Goal: Transaction & Acquisition: Purchase product/service

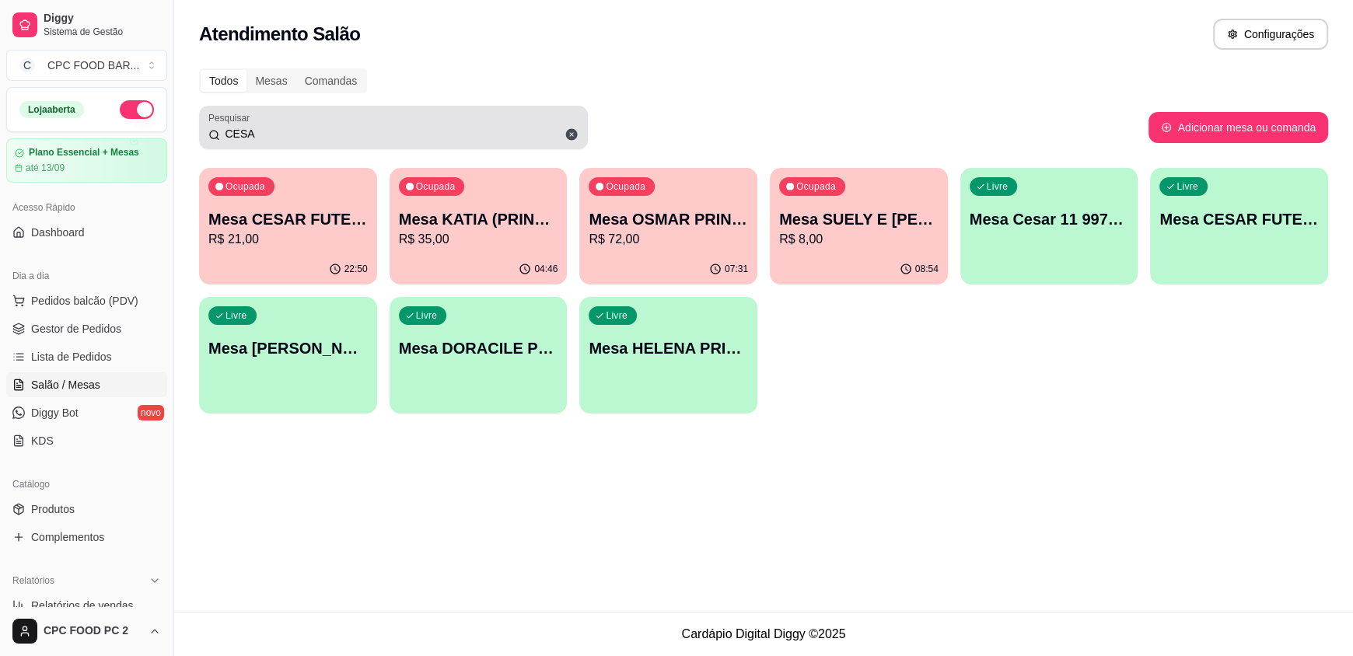
click at [544, 117] on div "CESA" at bounding box center [393, 127] width 370 height 31
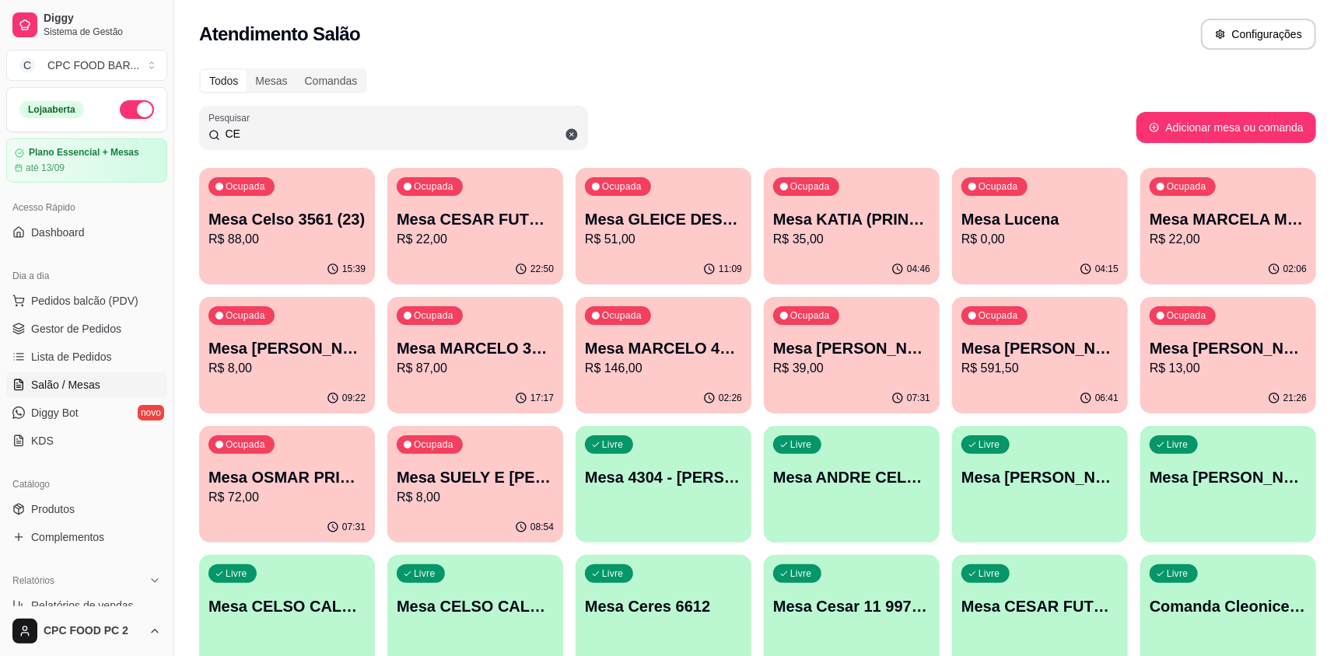
type input "C"
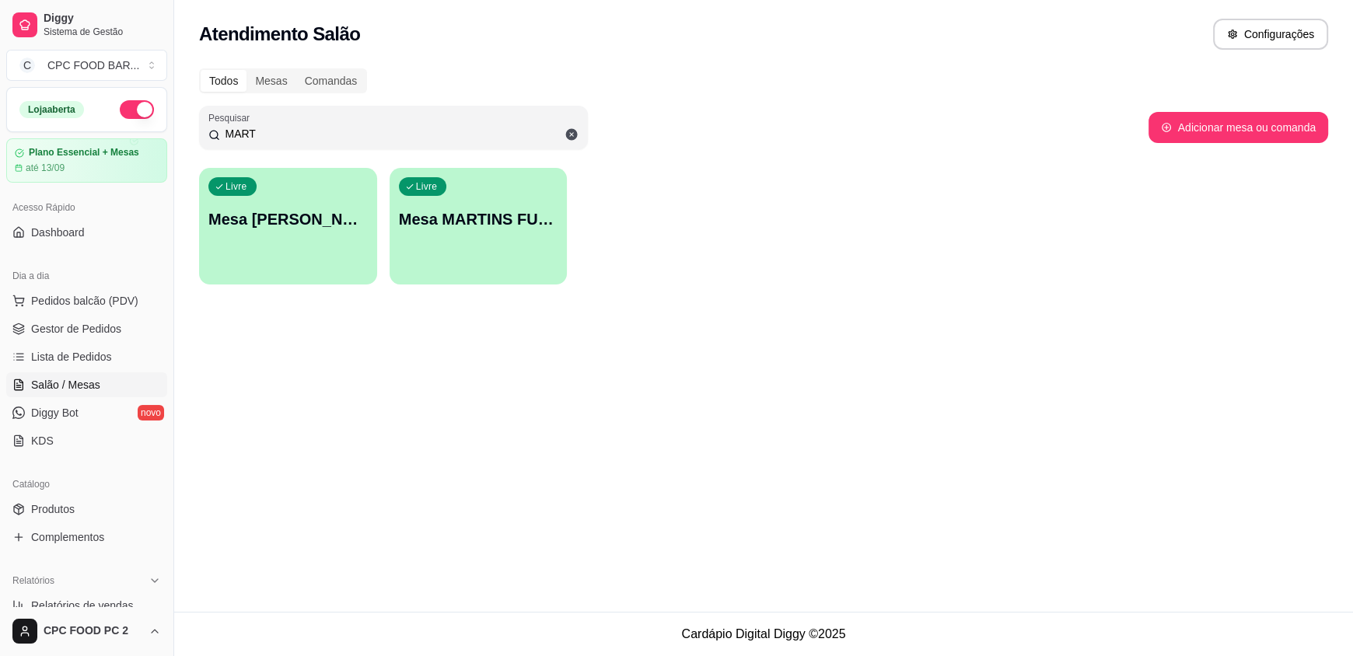
type input "MART"
click at [533, 185] on div "Livre Mesa MARTINS FUTEBOL" at bounding box center [478, 217] width 173 height 95
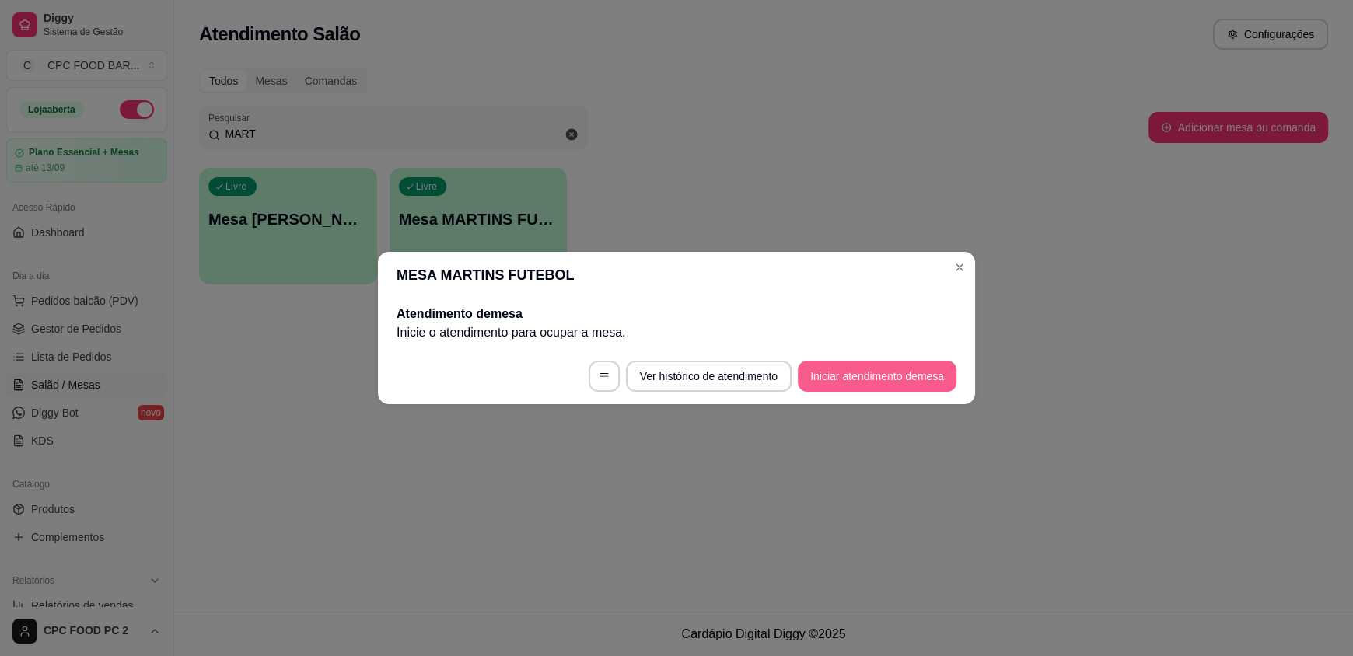
click at [828, 372] on button "Iniciar atendimento de mesa" at bounding box center [877, 376] width 159 height 31
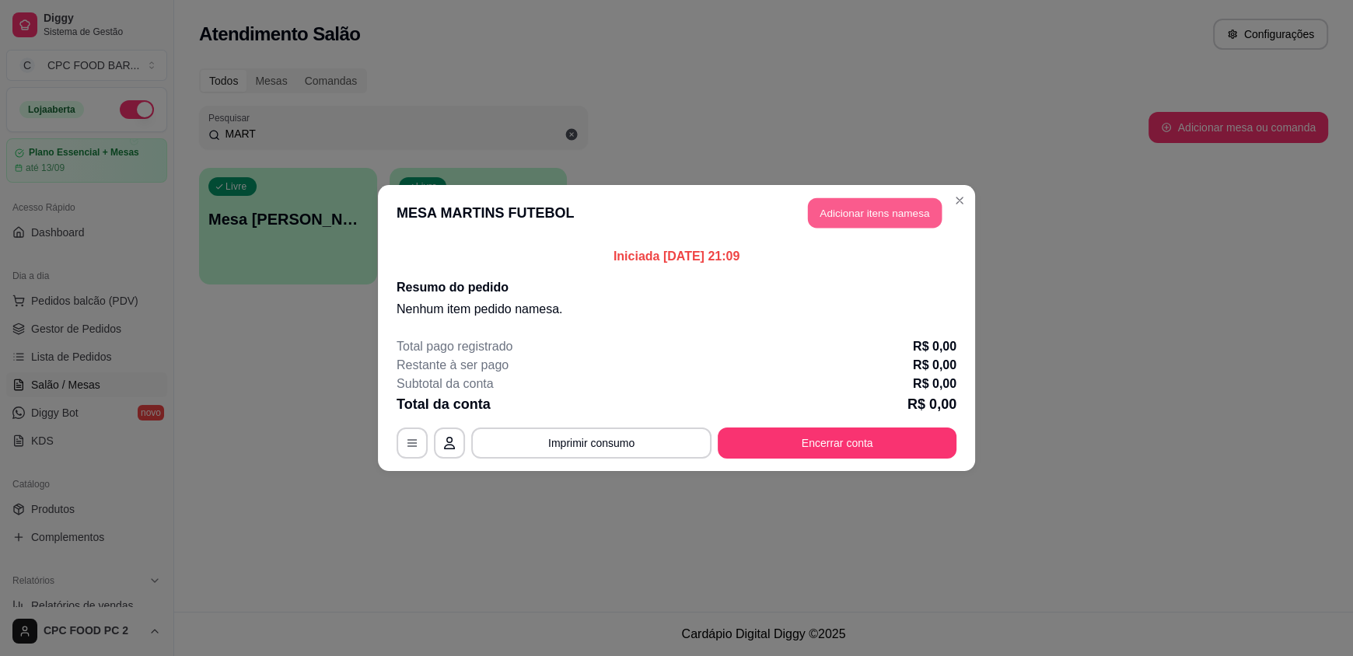
click at [904, 214] on button "Adicionar itens na mesa" at bounding box center [875, 213] width 134 height 30
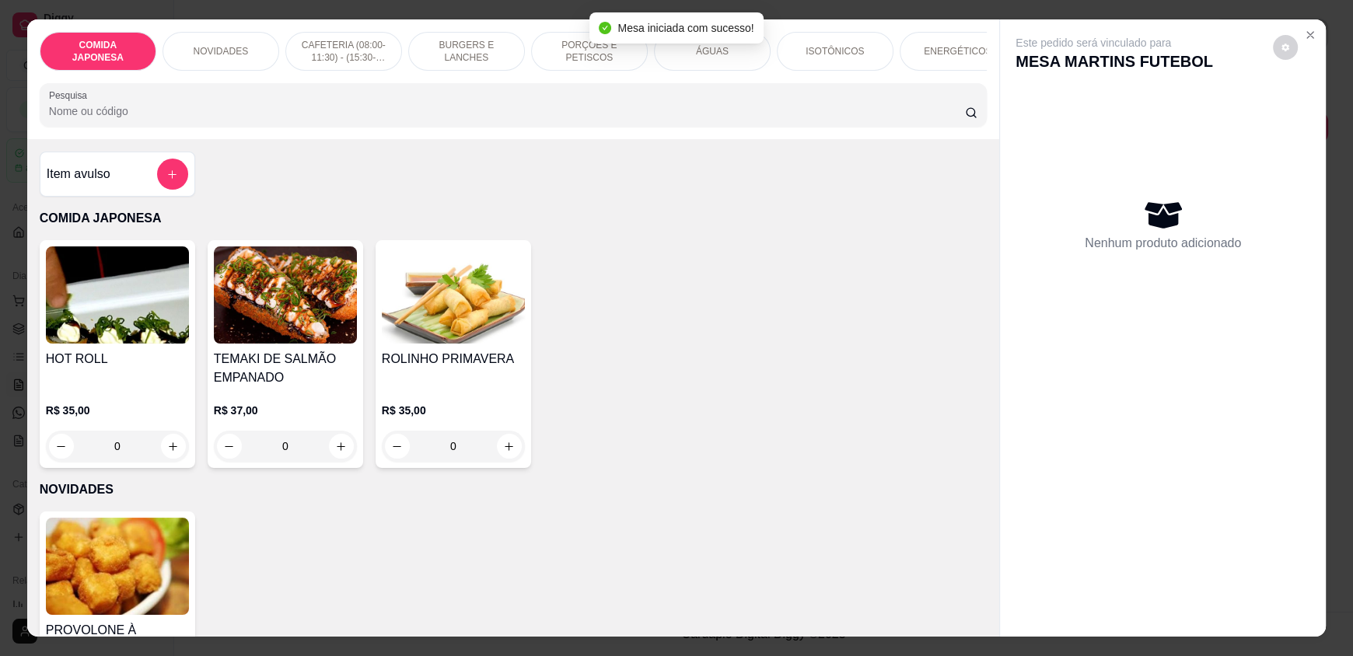
click at [691, 119] on input "Pesquisa" at bounding box center [507, 111] width 917 height 16
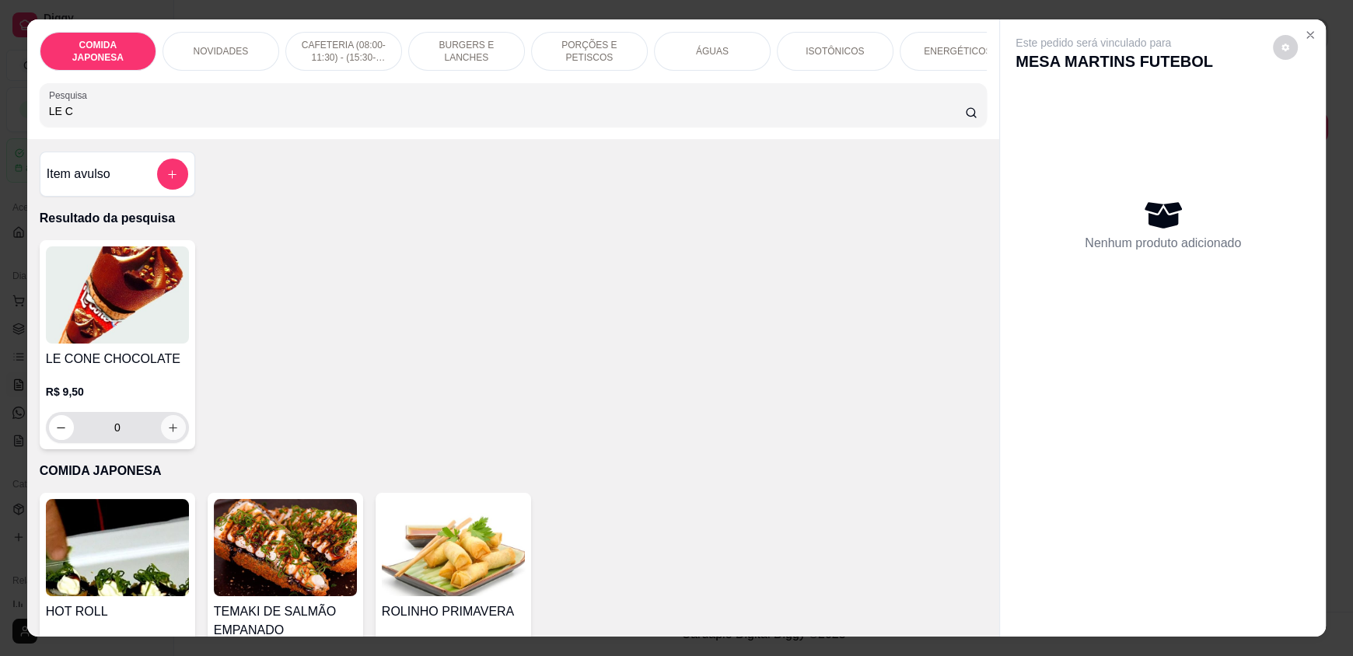
type input "LE C"
click at [173, 438] on button "increase-product-quantity" at bounding box center [173, 428] width 24 height 24
type input "1"
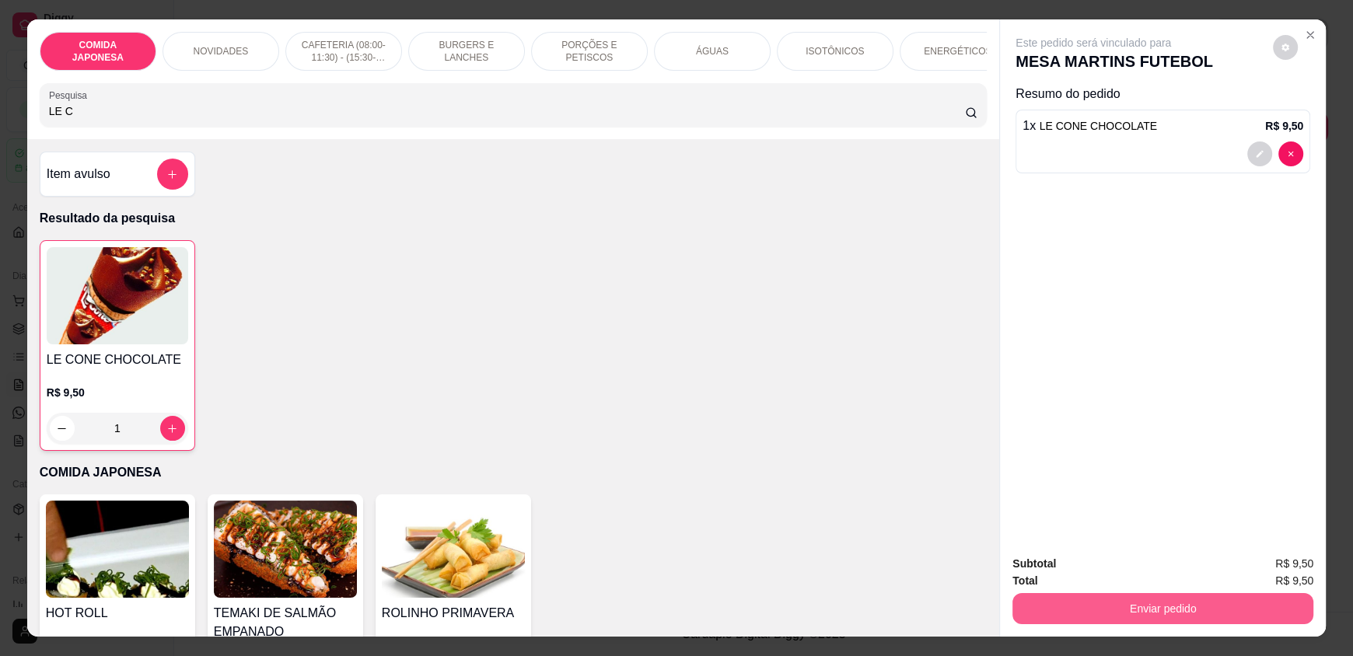
click at [1075, 596] on button "Enviar pedido" at bounding box center [1162, 608] width 301 height 31
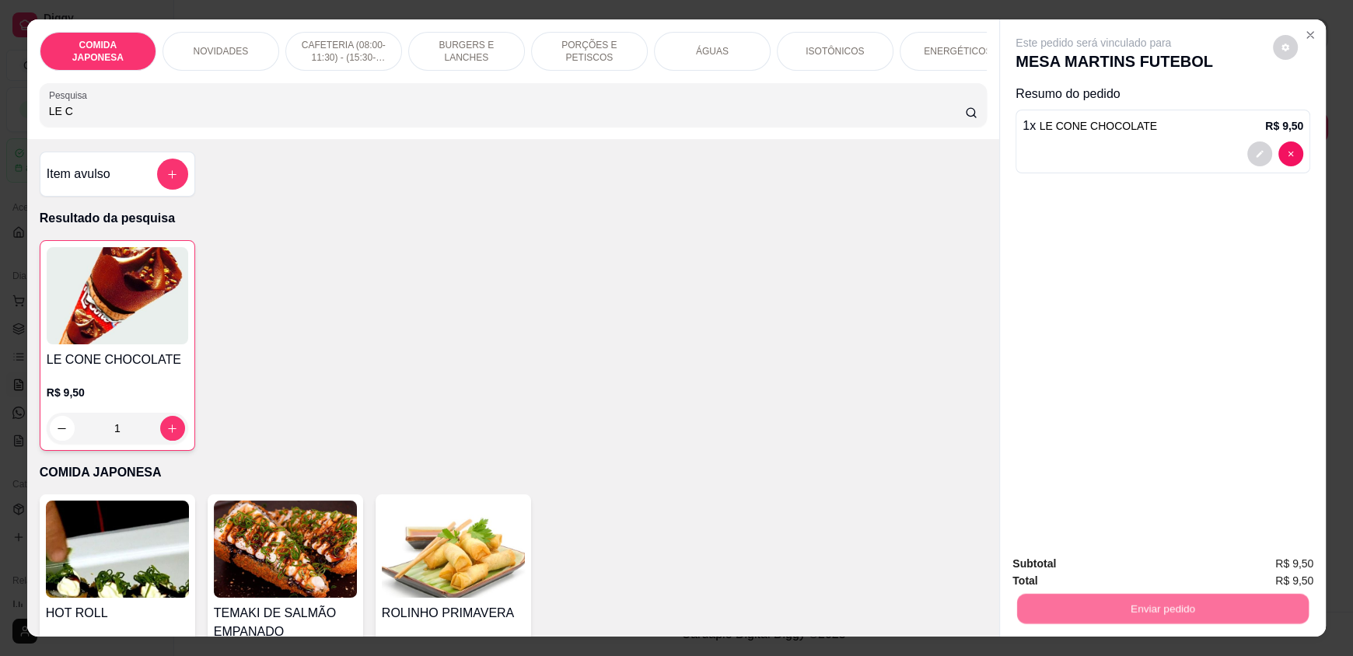
click at [1076, 568] on button "Não registrar e enviar pedido" at bounding box center [1111, 571] width 162 height 30
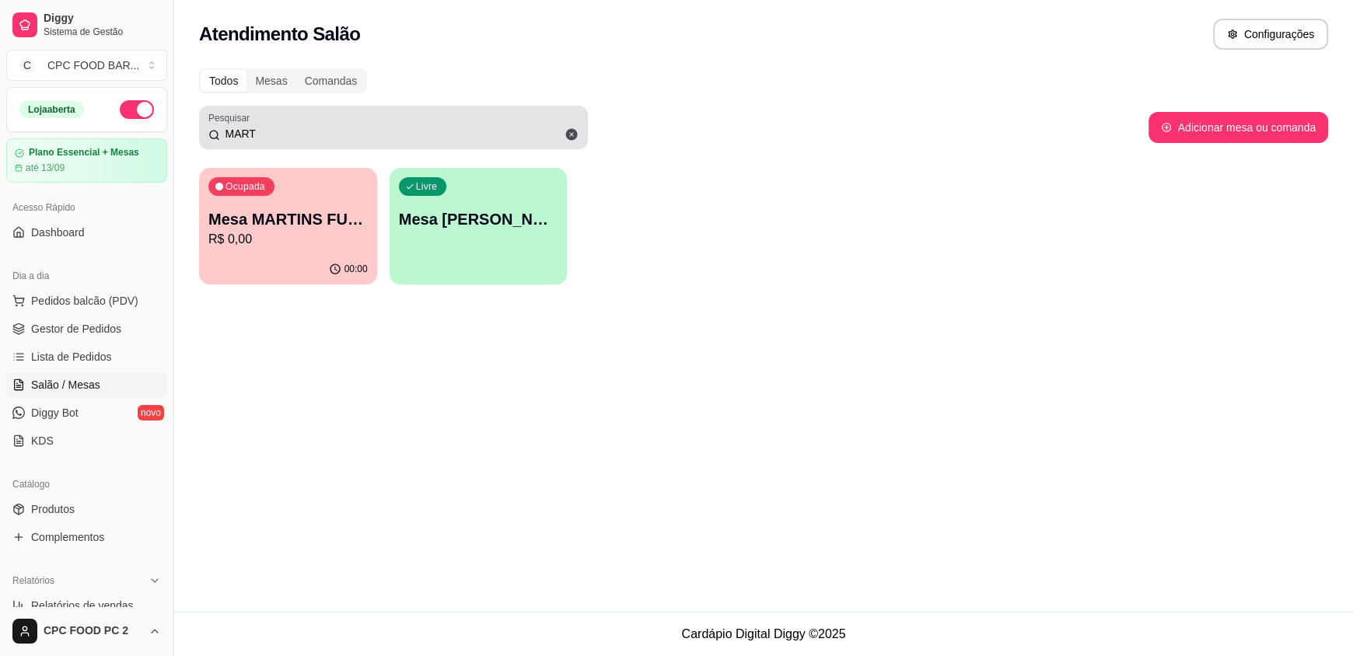
click at [521, 141] on input "MART" at bounding box center [399, 134] width 358 height 16
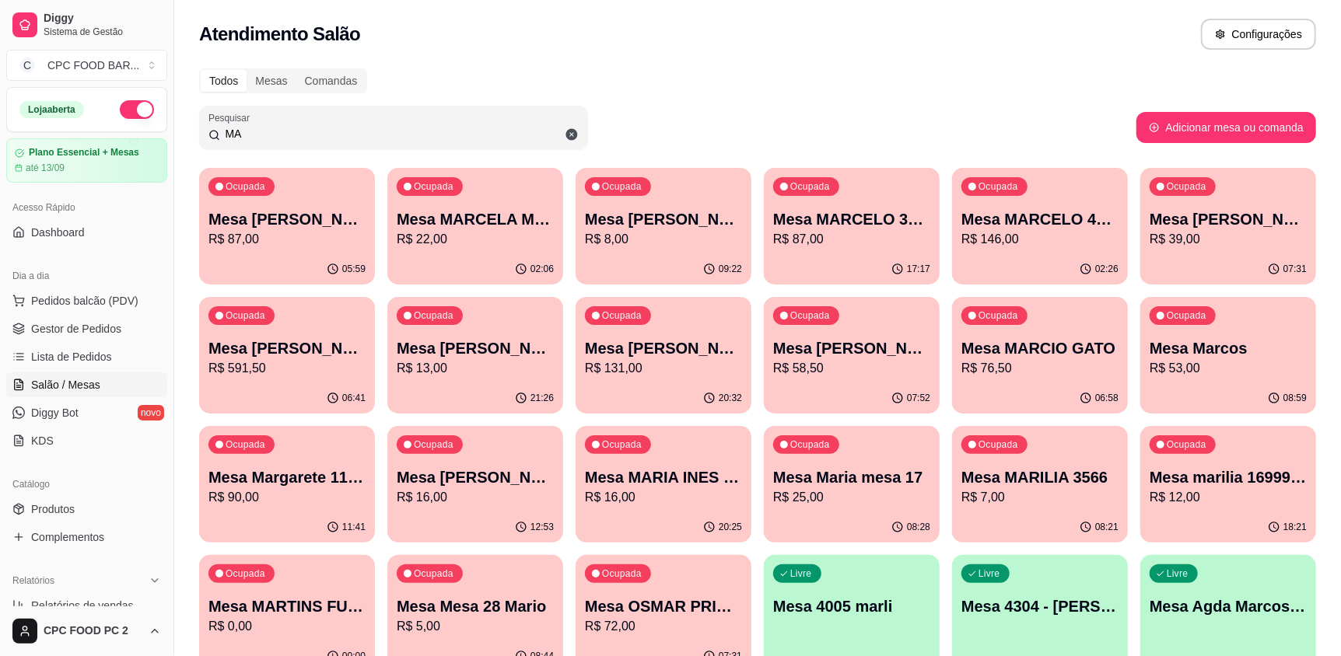
type input "M"
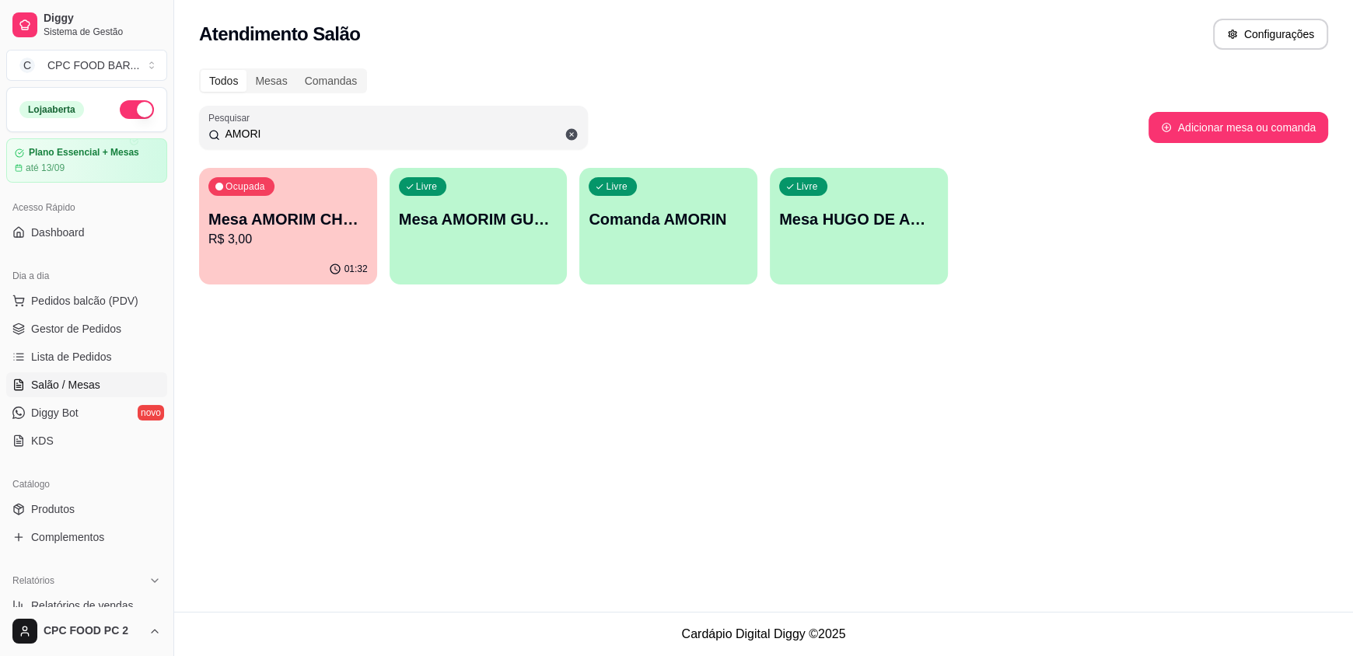
type input "AMORI"
click at [313, 232] on p "R$ 3,00" at bounding box center [287, 239] width 159 height 19
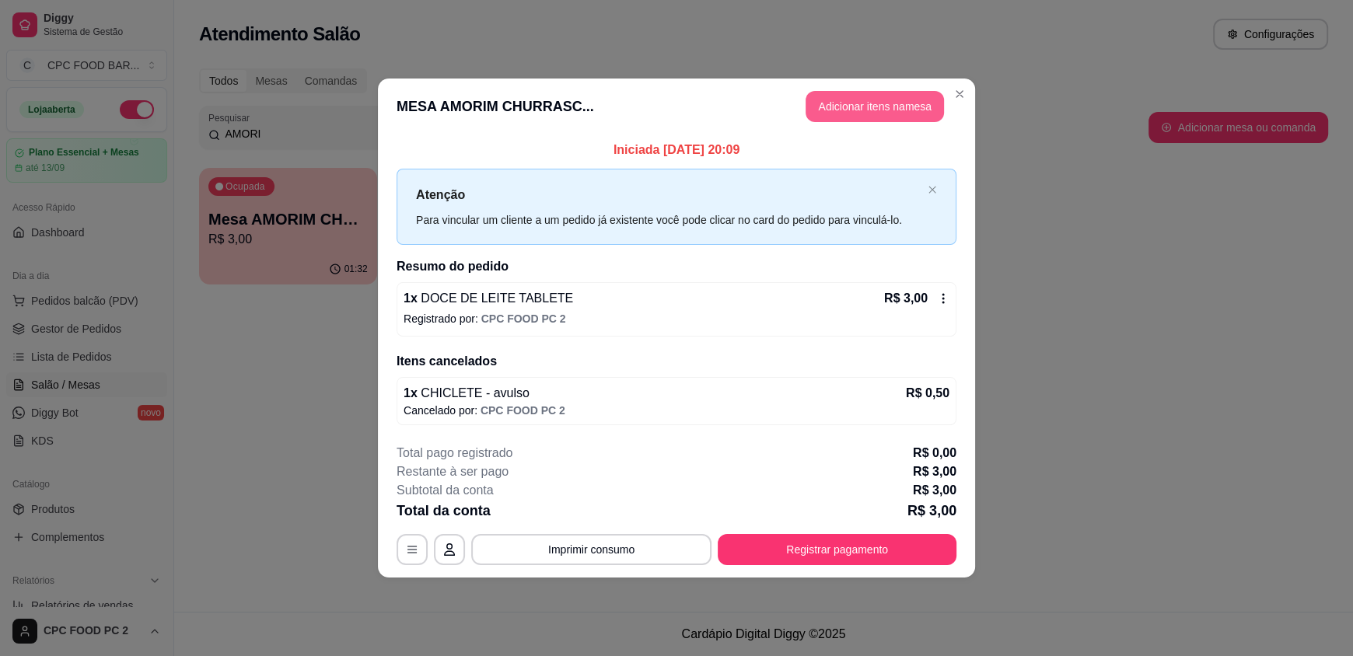
click at [867, 113] on button "Adicionar itens na mesa" at bounding box center [875, 106] width 138 height 31
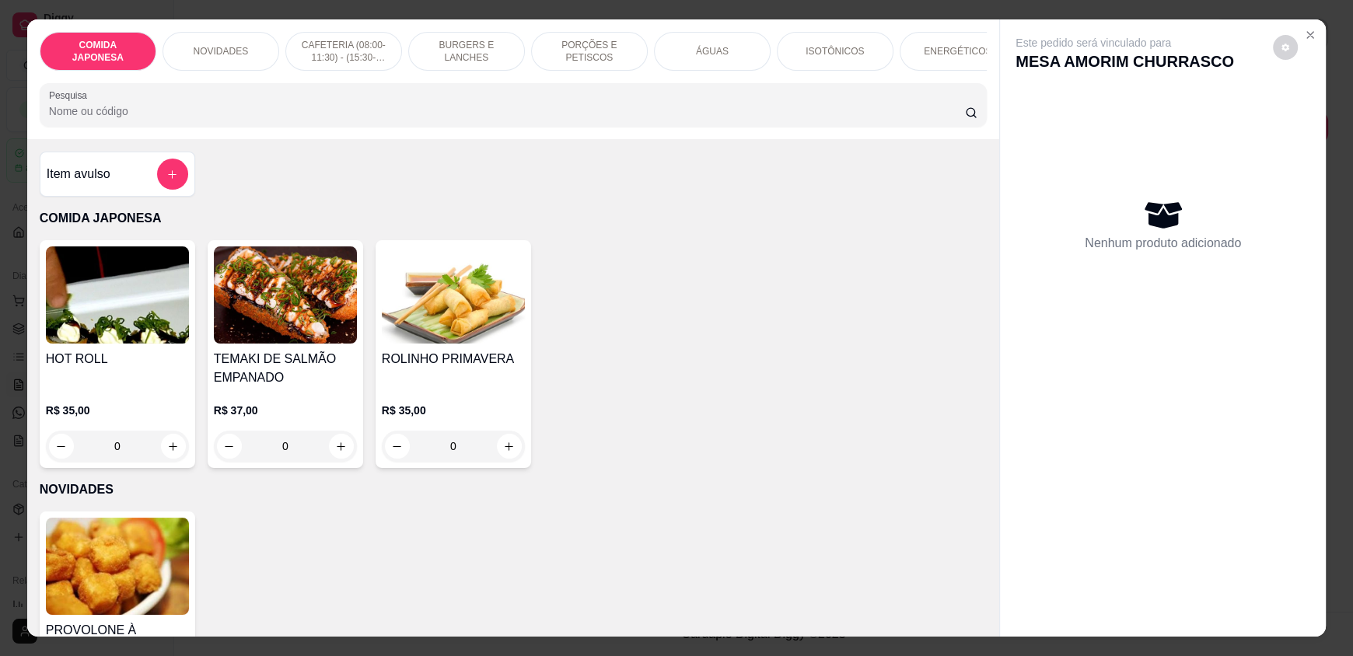
click at [574, 118] on input "Pesquisa" at bounding box center [507, 111] width 917 height 16
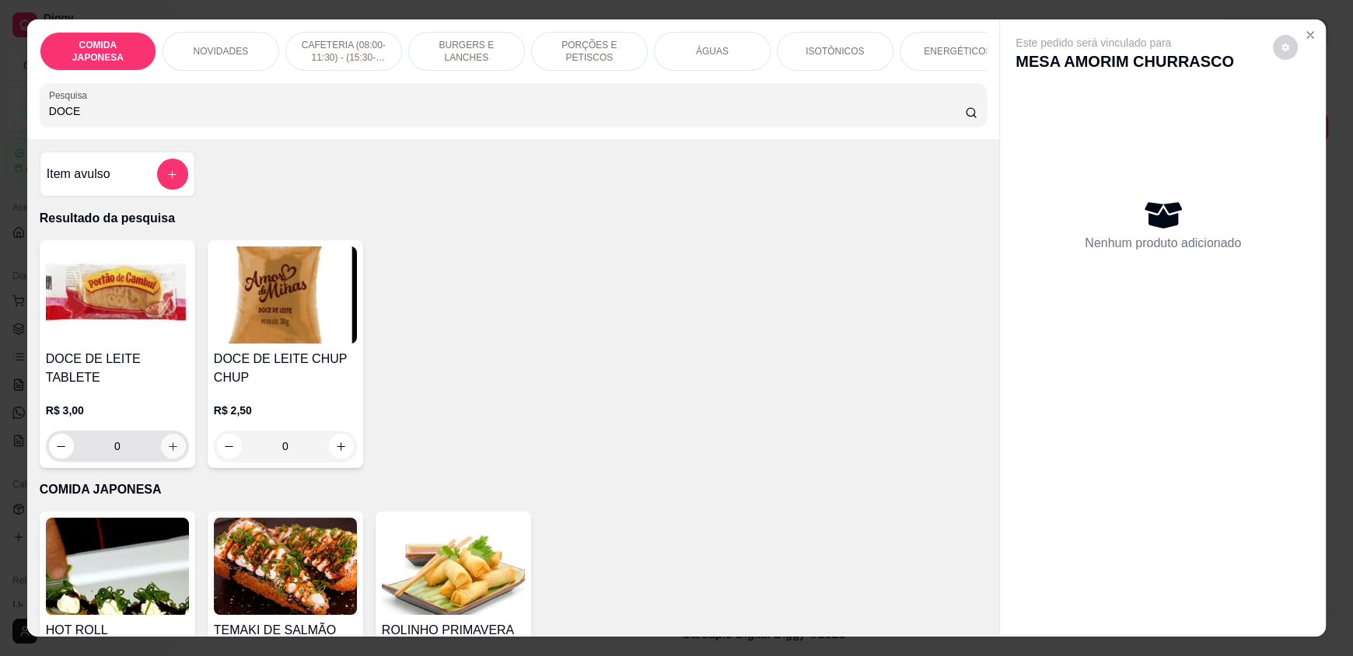
type input "DOCE"
click at [167, 442] on icon "increase-product-quantity" at bounding box center [173, 447] width 12 height 12
type input "1"
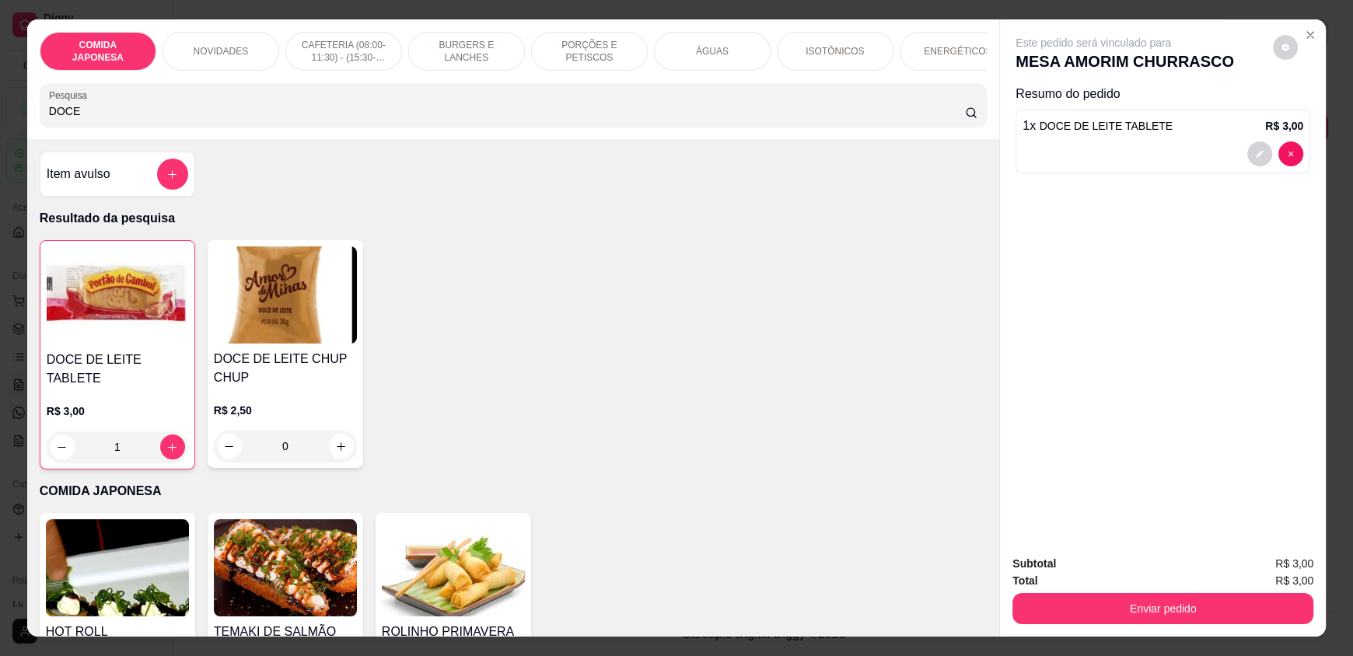
drag, startPoint x: 1086, startPoint y: 628, endPoint x: 1097, endPoint y: 618, distance: 14.9
click at [1092, 624] on div "Subtotal R$ 3,00 Total R$ 3,00 Enviar pedido" at bounding box center [1163, 590] width 326 height 94
click at [1097, 611] on button "Enviar pedido" at bounding box center [1162, 608] width 301 height 31
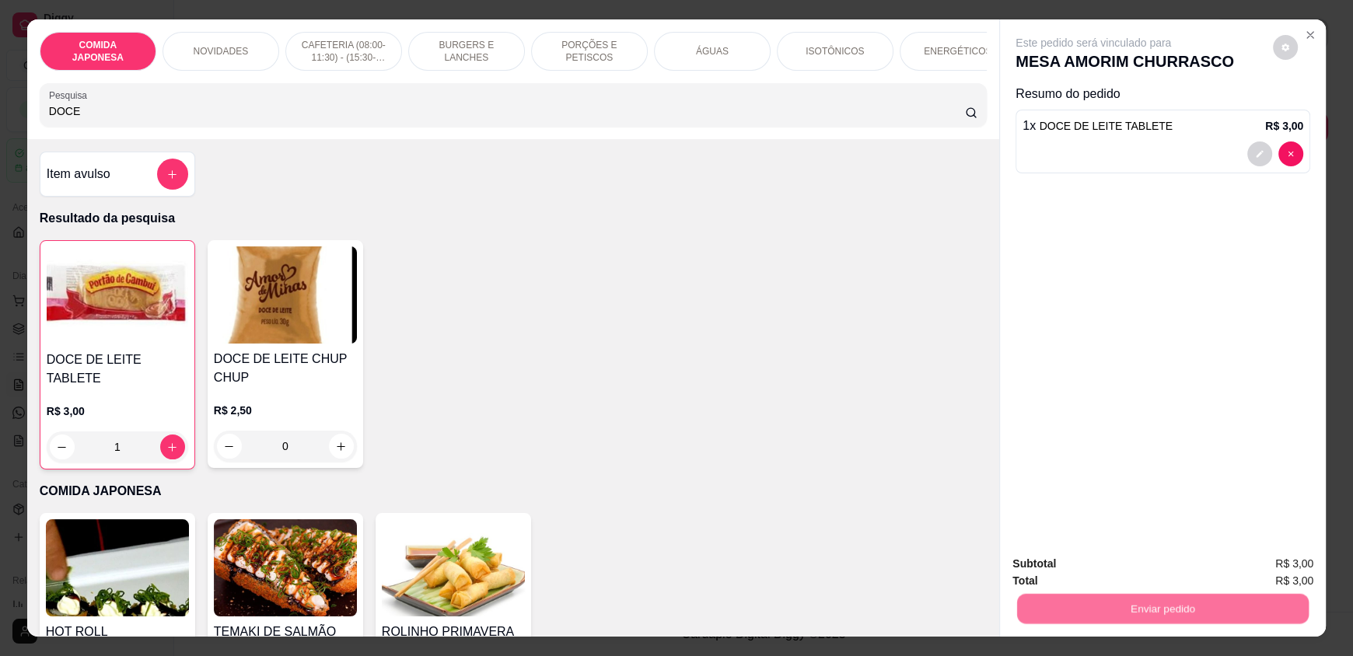
click at [1093, 574] on button "Não registrar e enviar pedido" at bounding box center [1109, 569] width 169 height 31
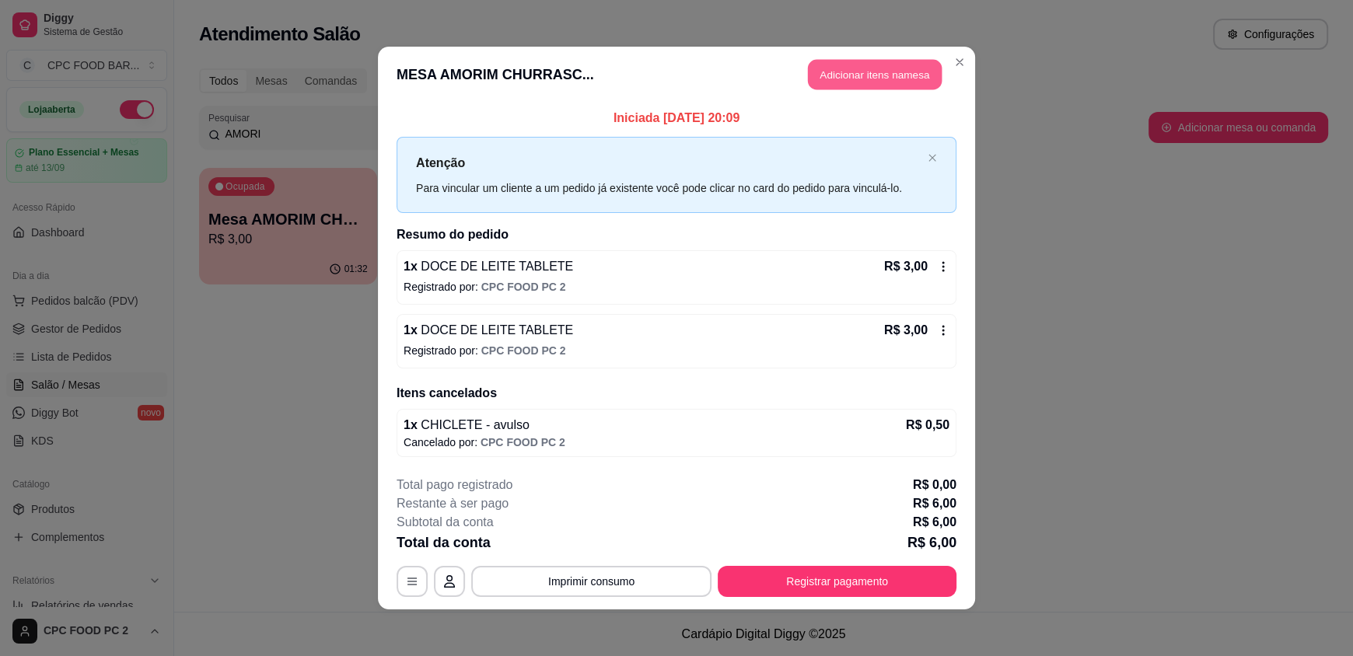
click at [816, 74] on button "Adicionar itens na mesa" at bounding box center [875, 75] width 134 height 30
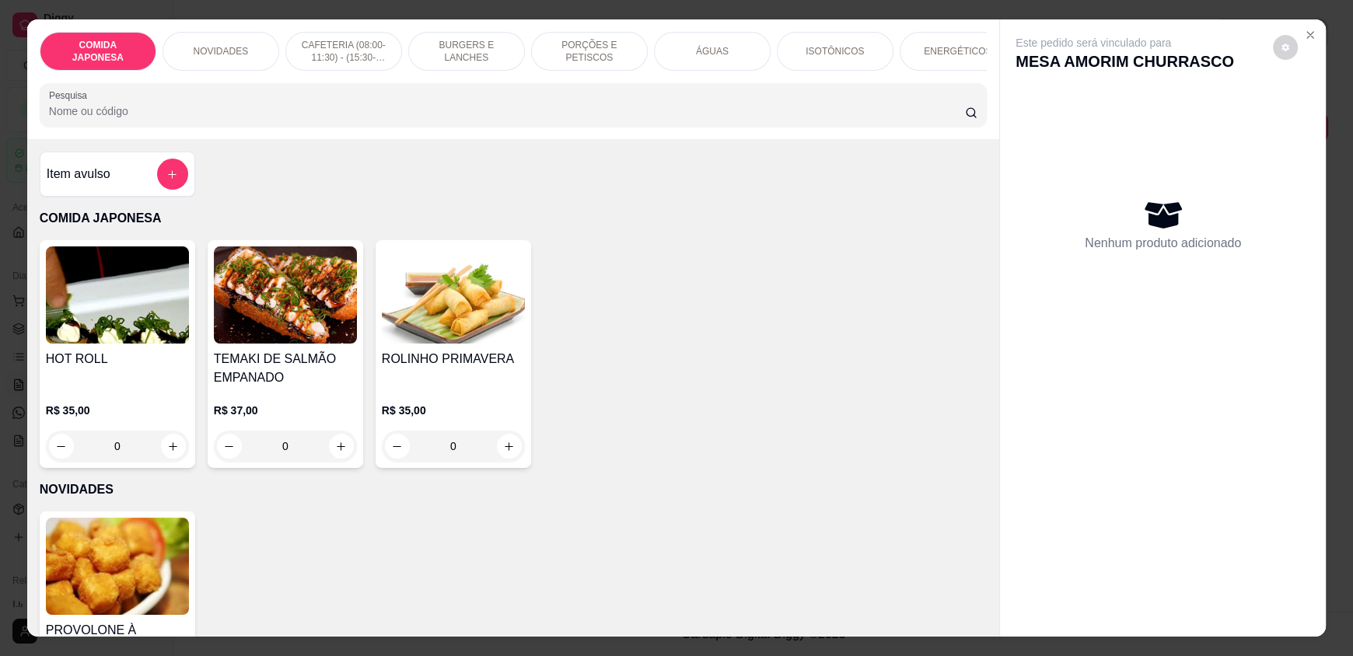
click at [518, 119] on input "Pesquisa" at bounding box center [507, 111] width 917 height 16
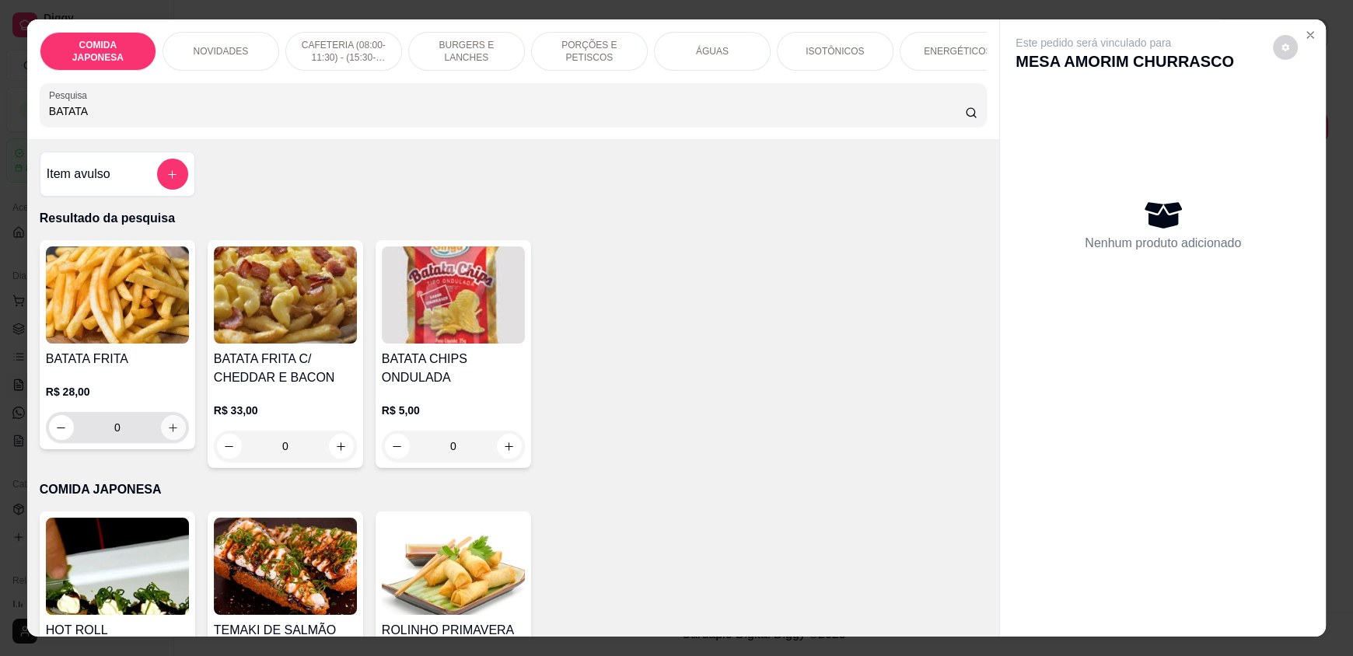
type input "BATATA"
click at [171, 434] on icon "increase-product-quantity" at bounding box center [174, 428] width 12 height 12
type input "1"
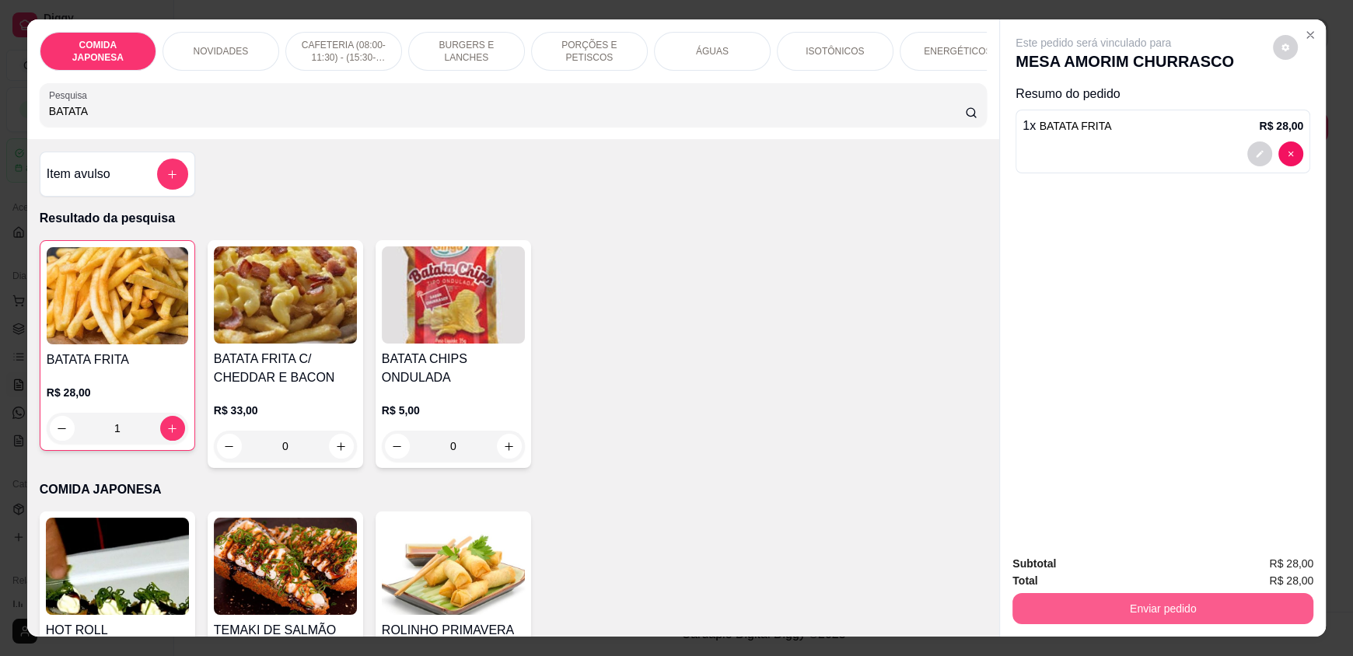
click at [1122, 603] on button "Enviar pedido" at bounding box center [1162, 608] width 301 height 31
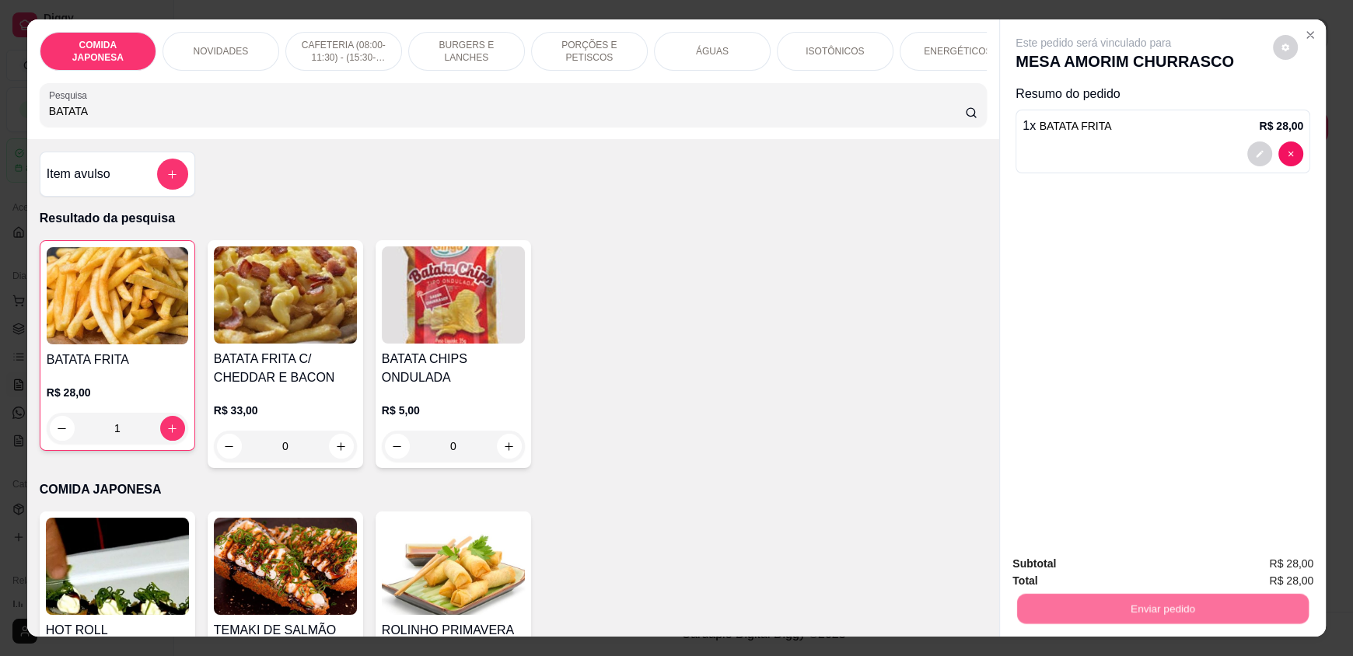
click at [1110, 577] on button "Não registrar e enviar pedido" at bounding box center [1111, 571] width 162 height 30
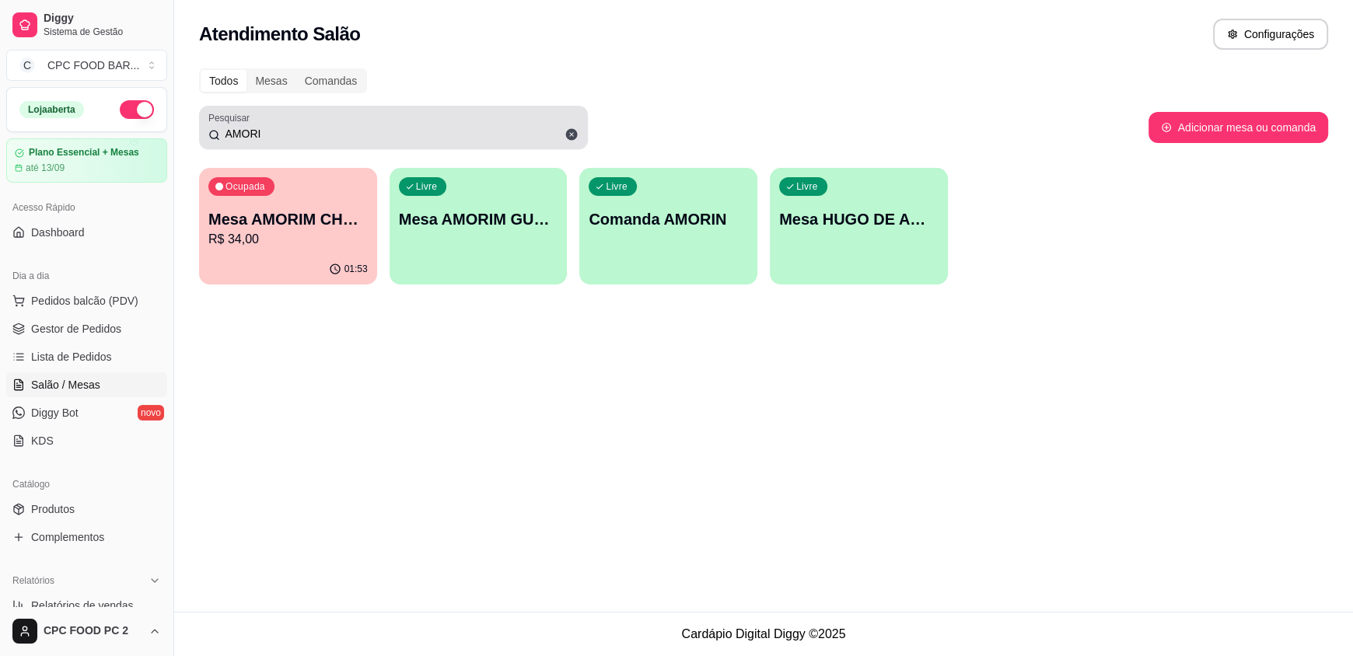
click at [285, 135] on input "AMORI" at bounding box center [399, 134] width 358 height 16
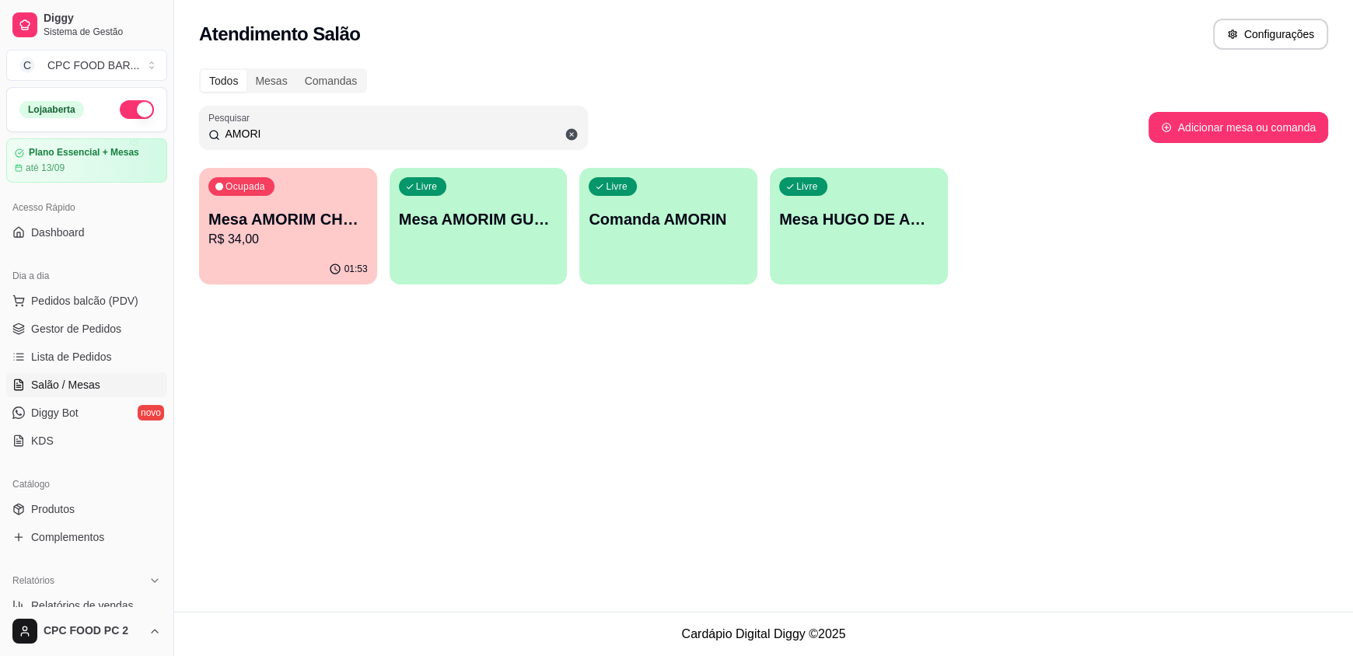
click at [285, 135] on input "AMORI" at bounding box center [399, 134] width 358 height 16
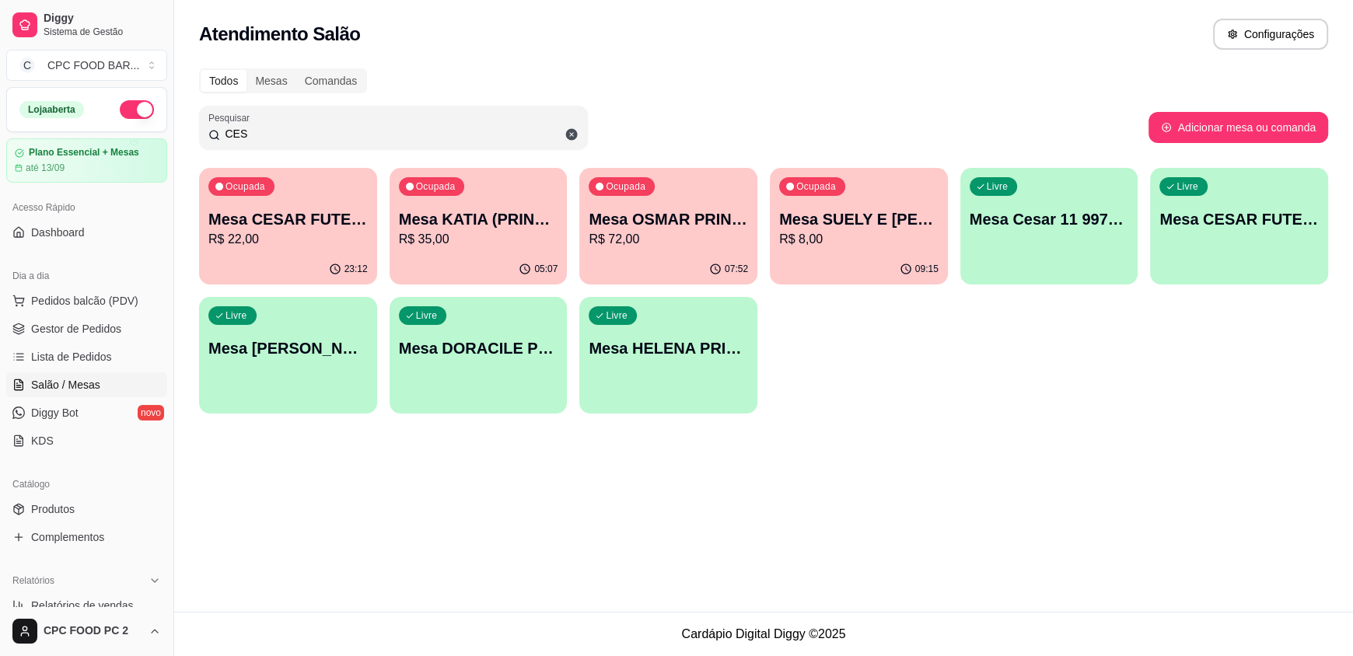
type input "CES"
click at [322, 258] on div "23:12" at bounding box center [288, 269] width 178 height 30
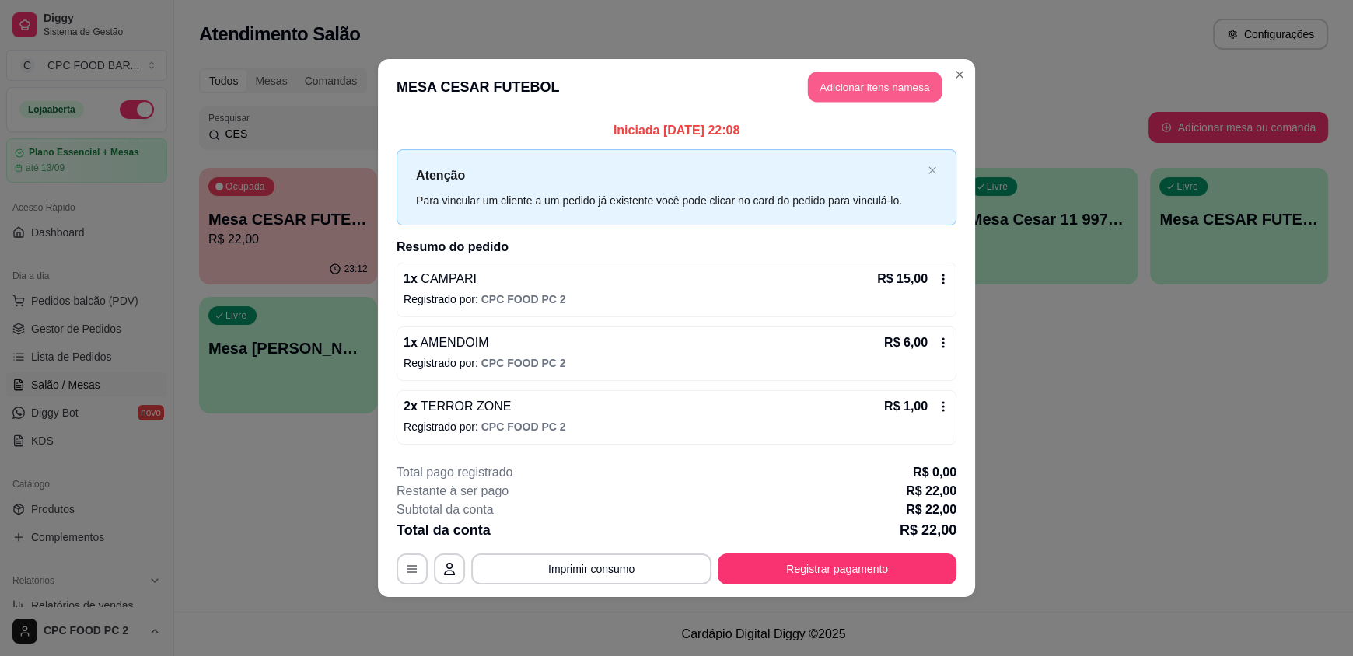
click at [861, 87] on button "Adicionar itens na mesa" at bounding box center [875, 87] width 134 height 30
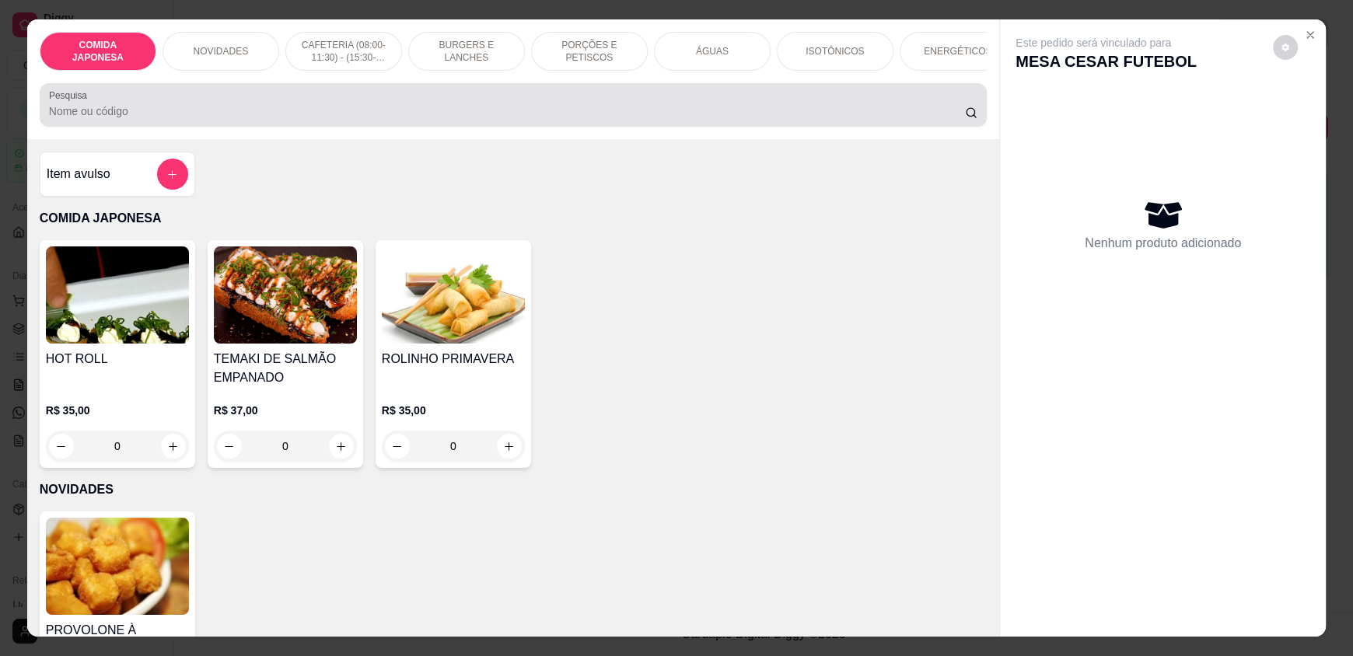
click at [309, 119] on input "Pesquisa" at bounding box center [507, 111] width 917 height 16
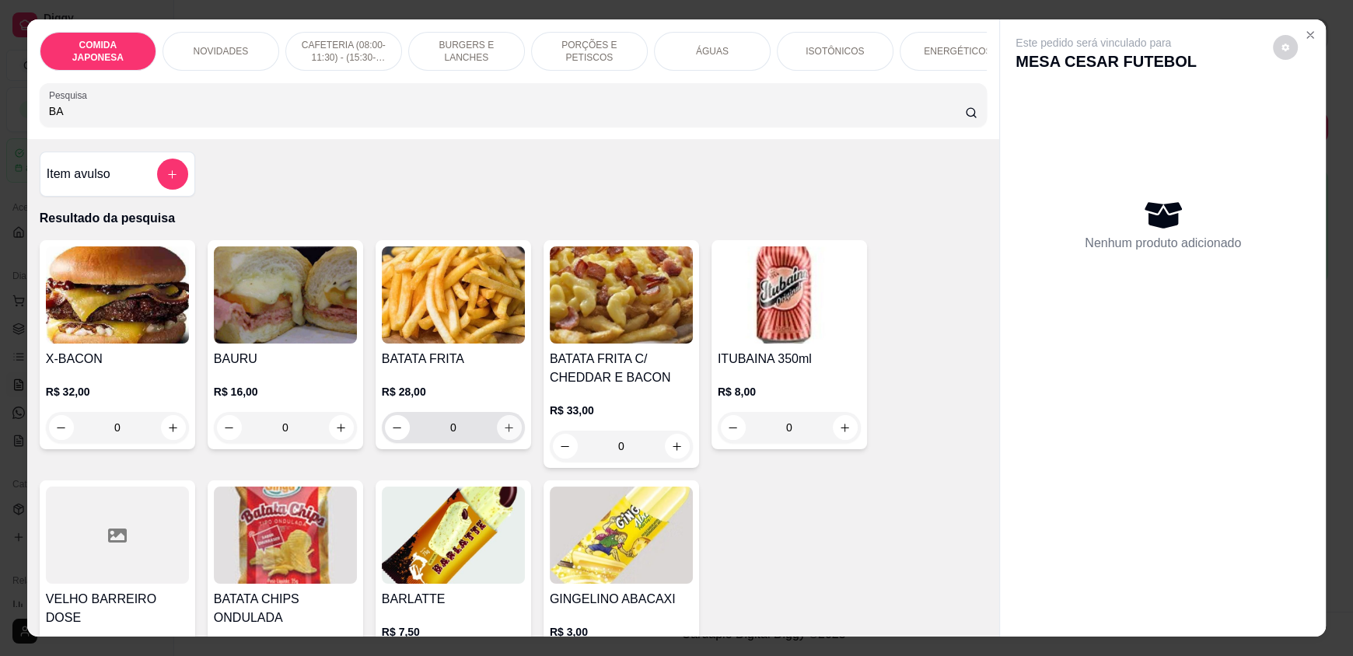
type input "BA"
click at [505, 432] on icon "increase-product-quantity" at bounding box center [509, 428] width 9 height 9
type input "1"
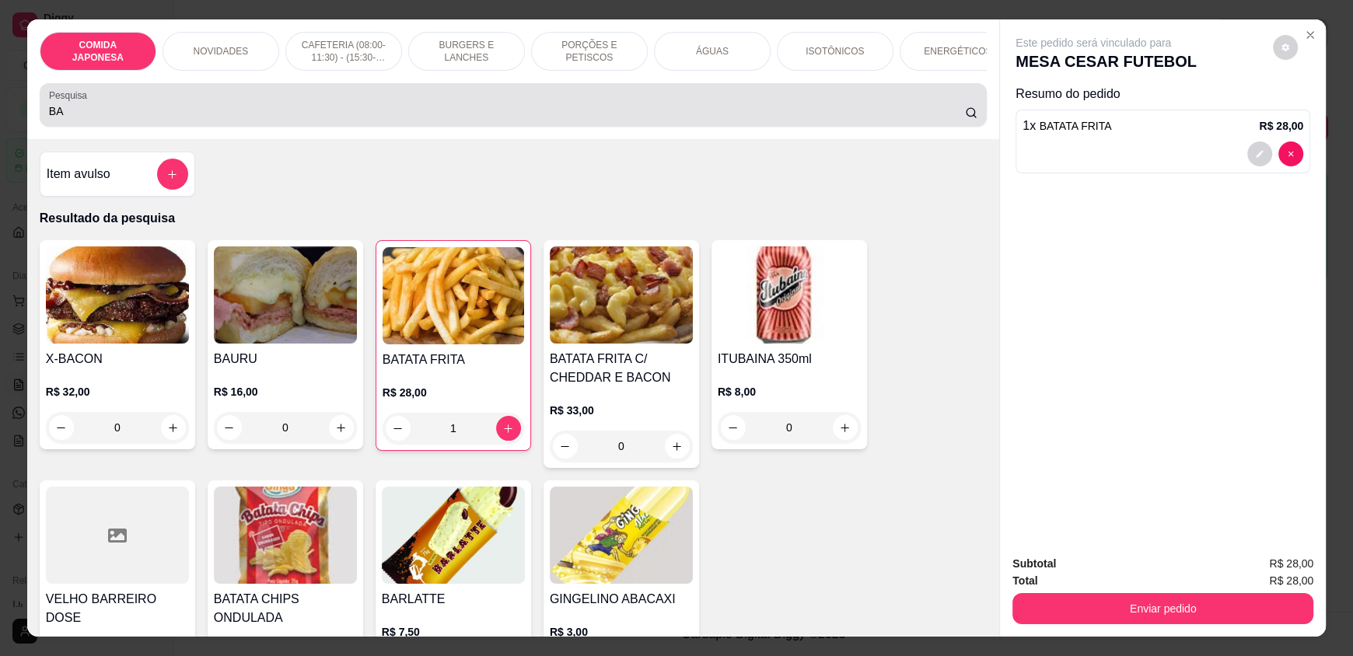
click at [98, 119] on input "BA" at bounding box center [507, 111] width 917 height 16
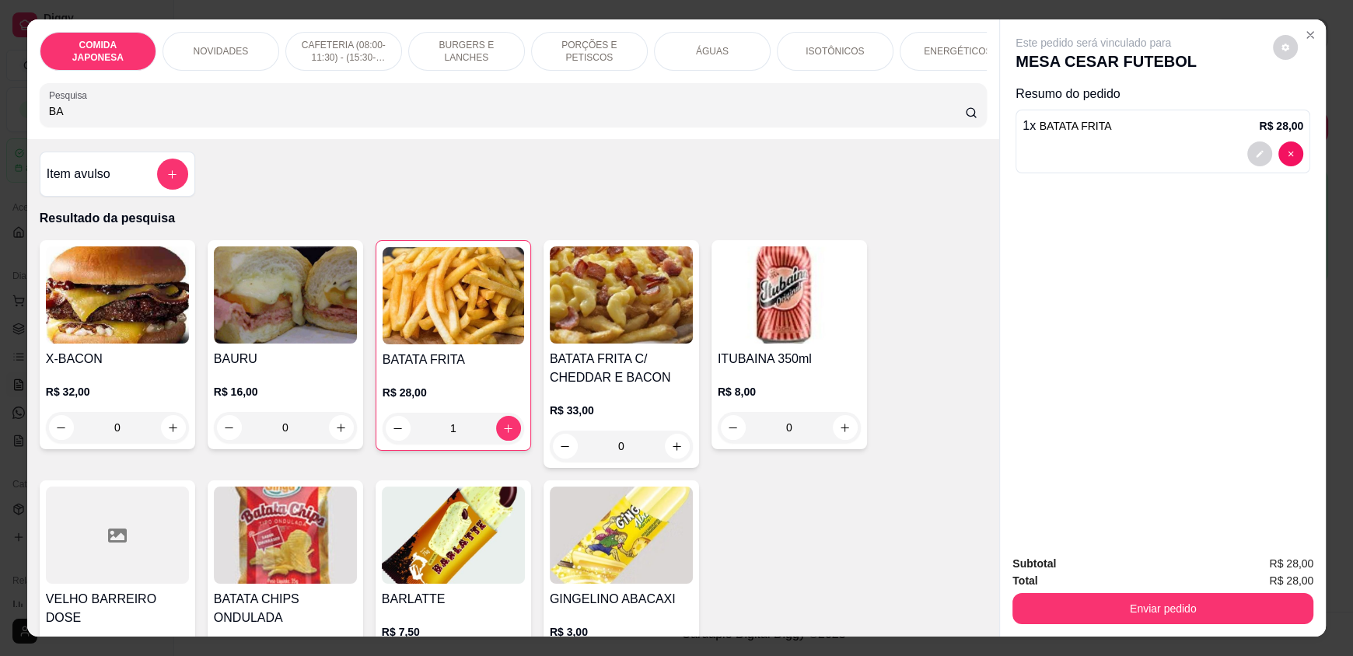
click at [98, 119] on input "BA" at bounding box center [507, 111] width 917 height 16
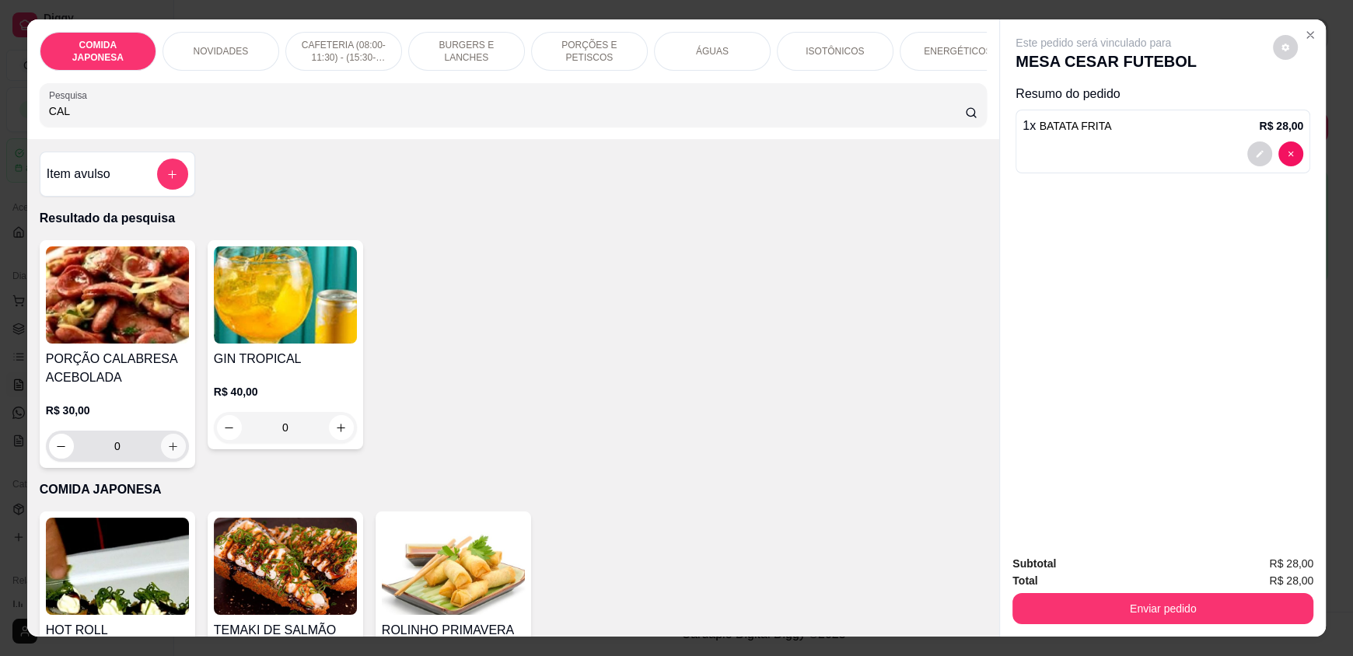
type input "CAL"
click at [170, 453] on icon "increase-product-quantity" at bounding box center [173, 447] width 12 height 12
type input "1"
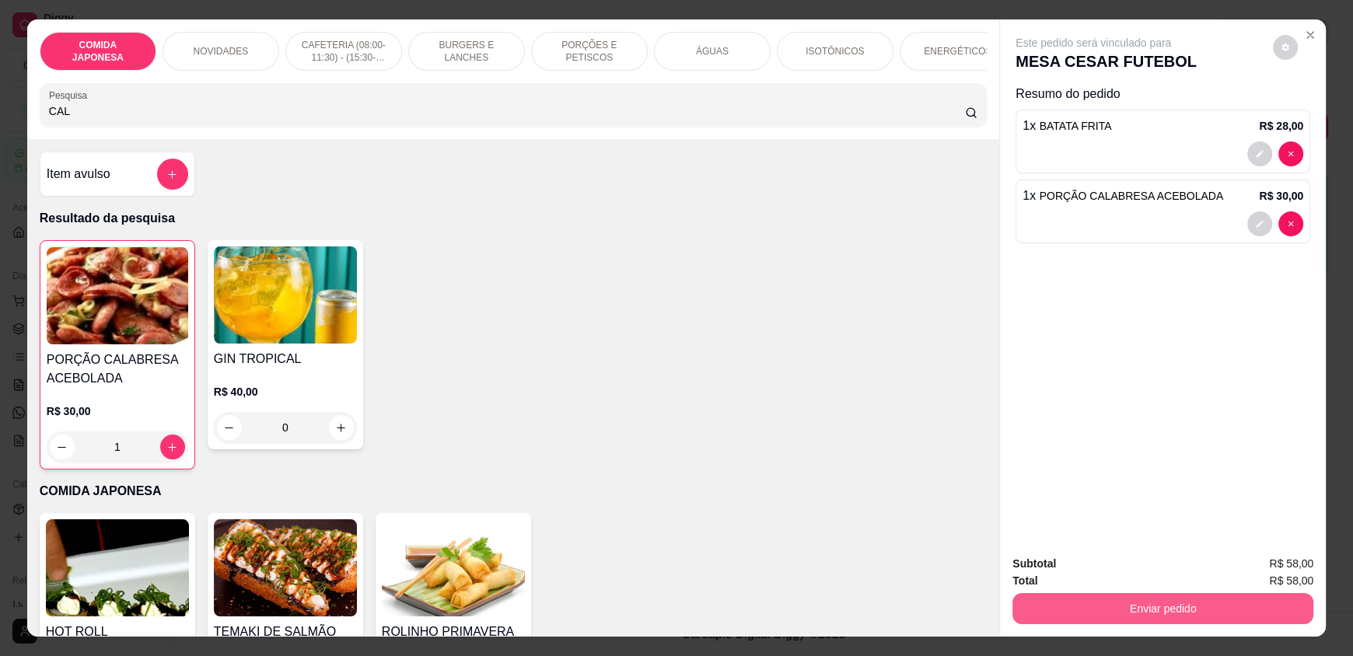
click at [1141, 617] on button "Enviar pedido" at bounding box center [1162, 608] width 301 height 31
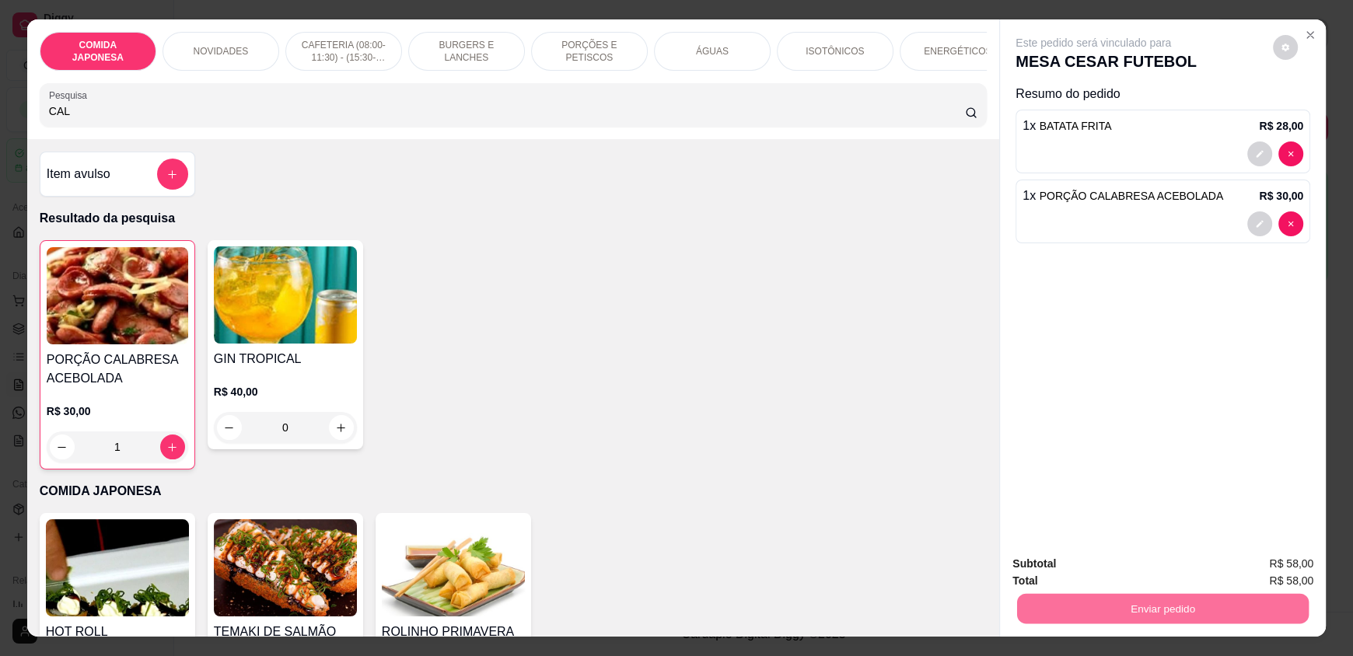
click at [1093, 567] on button "Não registrar e enviar pedido" at bounding box center [1111, 570] width 157 height 29
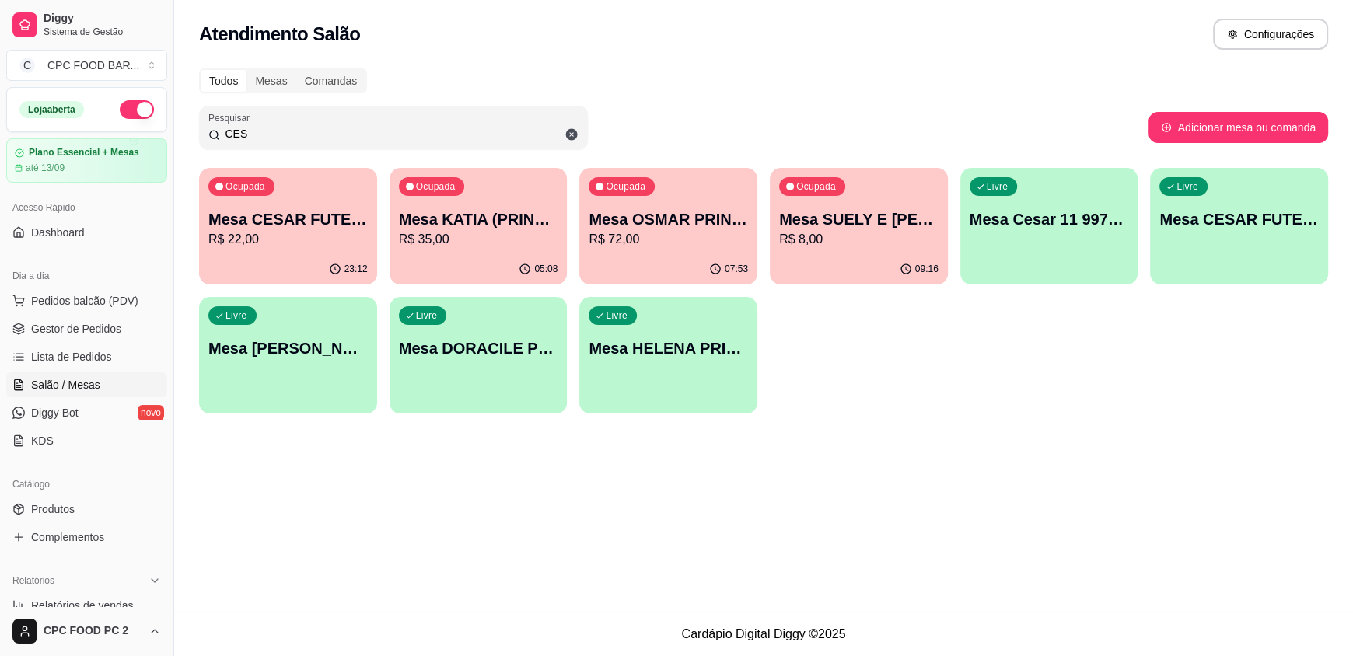
click at [250, 136] on input "CES" at bounding box center [399, 134] width 358 height 16
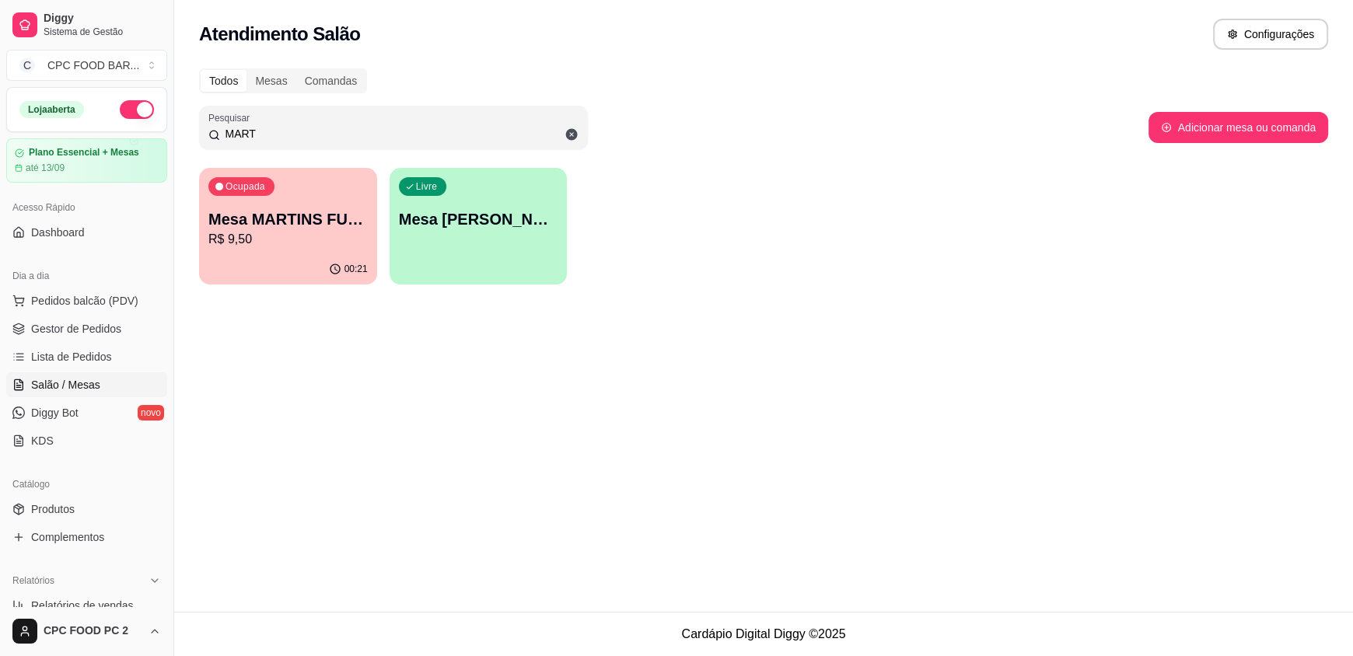
type input "MART"
click at [274, 257] on div "00:21" at bounding box center [288, 269] width 178 height 30
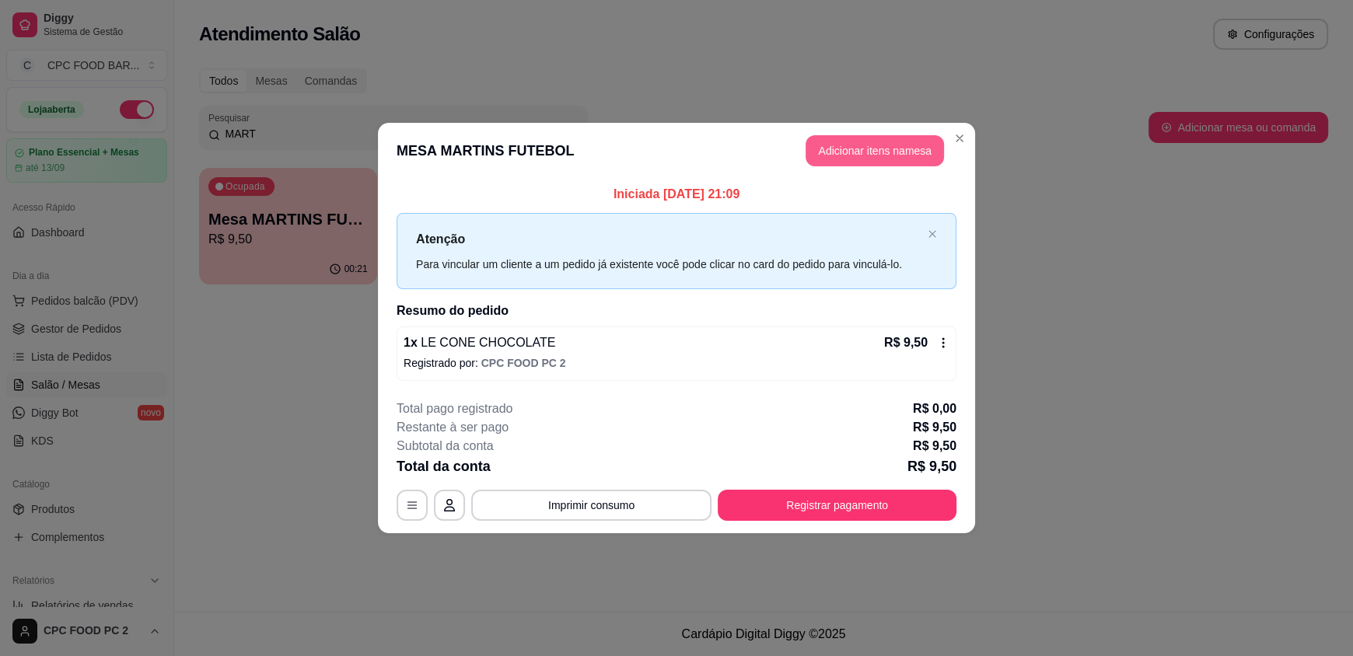
click at [855, 152] on button "Adicionar itens na mesa" at bounding box center [875, 150] width 138 height 31
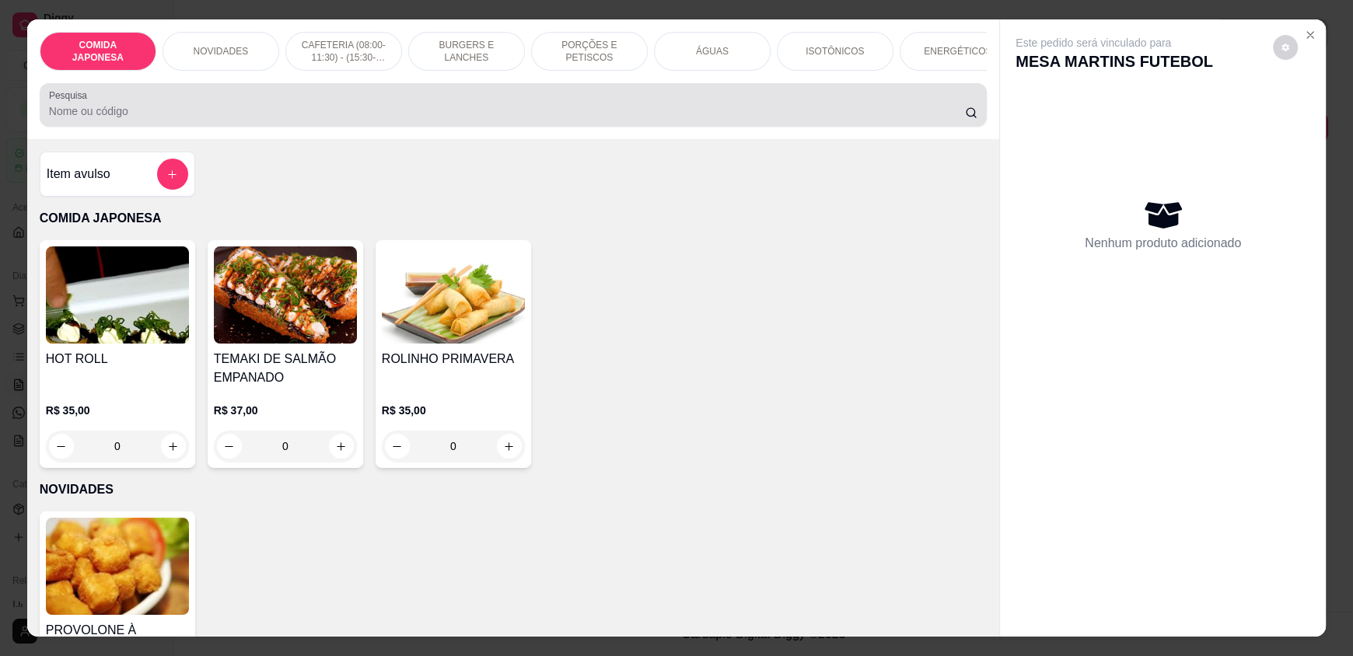
click at [525, 121] on div at bounding box center [513, 104] width 928 height 31
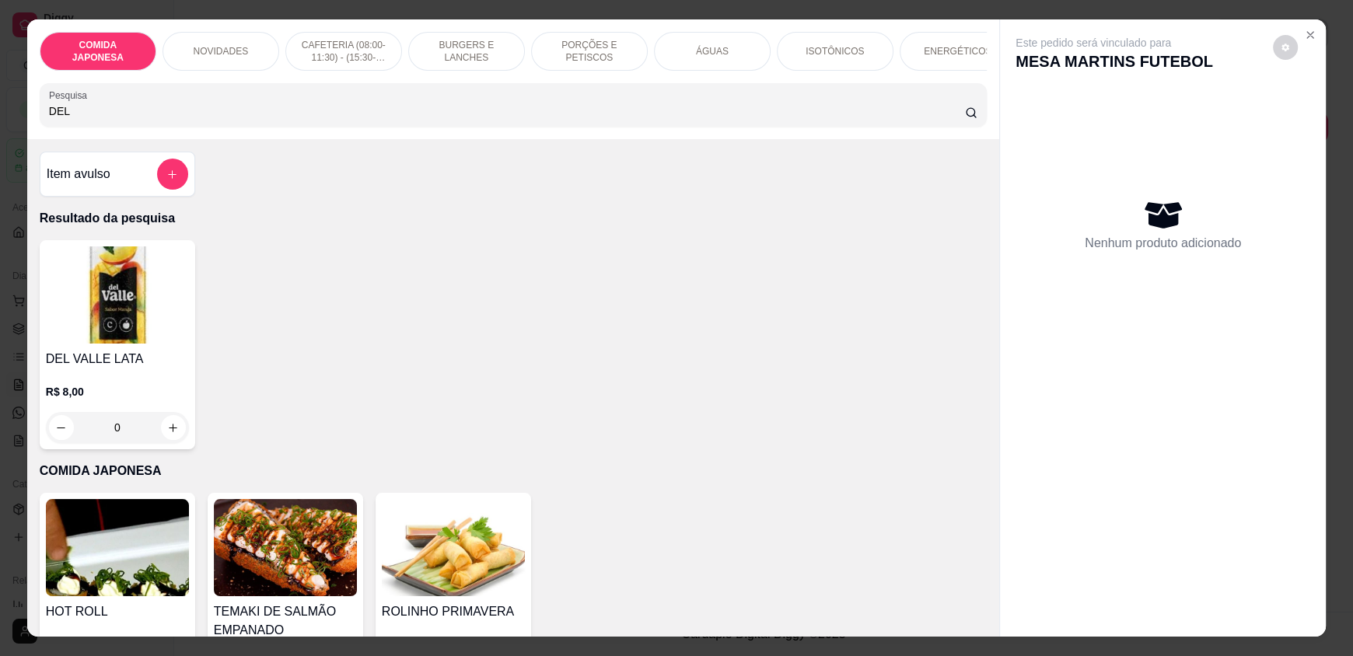
type input "DEL"
click at [170, 436] on div "0" at bounding box center [117, 427] width 143 height 31
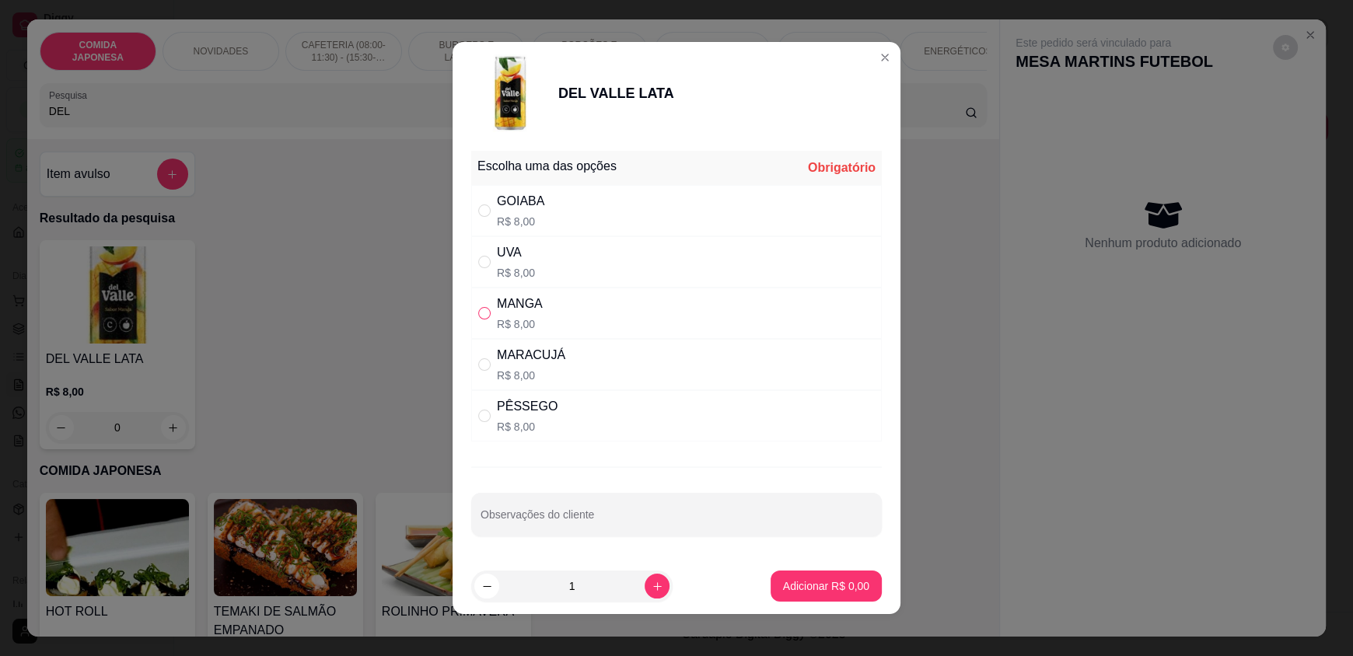
click at [478, 313] on input "" at bounding box center [484, 313] width 12 height 12
radio input "true"
click at [831, 589] on p "Adicionar R$ 8,00" at bounding box center [826, 587] width 86 height 16
type input "1"
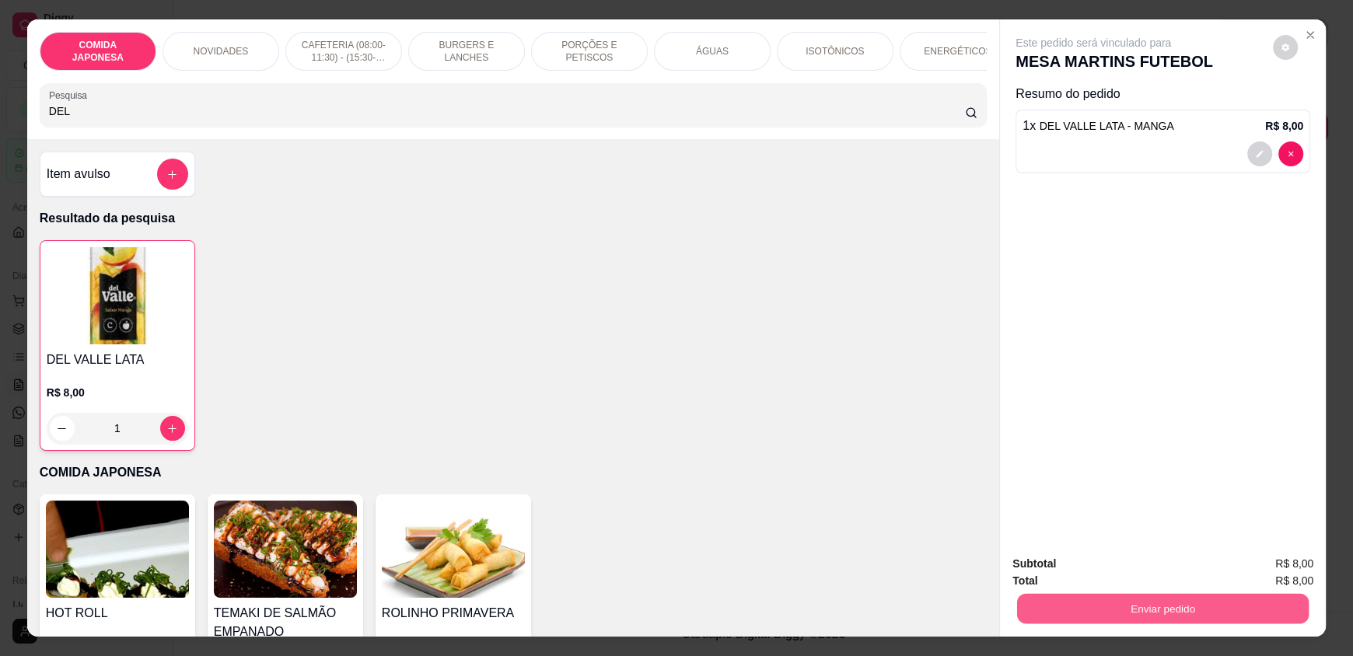
click at [1163, 599] on button "Enviar pedido" at bounding box center [1163, 608] width 292 height 30
click at [1110, 570] on button "Não registrar e enviar pedido" at bounding box center [1111, 570] width 157 height 29
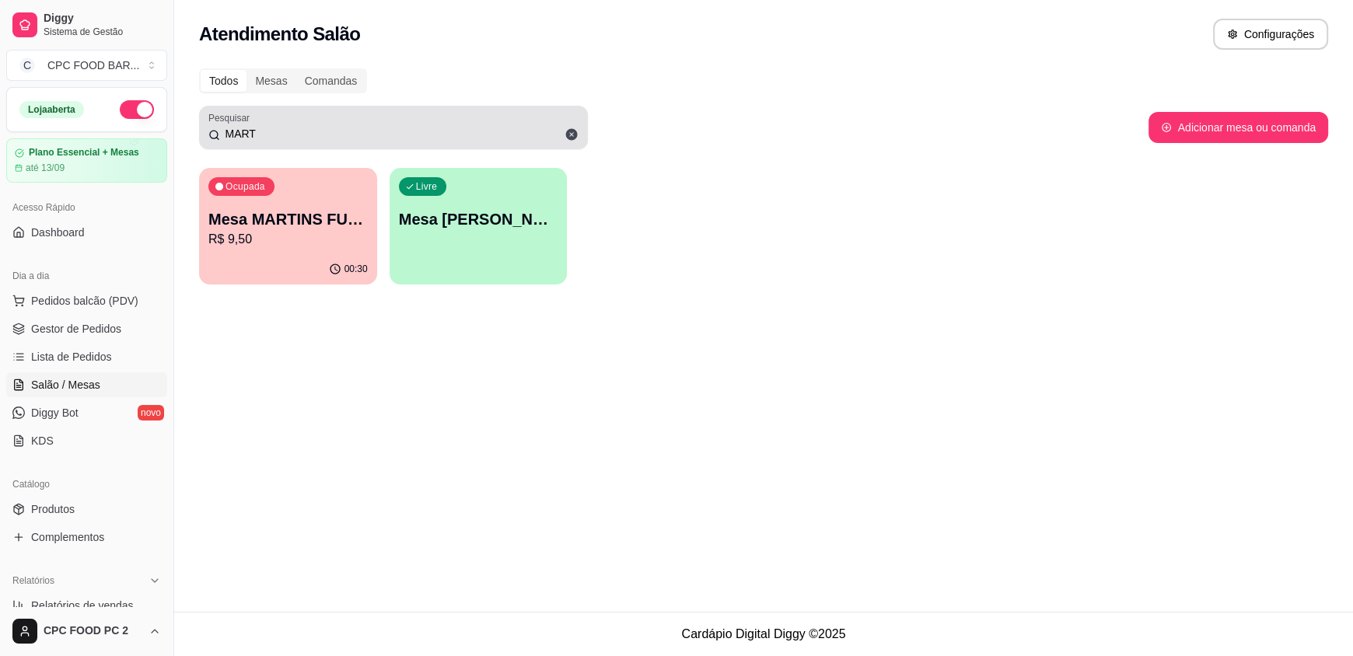
click at [329, 138] on input "MART" at bounding box center [399, 134] width 358 height 16
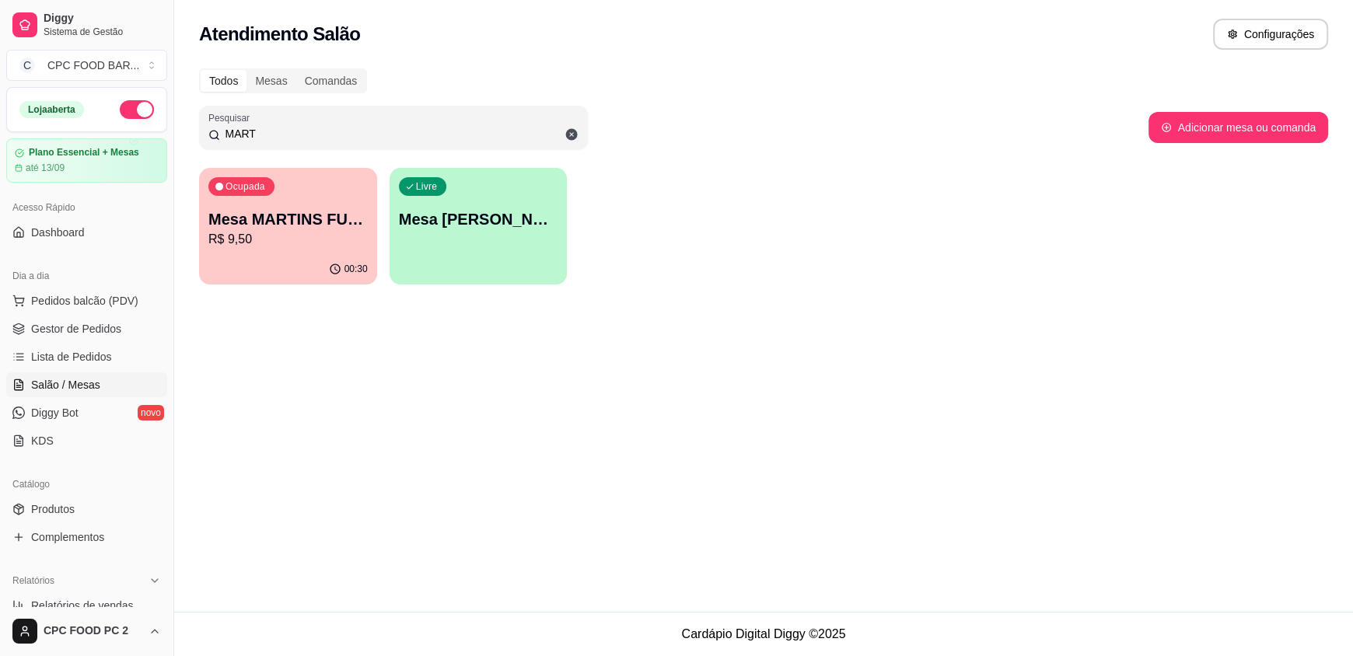
click at [329, 138] on input "MART" at bounding box center [399, 134] width 358 height 16
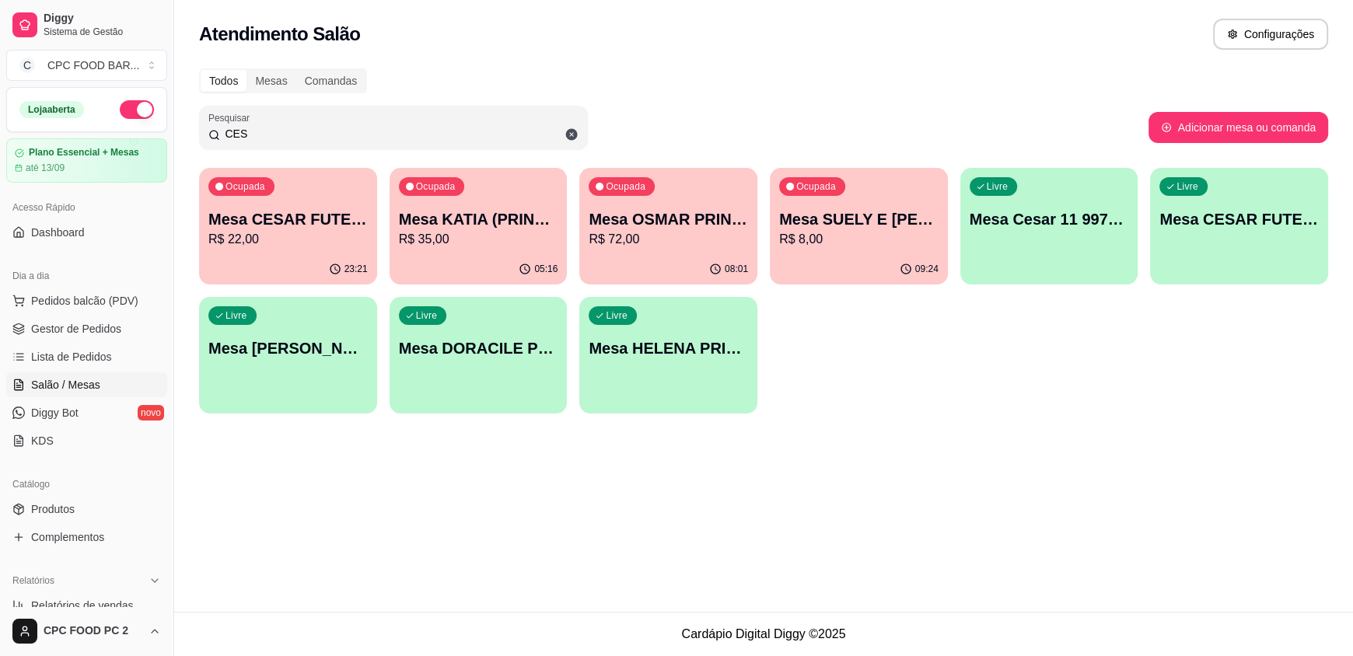
type input "CES"
click at [267, 218] on p "Mesa CESAR FUTEBOL" at bounding box center [287, 219] width 159 height 22
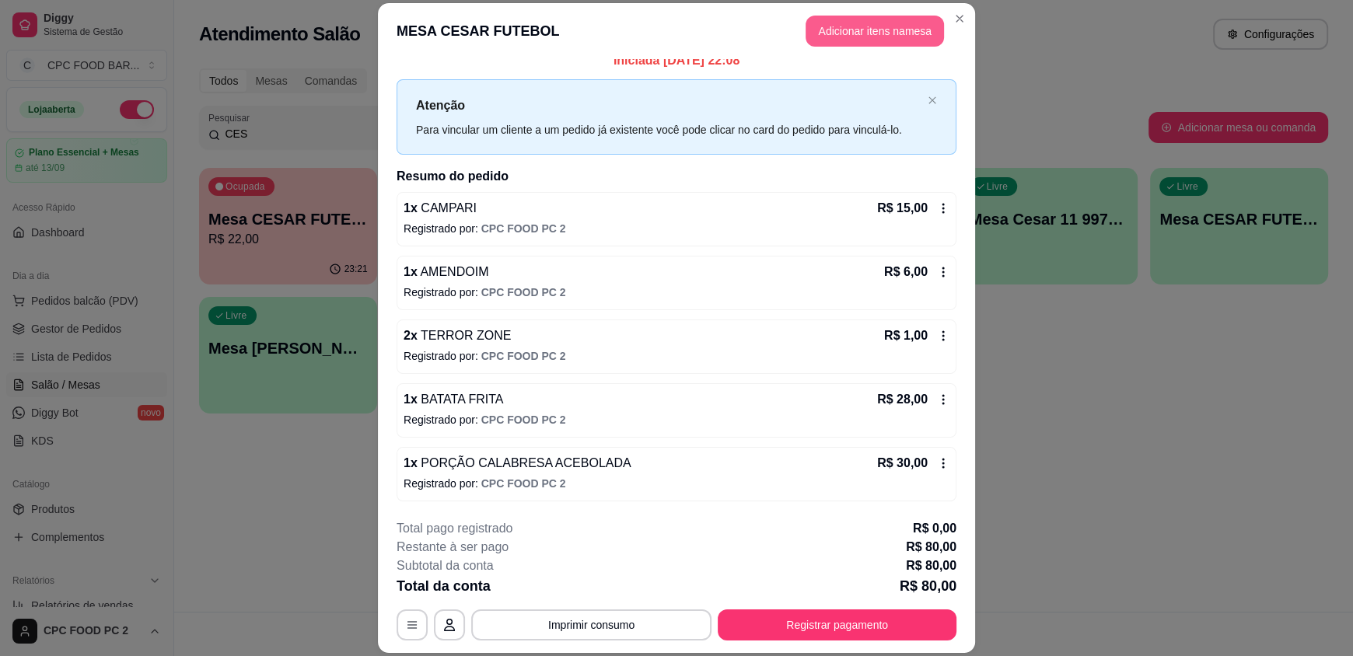
click at [854, 33] on button "Adicionar itens na mesa" at bounding box center [875, 31] width 138 height 31
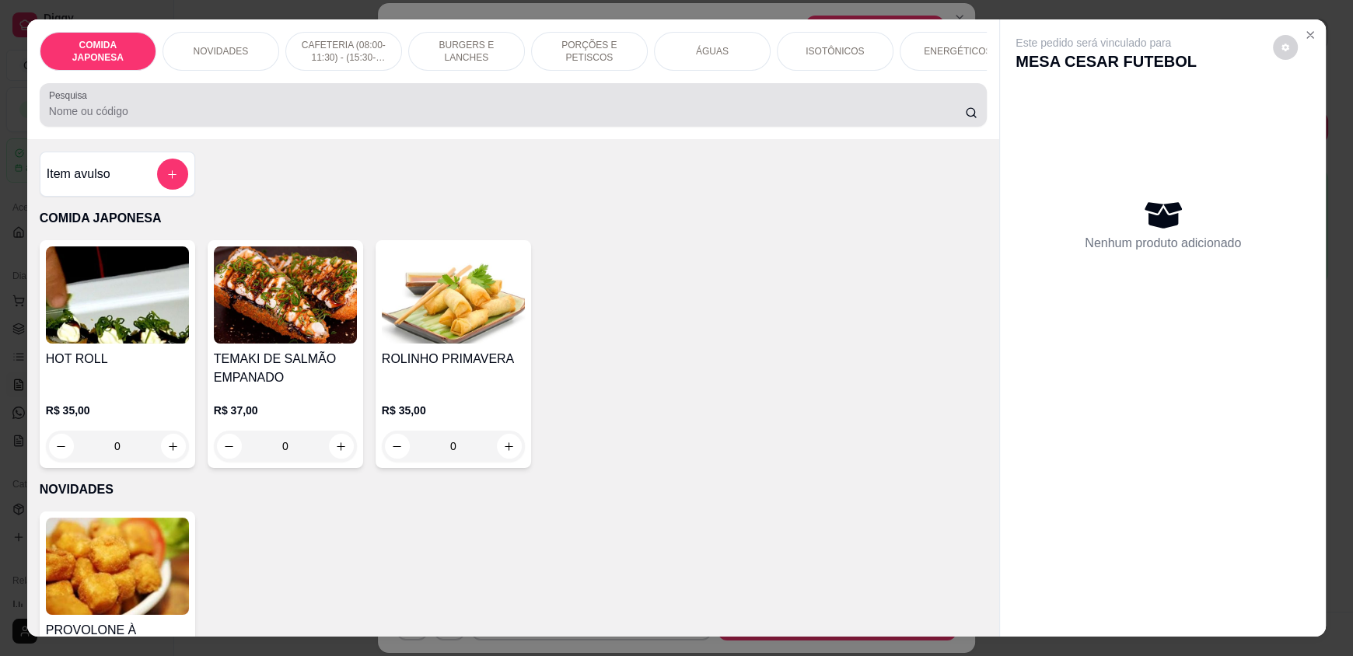
click at [501, 119] on input "Pesquisa" at bounding box center [507, 111] width 917 height 16
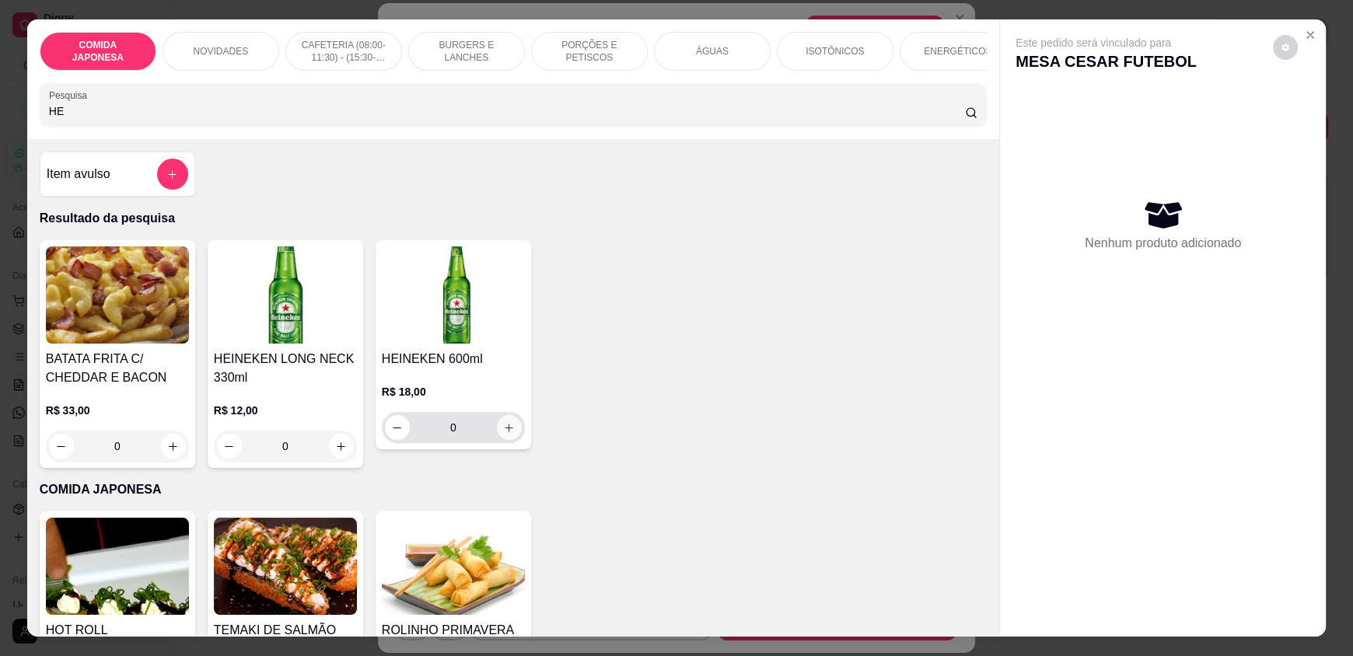
type input "HE"
click at [505, 434] on icon "increase-product-quantity" at bounding box center [510, 428] width 12 height 12
type input "1"
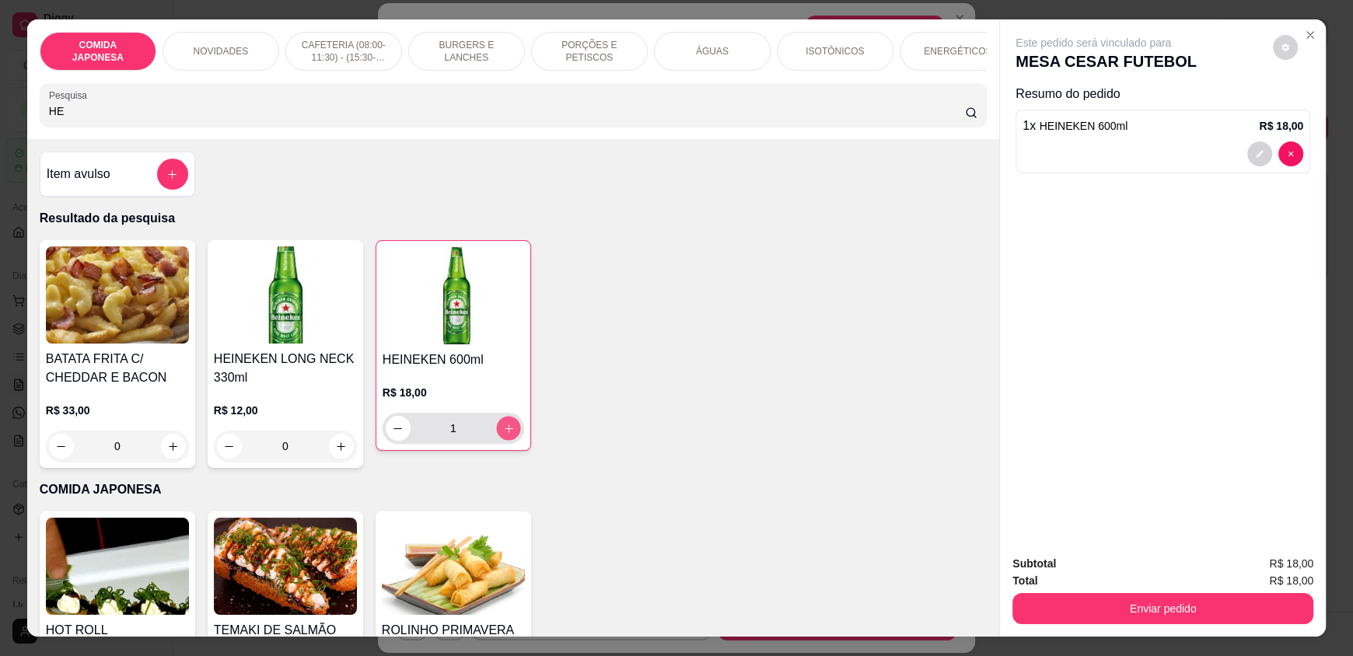
click at [505, 435] on icon "increase-product-quantity" at bounding box center [509, 429] width 12 height 12
type input "2"
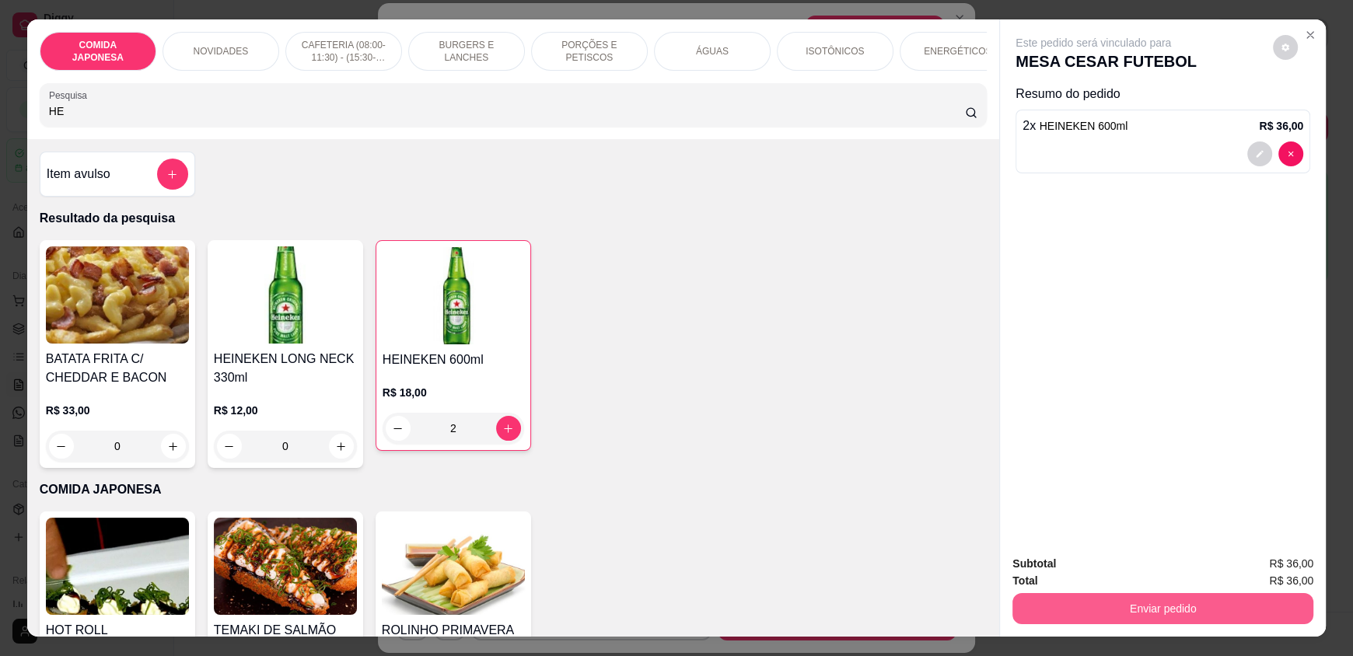
click at [1148, 614] on button "Enviar pedido" at bounding box center [1162, 608] width 301 height 31
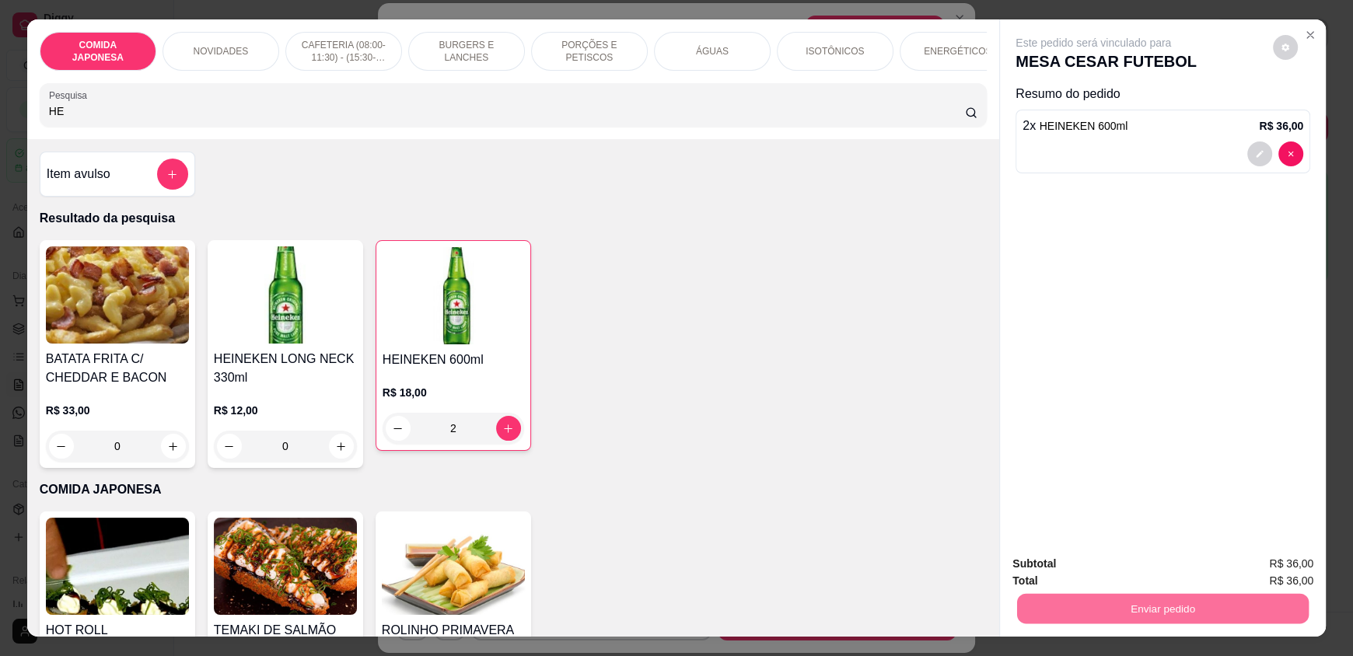
click at [1130, 579] on button "Não registrar e enviar pedido" at bounding box center [1111, 570] width 157 height 29
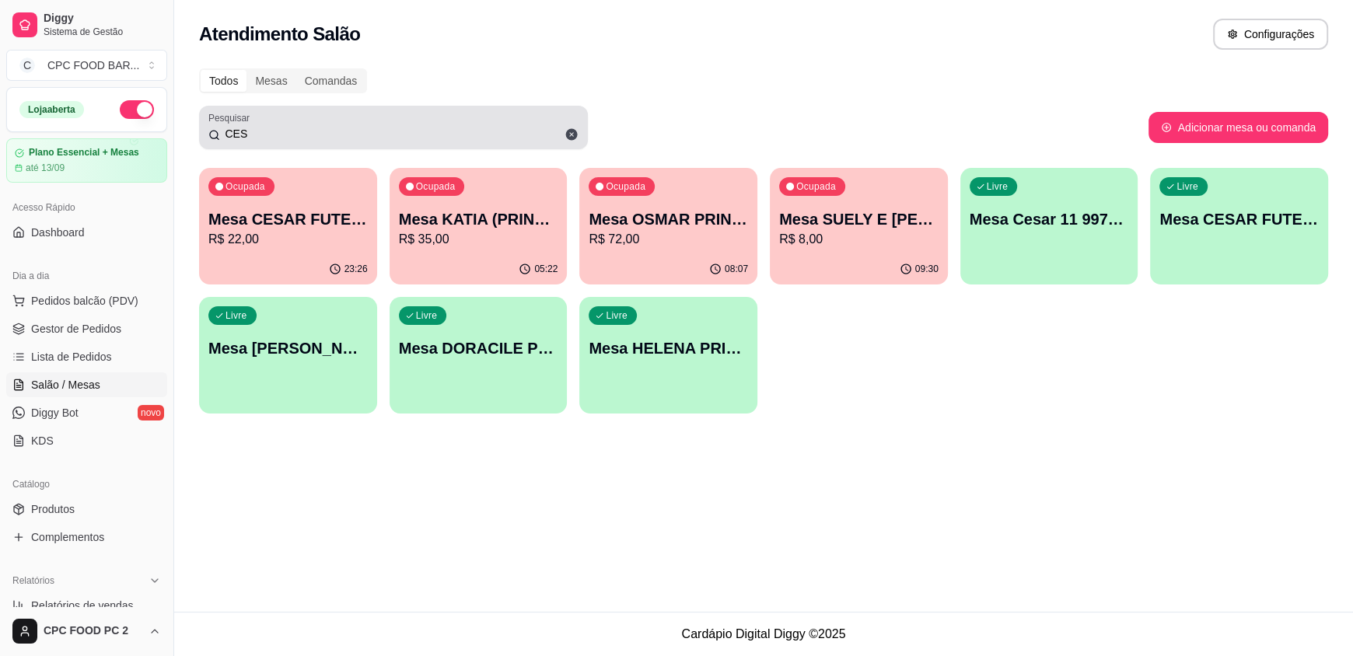
click at [261, 139] on input "CES" at bounding box center [399, 134] width 358 height 16
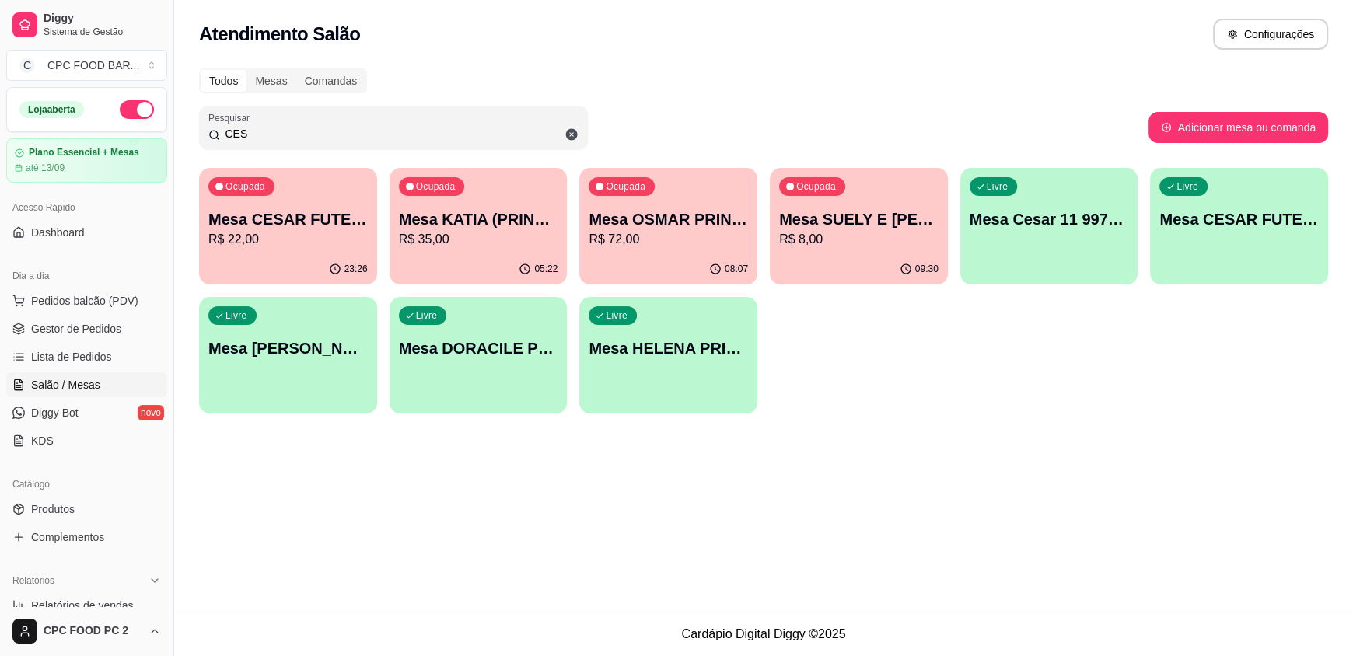
click at [261, 139] on input "CES" at bounding box center [399, 134] width 358 height 16
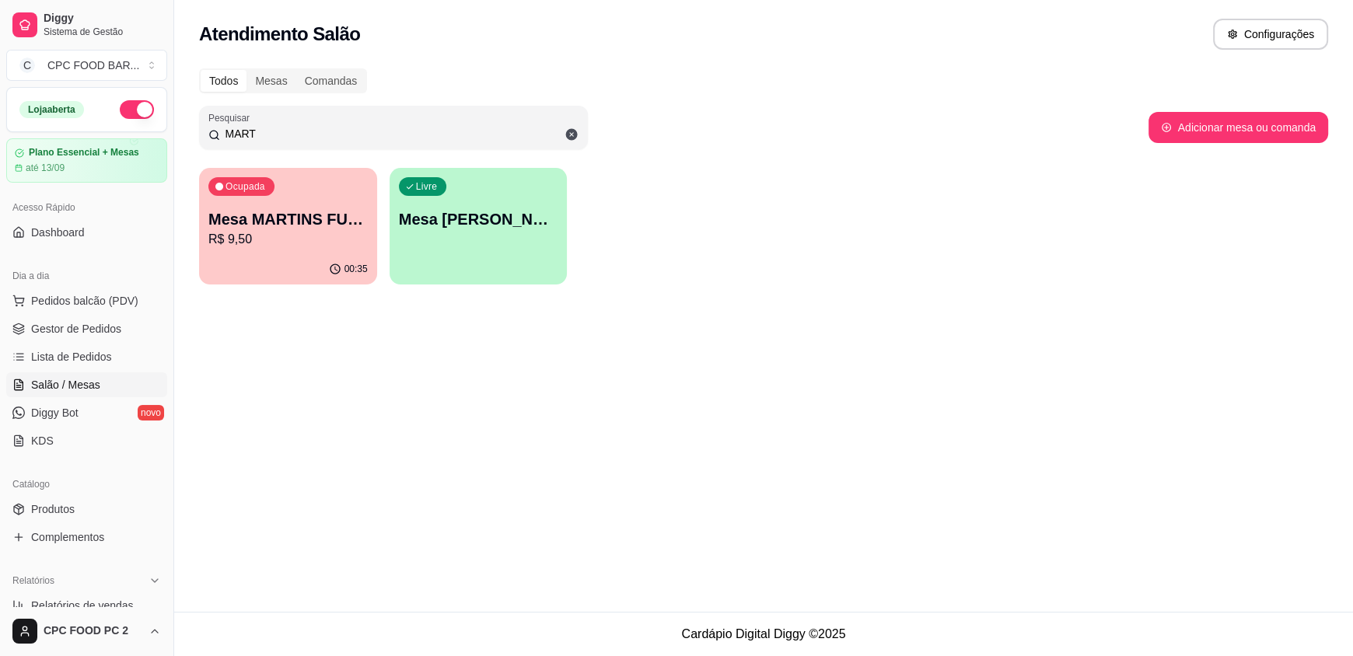
type input "MART"
click at [302, 236] on p "R$ 9,50" at bounding box center [287, 239] width 159 height 19
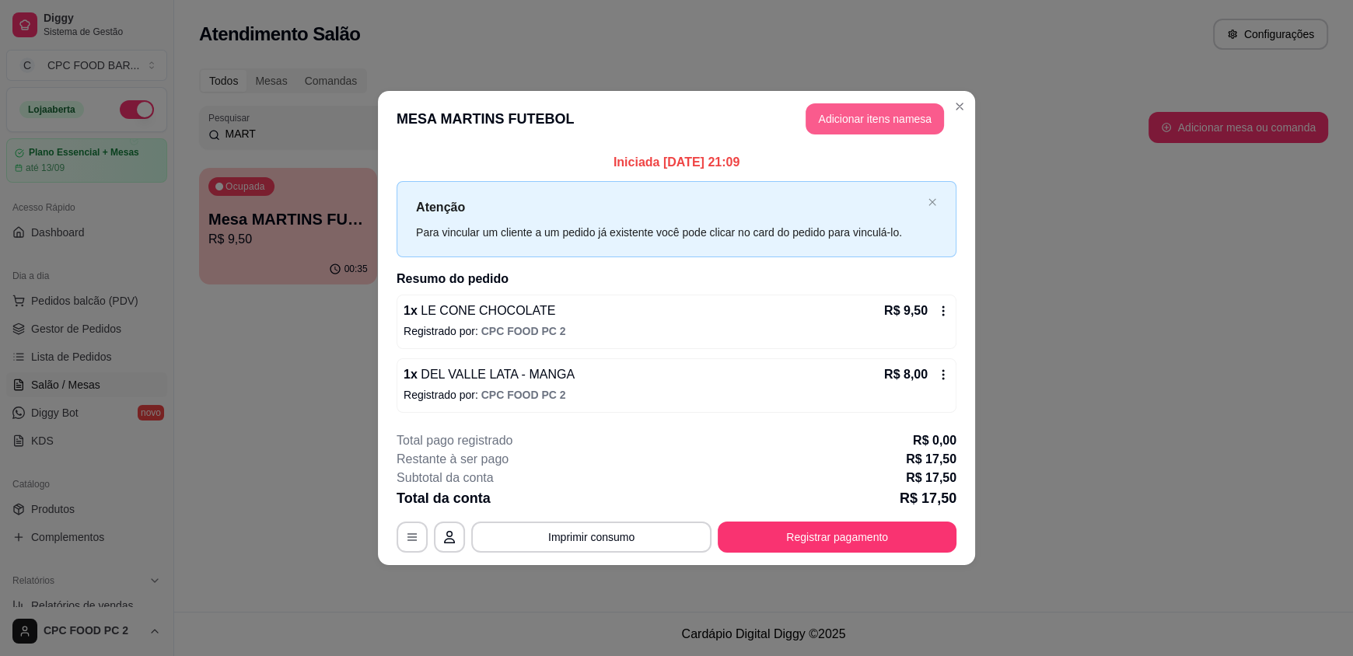
click at [911, 119] on button "Adicionar itens na mesa" at bounding box center [875, 118] width 138 height 31
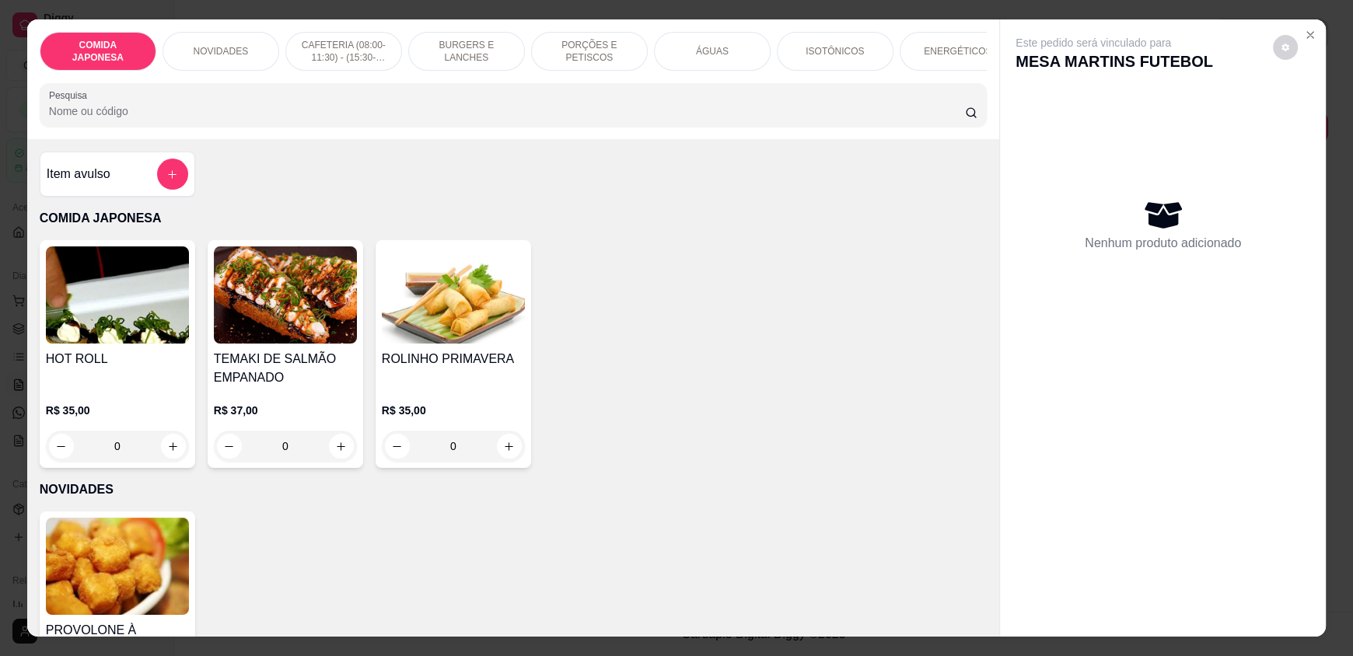
click at [483, 119] on input "Pesquisa" at bounding box center [507, 111] width 917 height 16
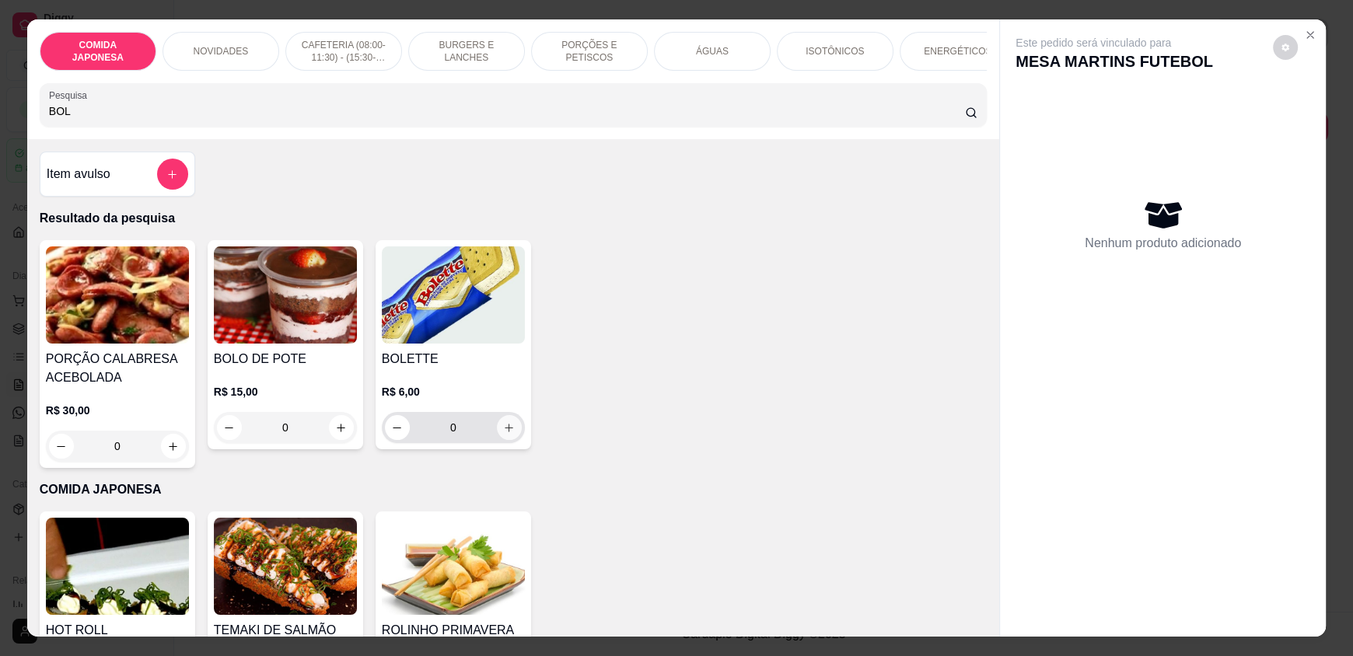
type input "BOL"
click at [497, 440] on button "increase-product-quantity" at bounding box center [509, 428] width 24 height 24
type input "1"
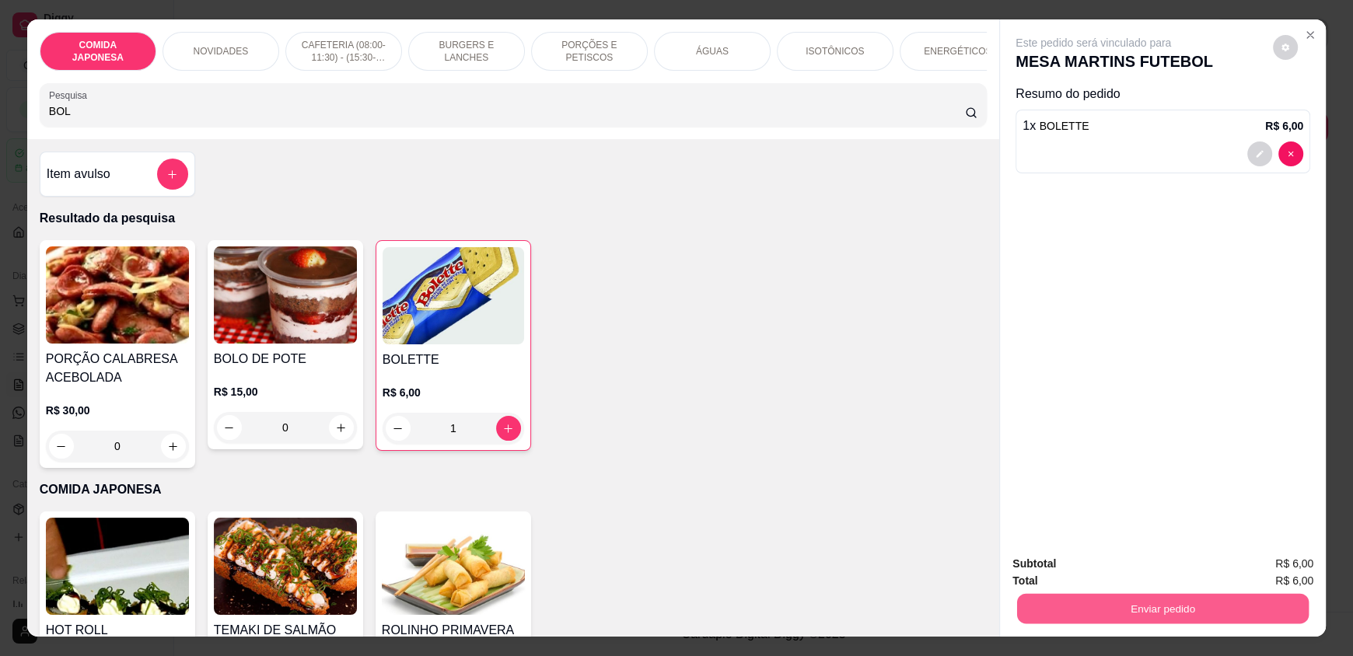
click at [1134, 604] on button "Enviar pedido" at bounding box center [1163, 608] width 292 height 30
click at [1119, 574] on button "Não registrar e enviar pedido" at bounding box center [1111, 571] width 162 height 30
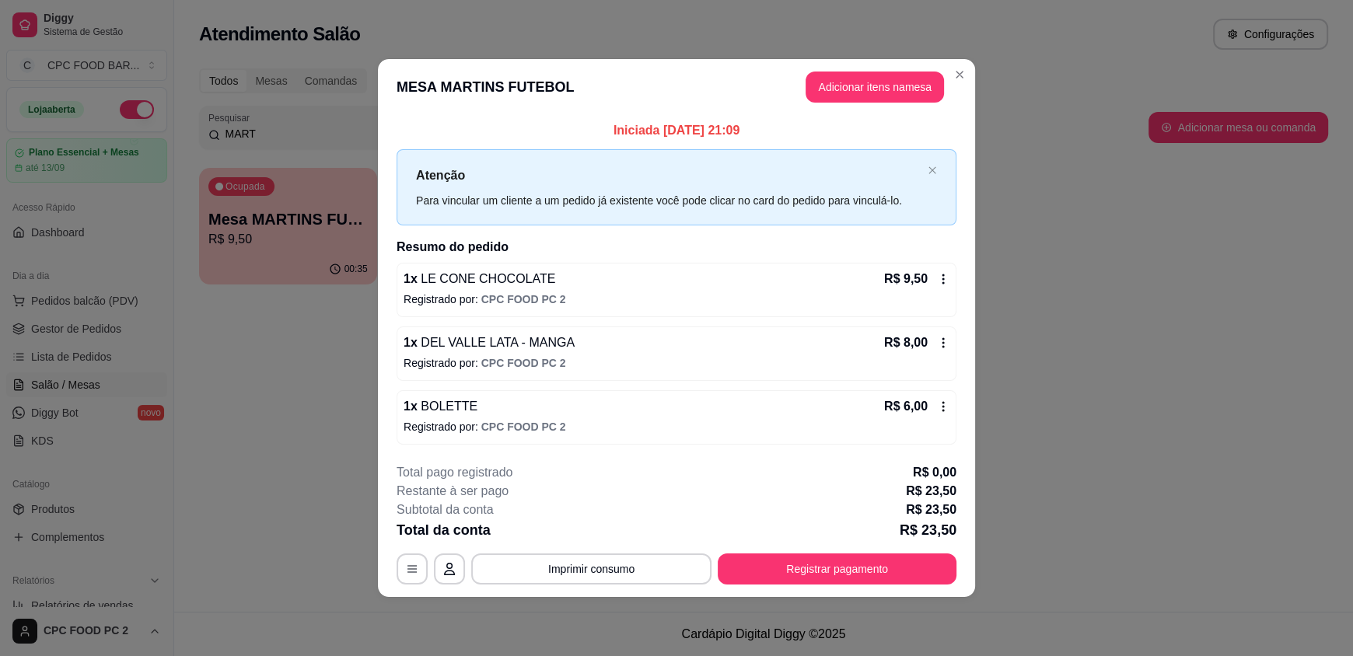
click at [970, 68] on header "MESA MARTINS FUTEBOL Adicionar itens na mesa" at bounding box center [676, 87] width 597 height 56
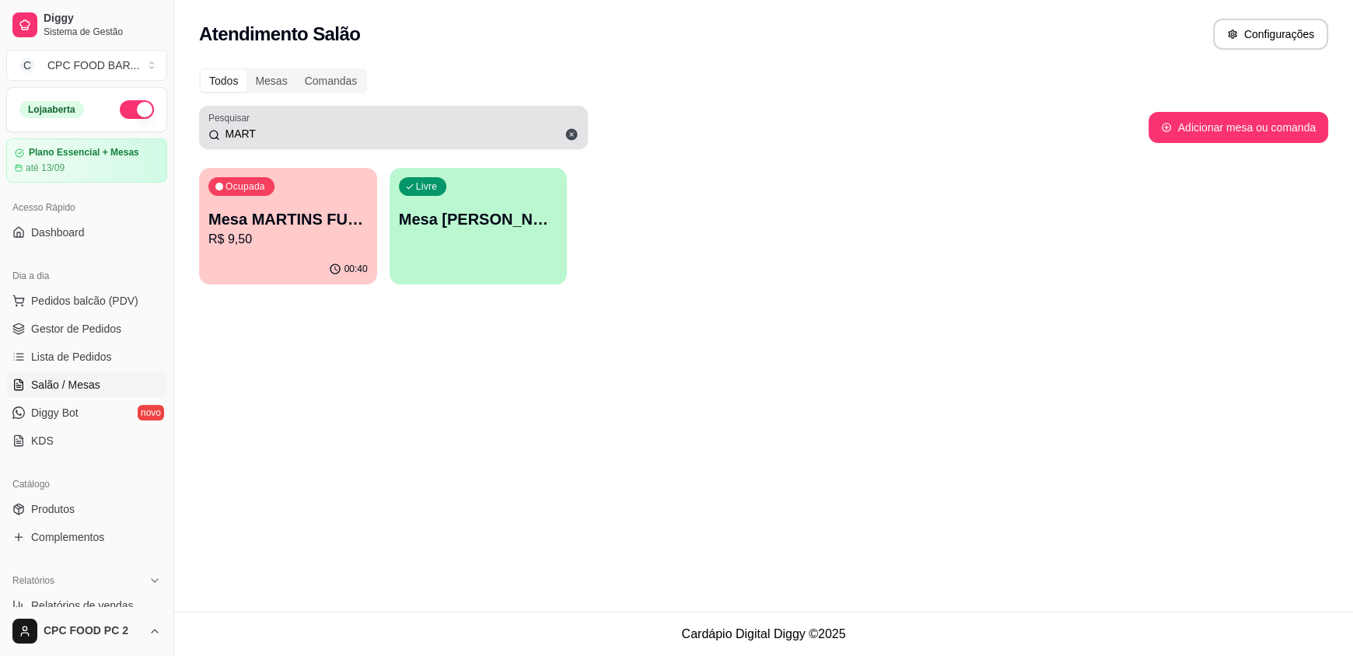
click at [263, 133] on input "MART" at bounding box center [399, 134] width 358 height 16
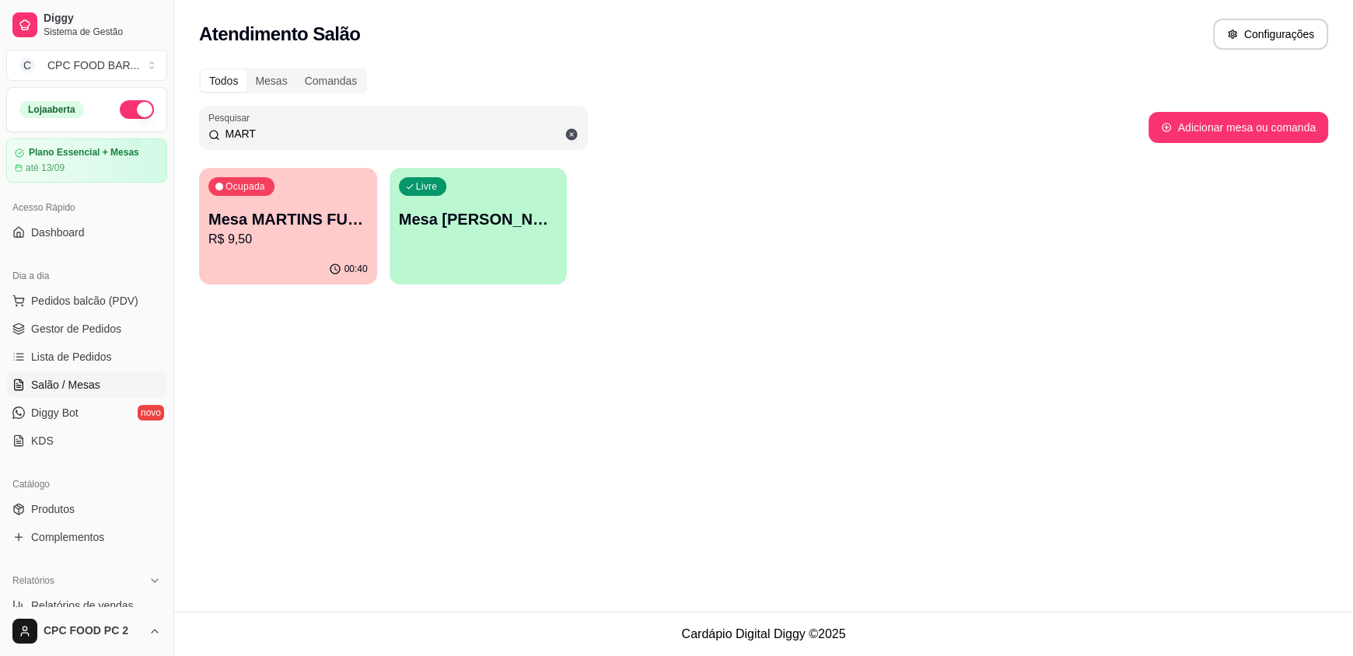
click at [262, 133] on input "MART" at bounding box center [399, 134] width 358 height 16
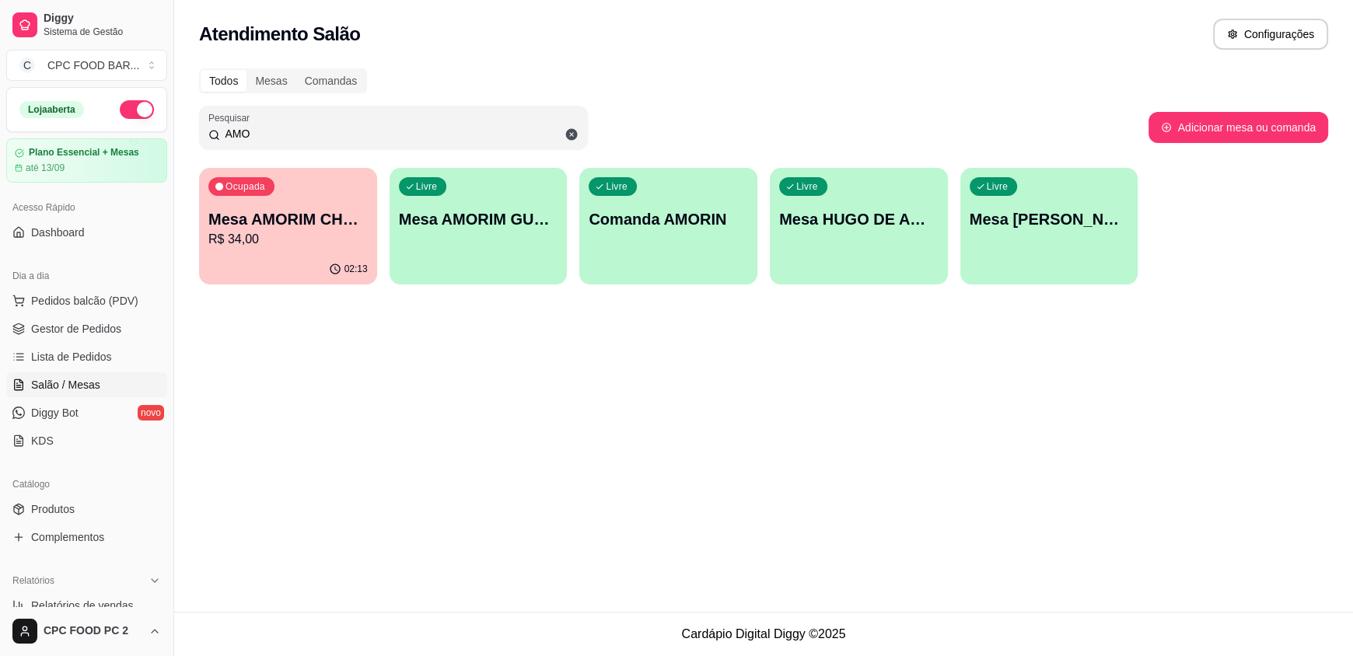
type input "AMO"
click at [304, 257] on div "02:13" at bounding box center [288, 269] width 178 height 30
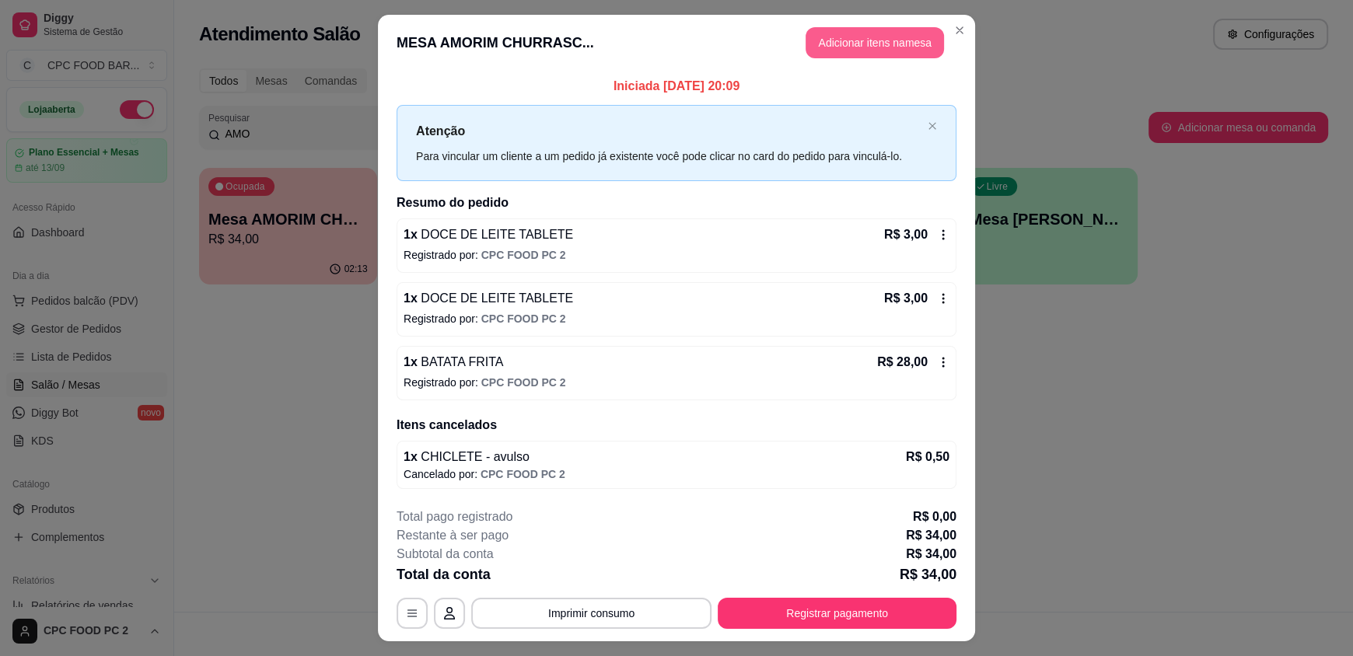
click at [828, 51] on button "Adicionar itens na mesa" at bounding box center [875, 42] width 138 height 31
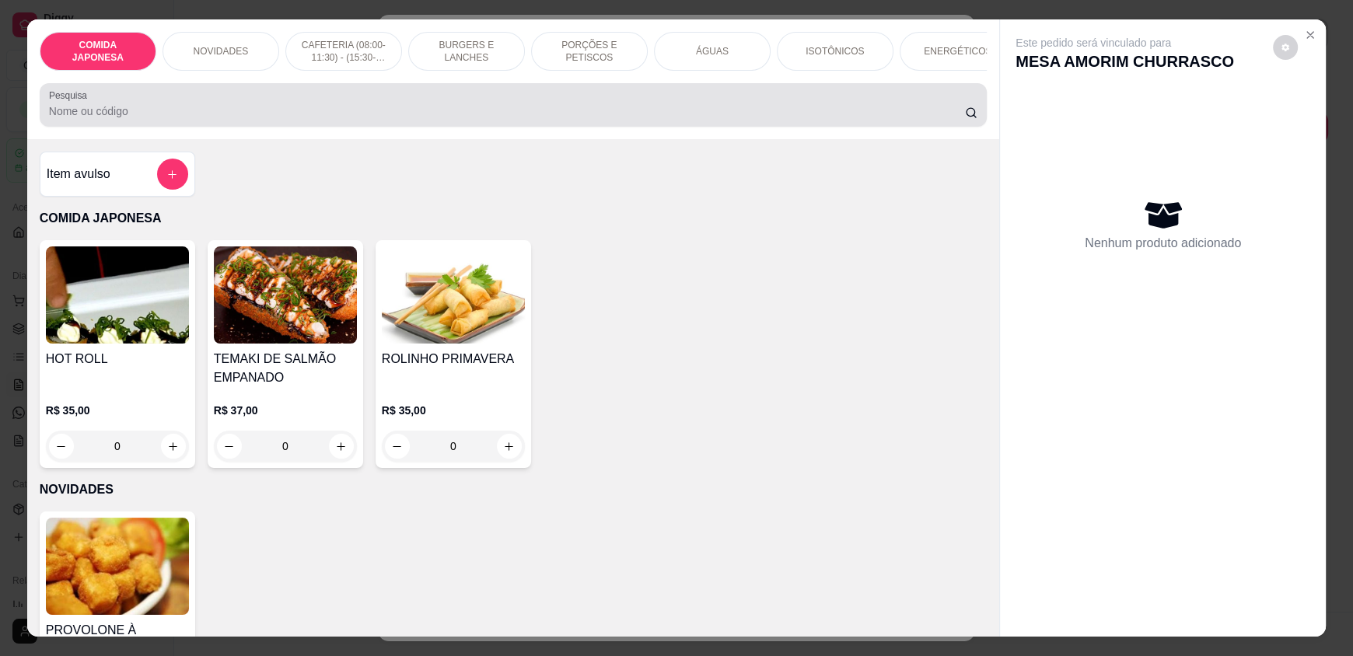
click at [596, 108] on div at bounding box center [513, 104] width 928 height 31
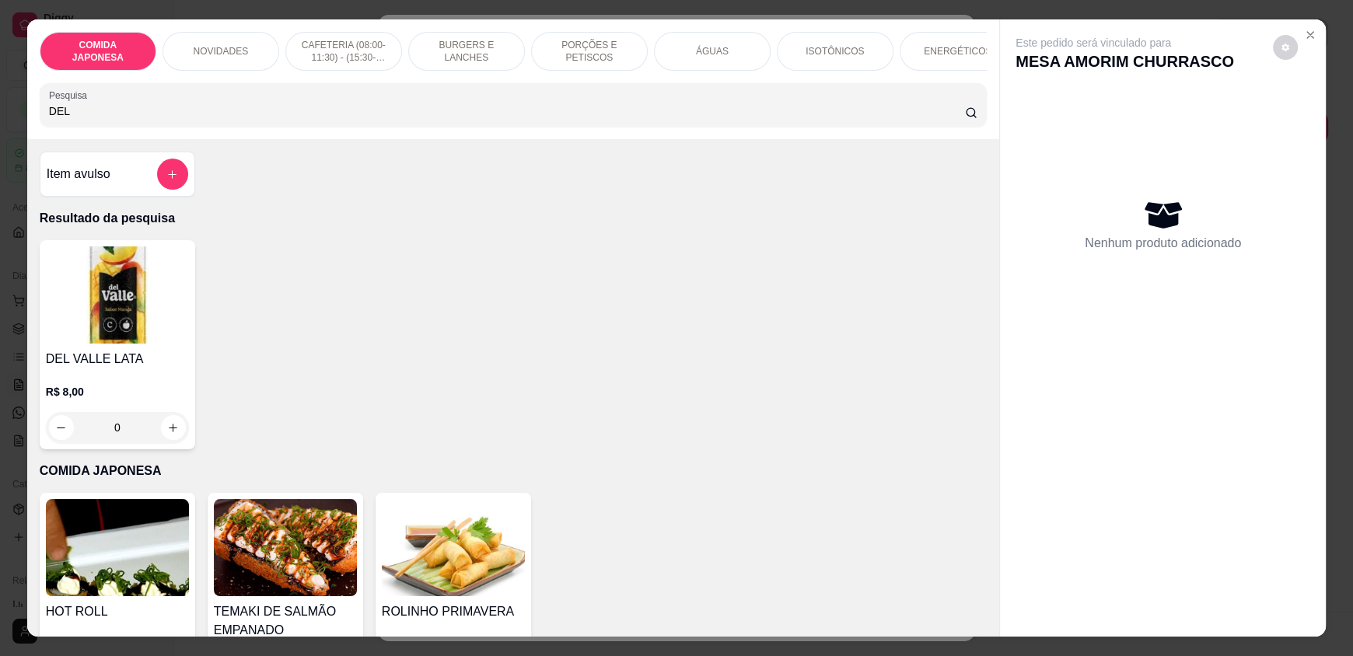
type input "DEL"
click at [164, 439] on div "0" at bounding box center [117, 427] width 143 height 31
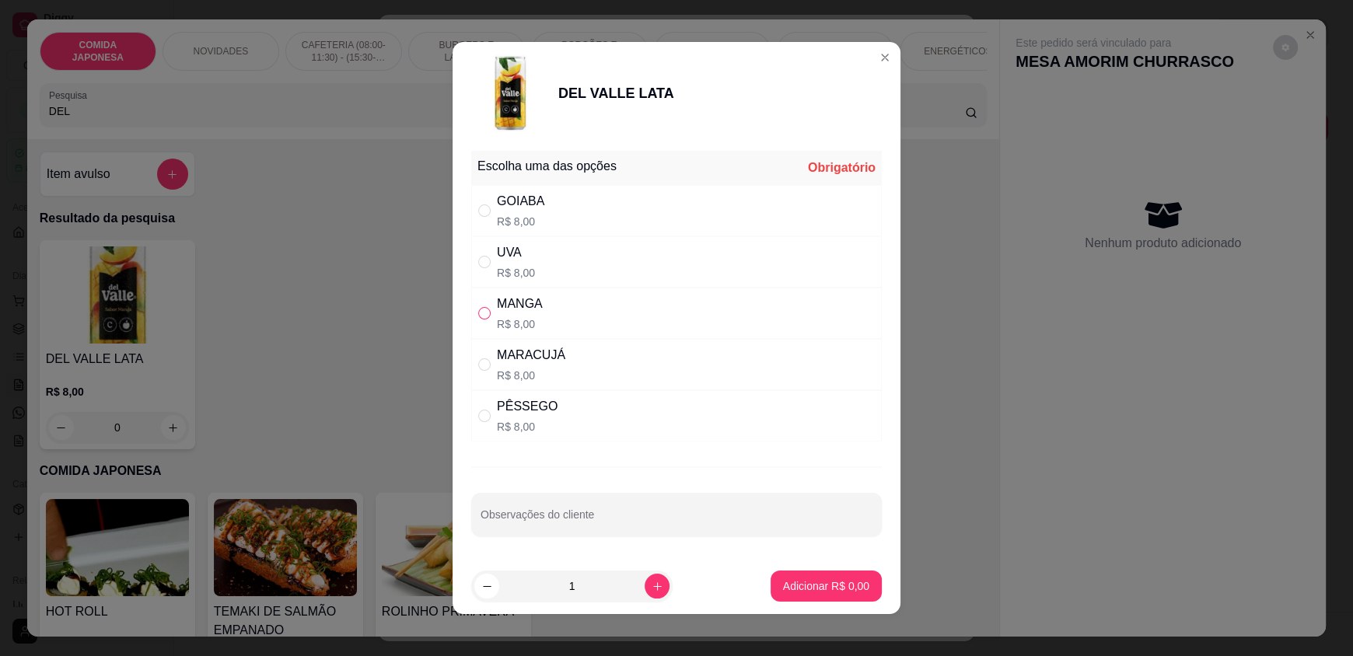
click at [482, 313] on input "" at bounding box center [484, 313] width 12 height 12
radio input "true"
click at [780, 602] on footer "1 Adicionar R$ 8,00" at bounding box center [677, 586] width 448 height 56
click at [790, 582] on p "Adicionar R$ 8,00" at bounding box center [826, 586] width 84 height 15
type input "1"
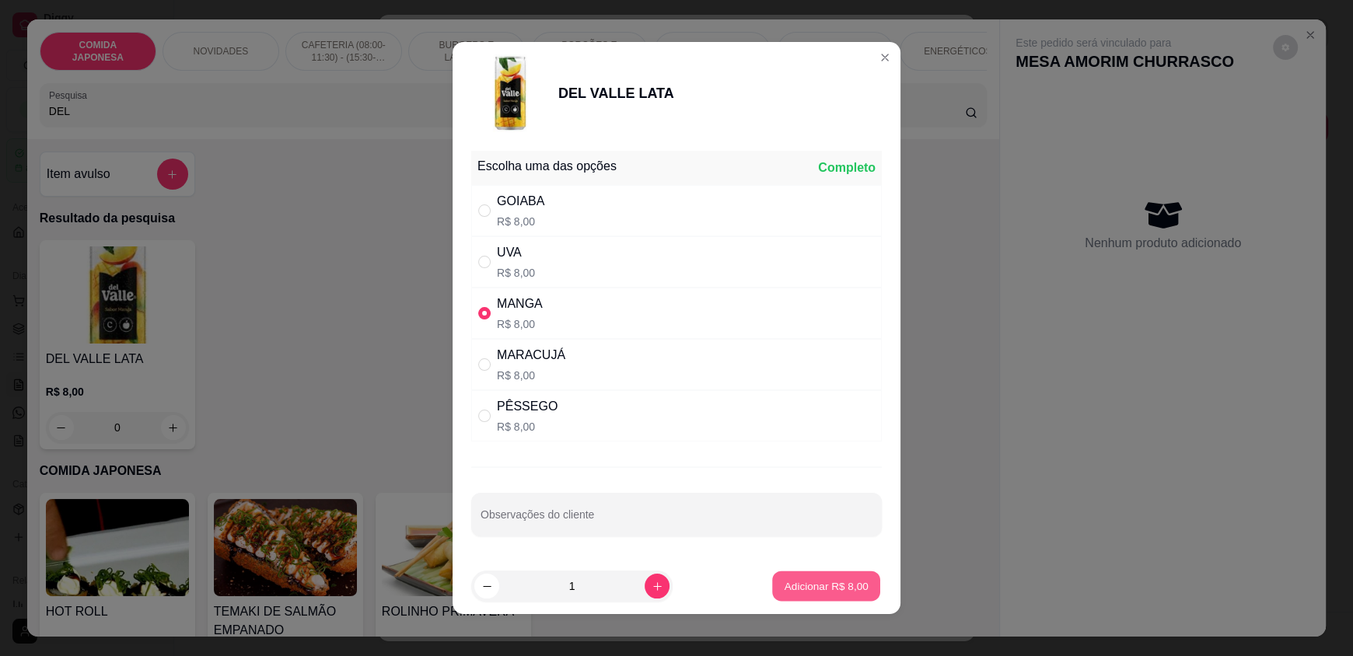
type input "1"
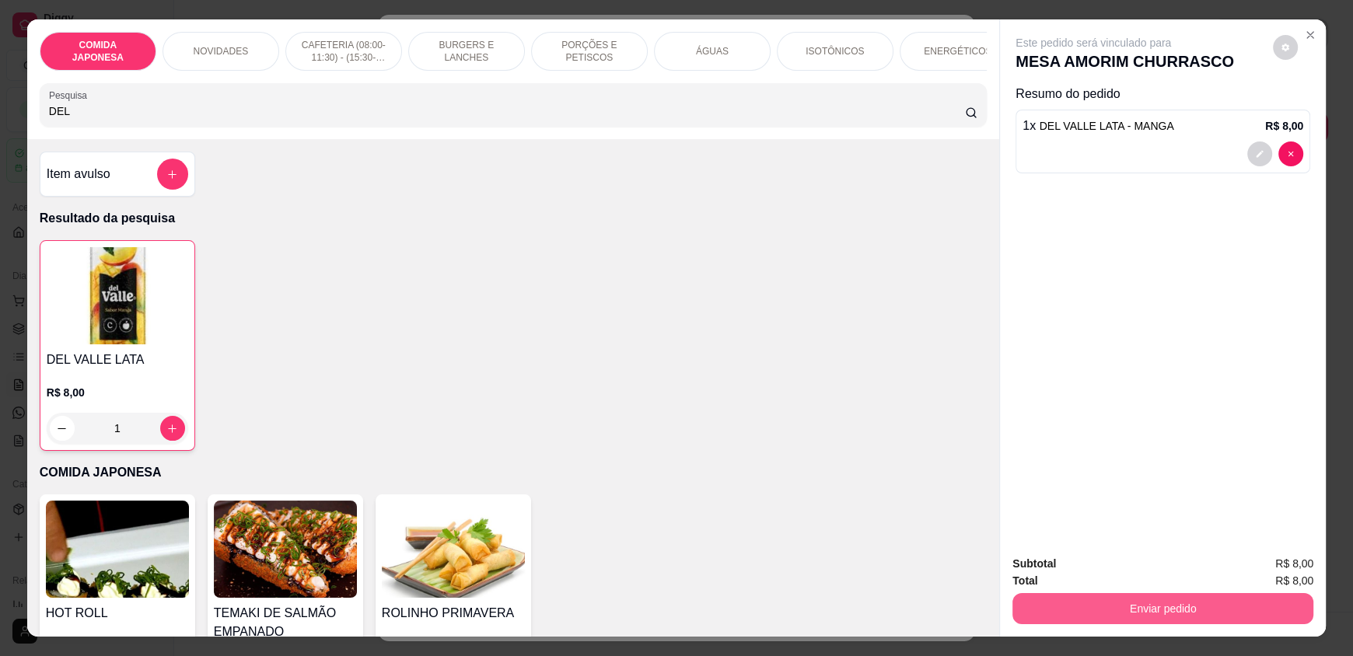
click at [1265, 606] on button "Enviar pedido" at bounding box center [1162, 608] width 301 height 31
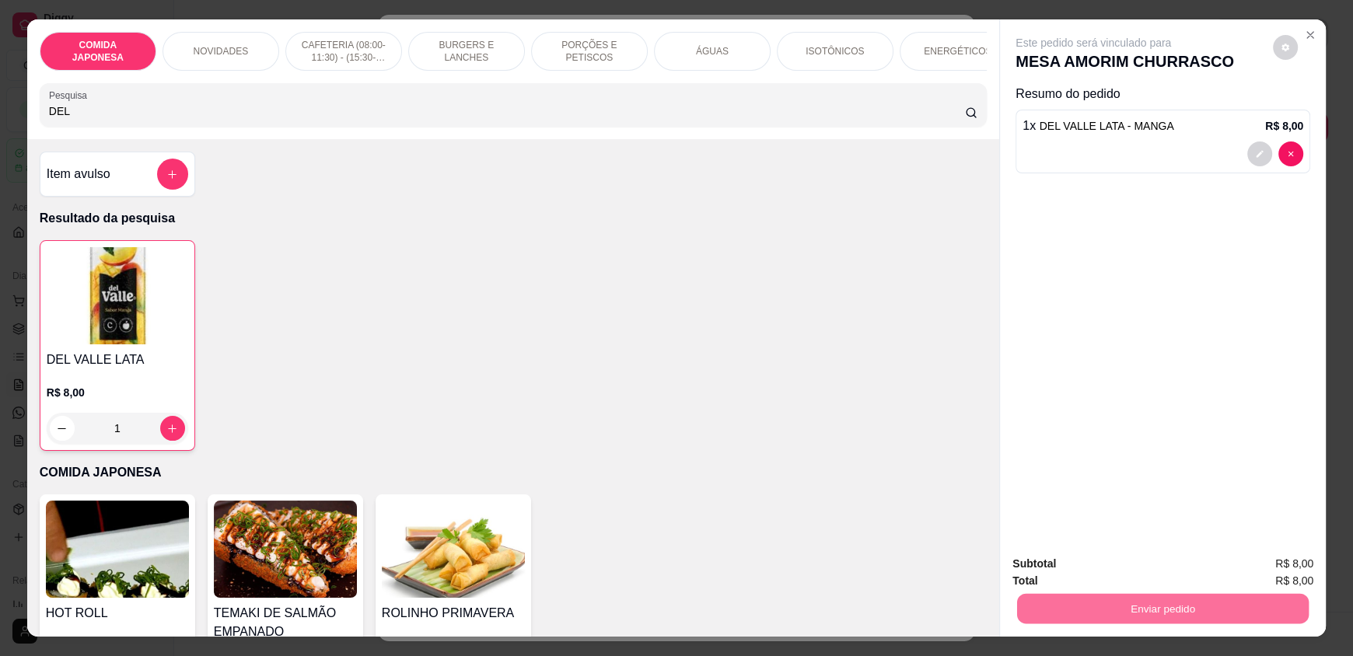
click at [1152, 578] on button "Não registrar e enviar pedido" at bounding box center [1111, 571] width 162 height 30
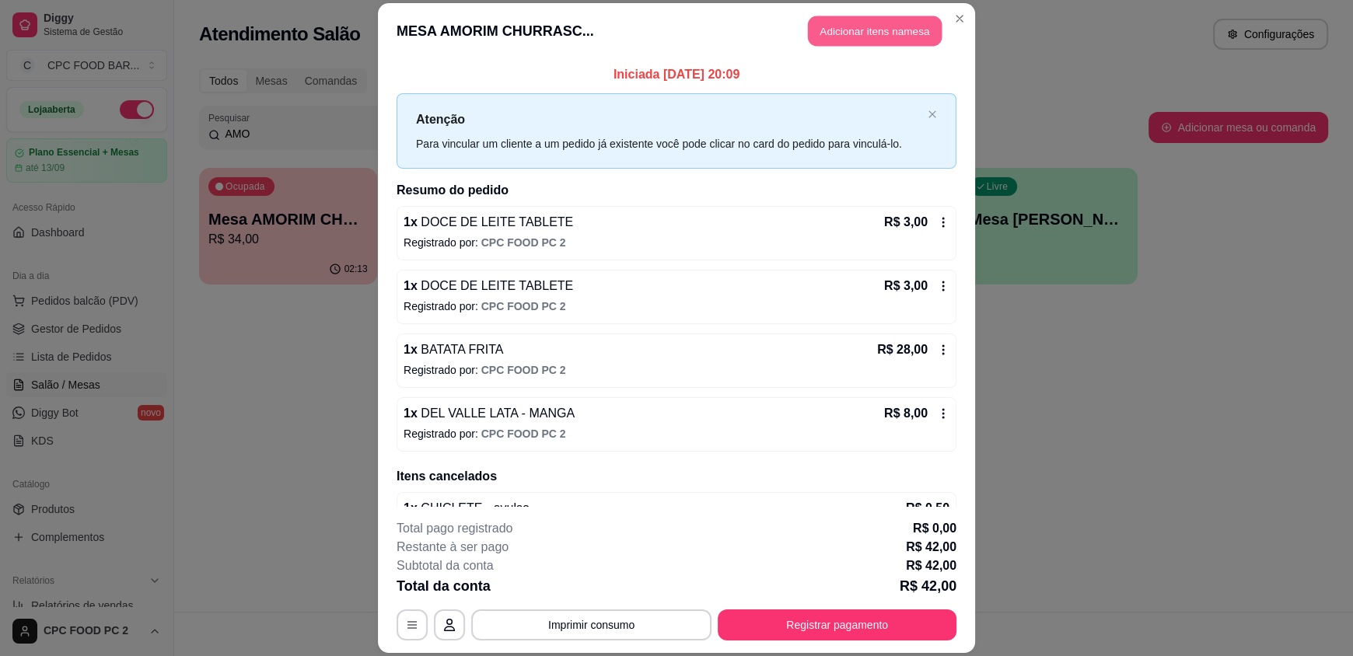
click at [912, 35] on button "Adicionar itens na mesa" at bounding box center [875, 31] width 134 height 30
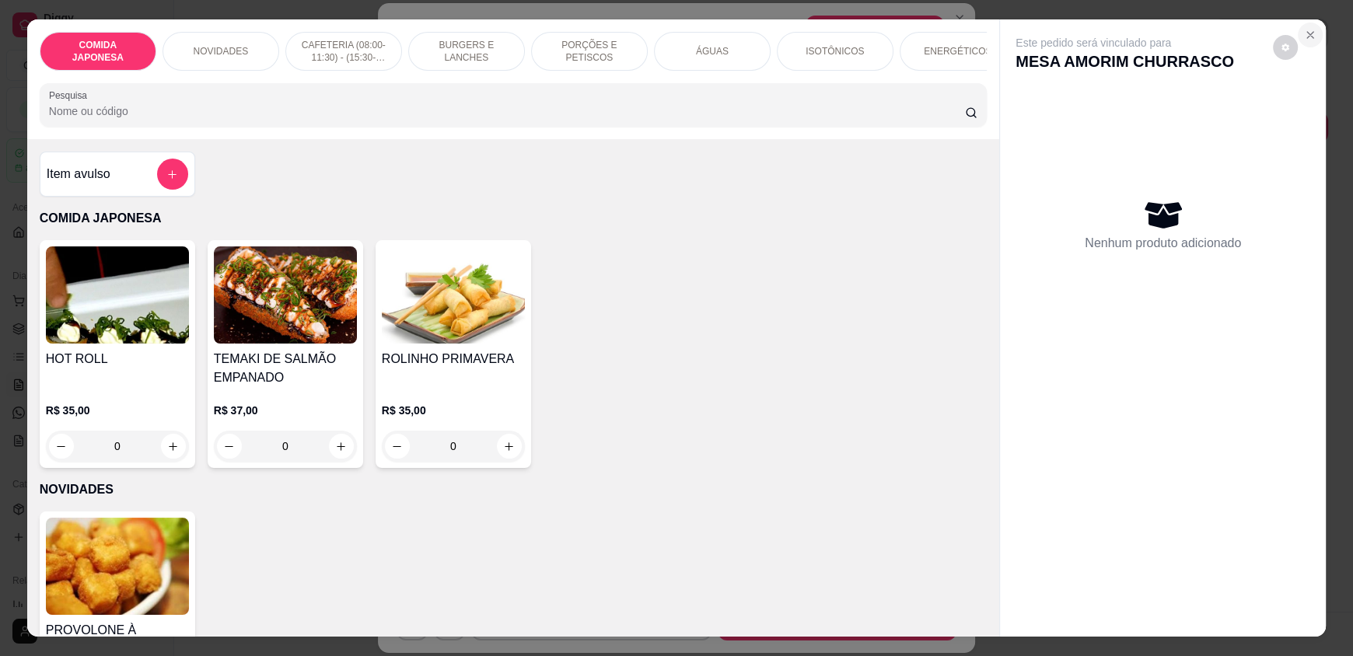
click at [1298, 31] on button "Close" at bounding box center [1310, 35] width 25 height 25
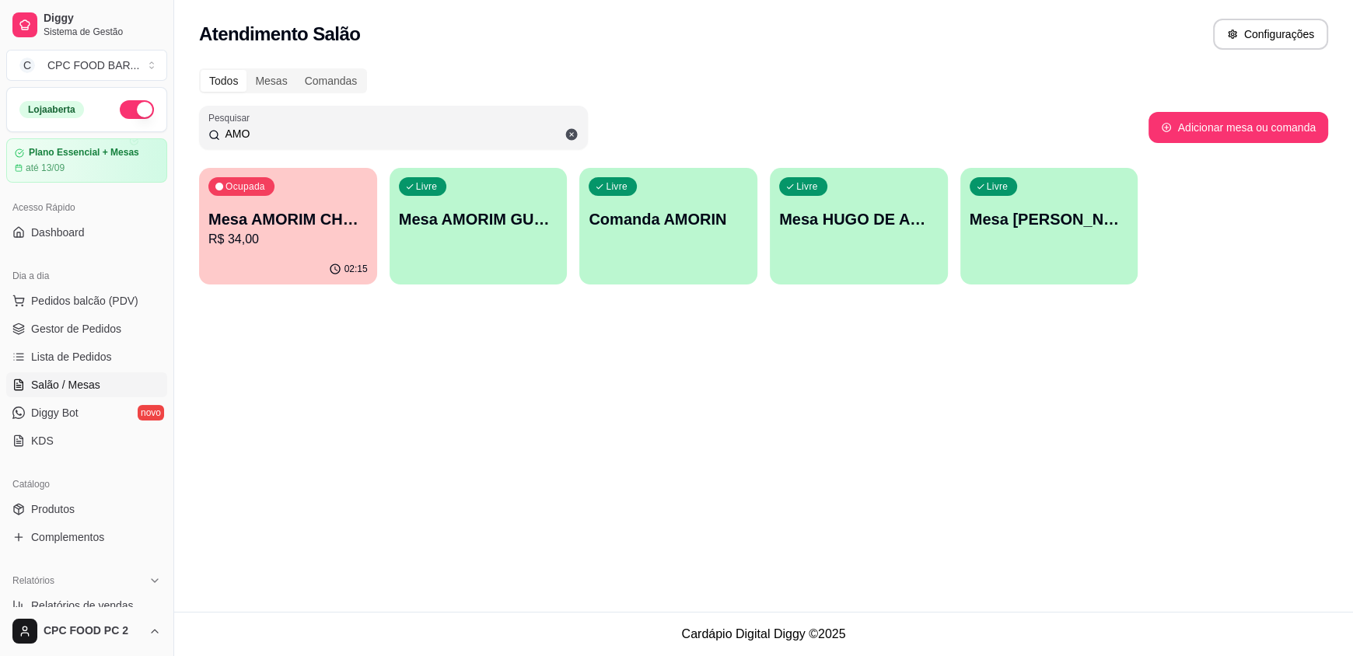
click at [535, 131] on input "AMO" at bounding box center [399, 134] width 358 height 16
type input "A"
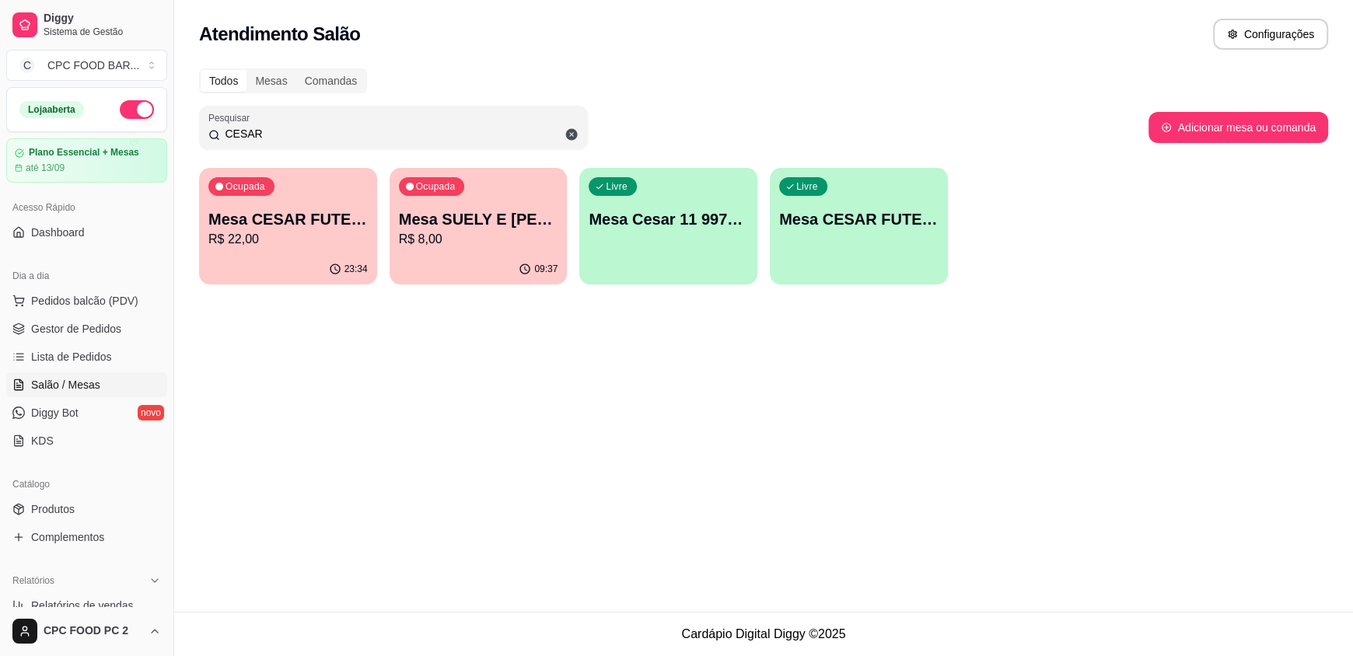
type input "CESAR"
click at [299, 246] on p "R$ 22,00" at bounding box center [288, 239] width 155 height 18
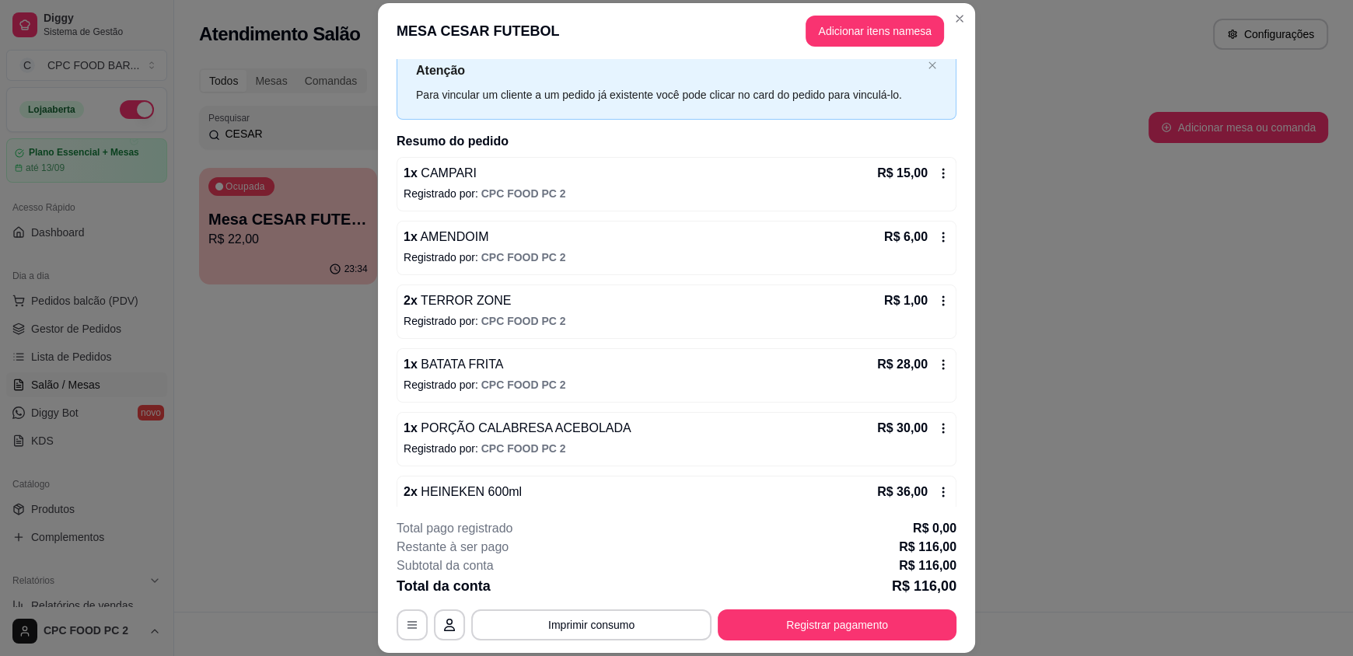
scroll to position [77, 0]
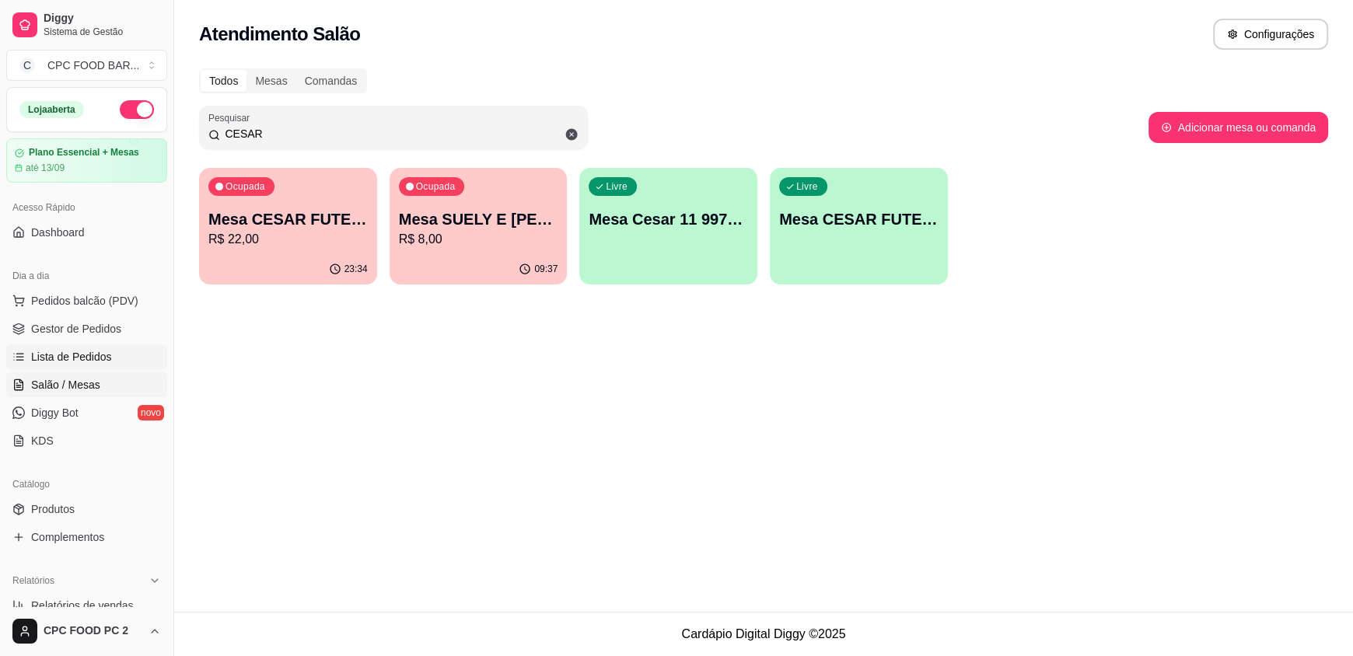
click at [97, 364] on span "Lista de Pedidos" at bounding box center [71, 357] width 81 height 16
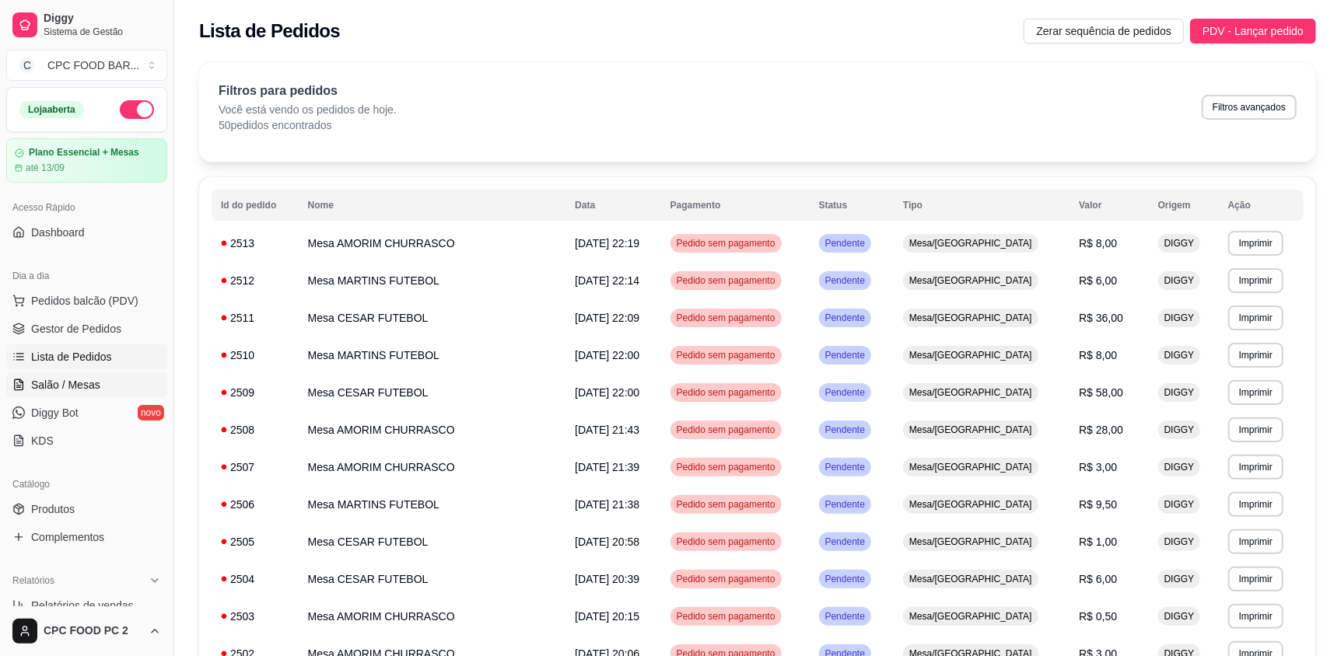
click at [91, 380] on span "Salão / Mesas" at bounding box center [65, 385] width 69 height 16
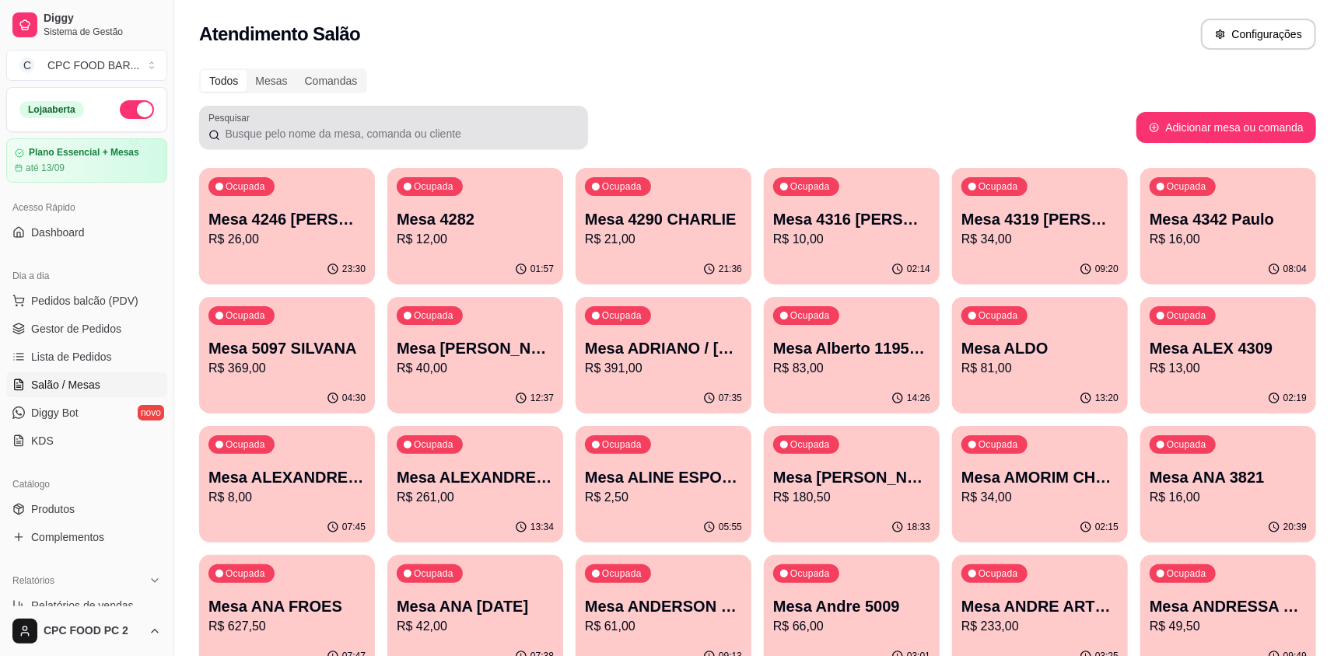
click at [474, 132] on input "Pesquisar" at bounding box center [399, 134] width 358 height 16
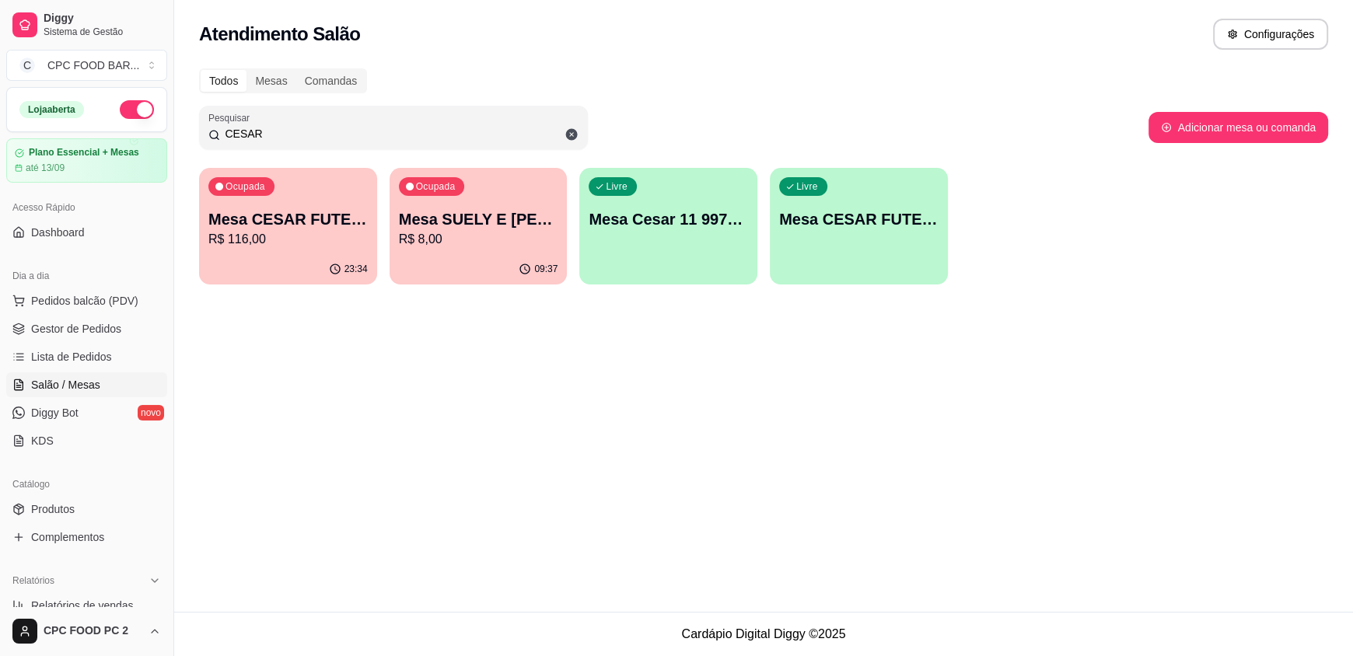
type input "CESAR"
click at [247, 256] on div "23:34" at bounding box center [287, 268] width 173 height 30
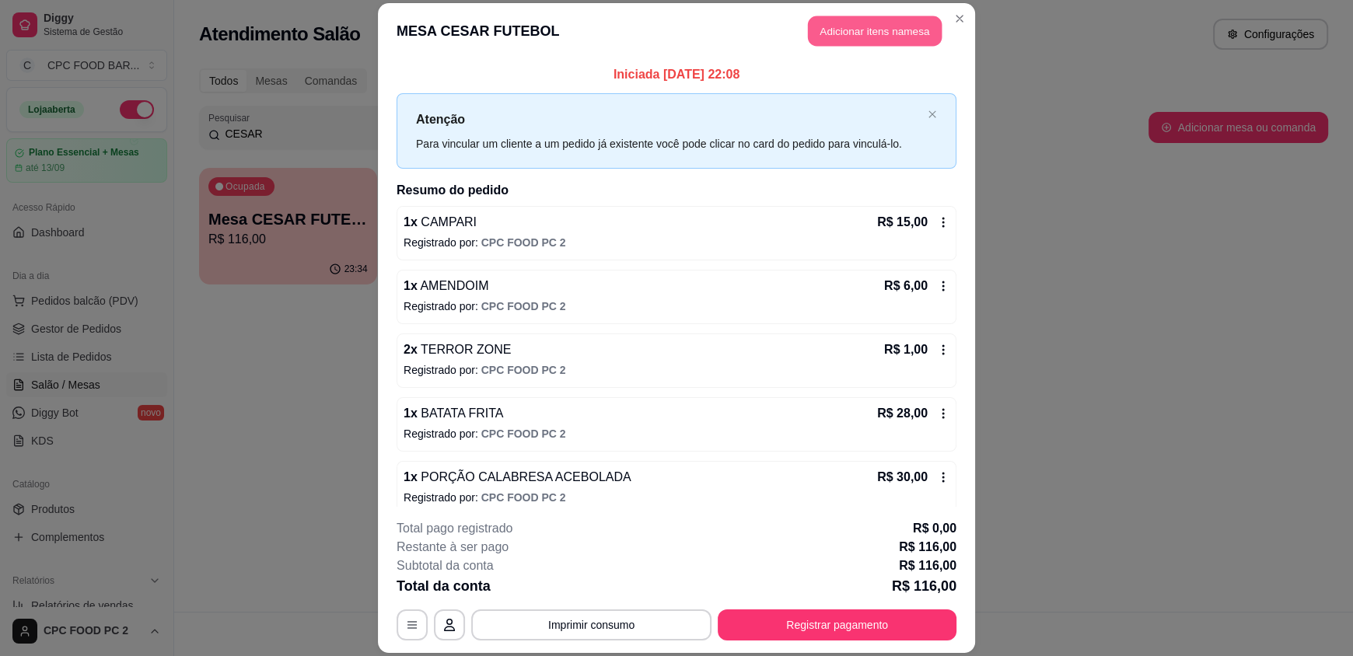
click at [826, 33] on button "Adicionar itens na mesa" at bounding box center [875, 31] width 134 height 30
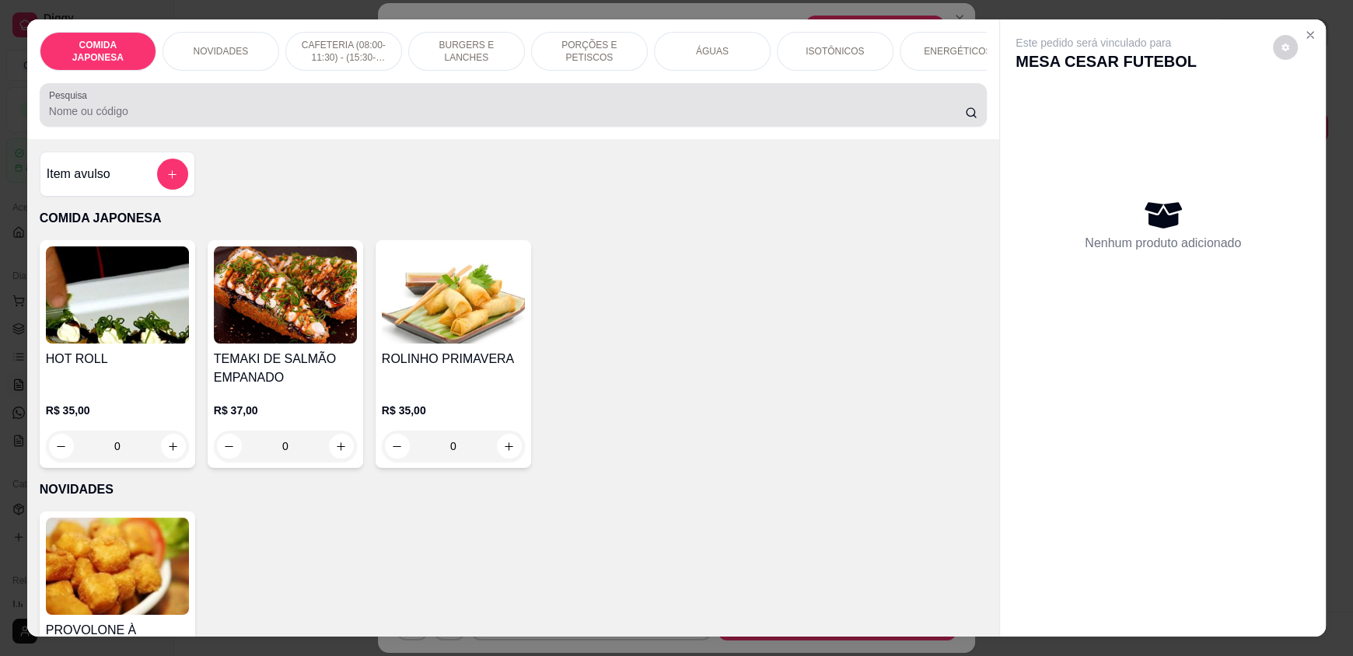
click at [716, 116] on input "Pesquisa" at bounding box center [507, 111] width 917 height 16
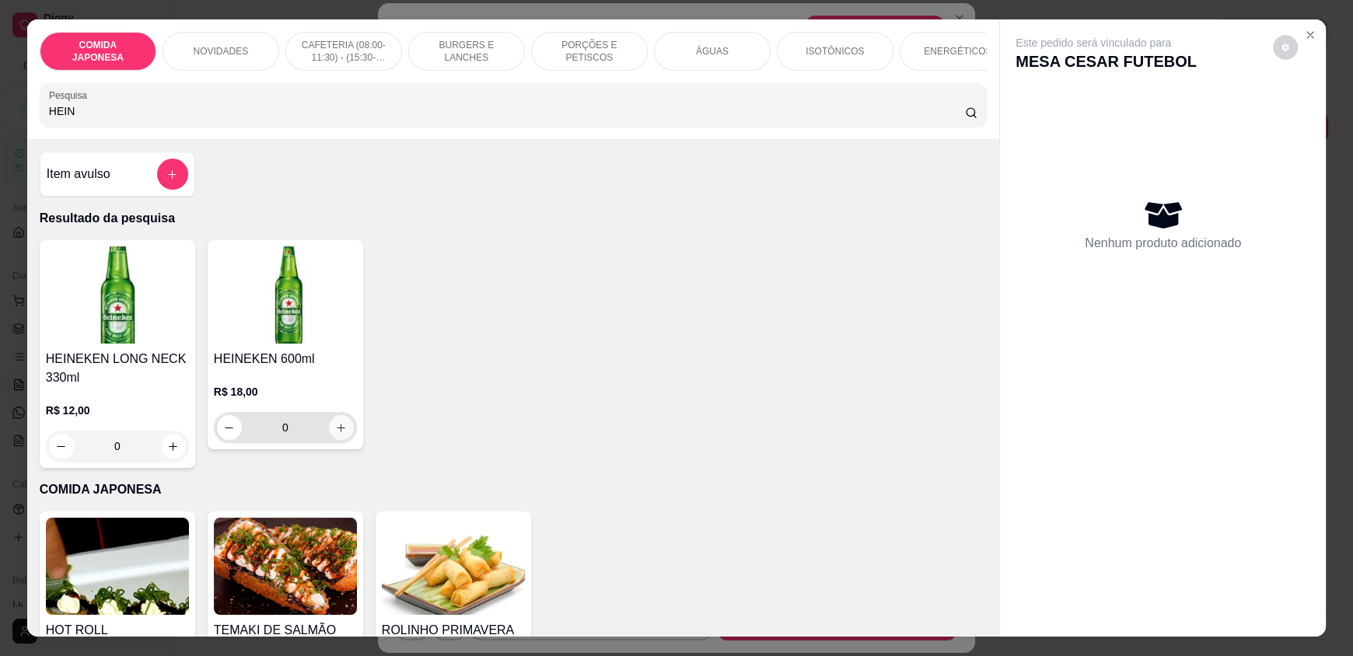
type input "HEIN"
click at [335, 434] on icon "increase-product-quantity" at bounding box center [341, 428] width 12 height 12
type input "1"
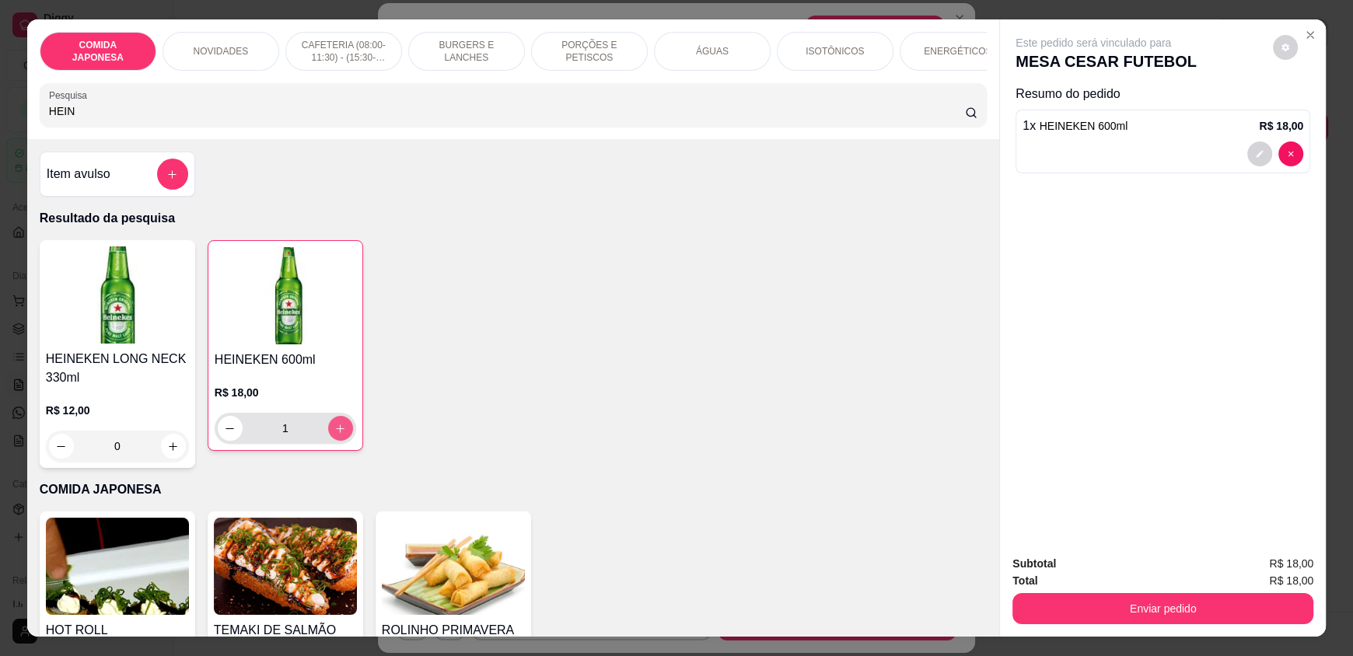
click at [337, 433] on icon "increase-product-quantity" at bounding box center [341, 429] width 9 height 9
type input "2"
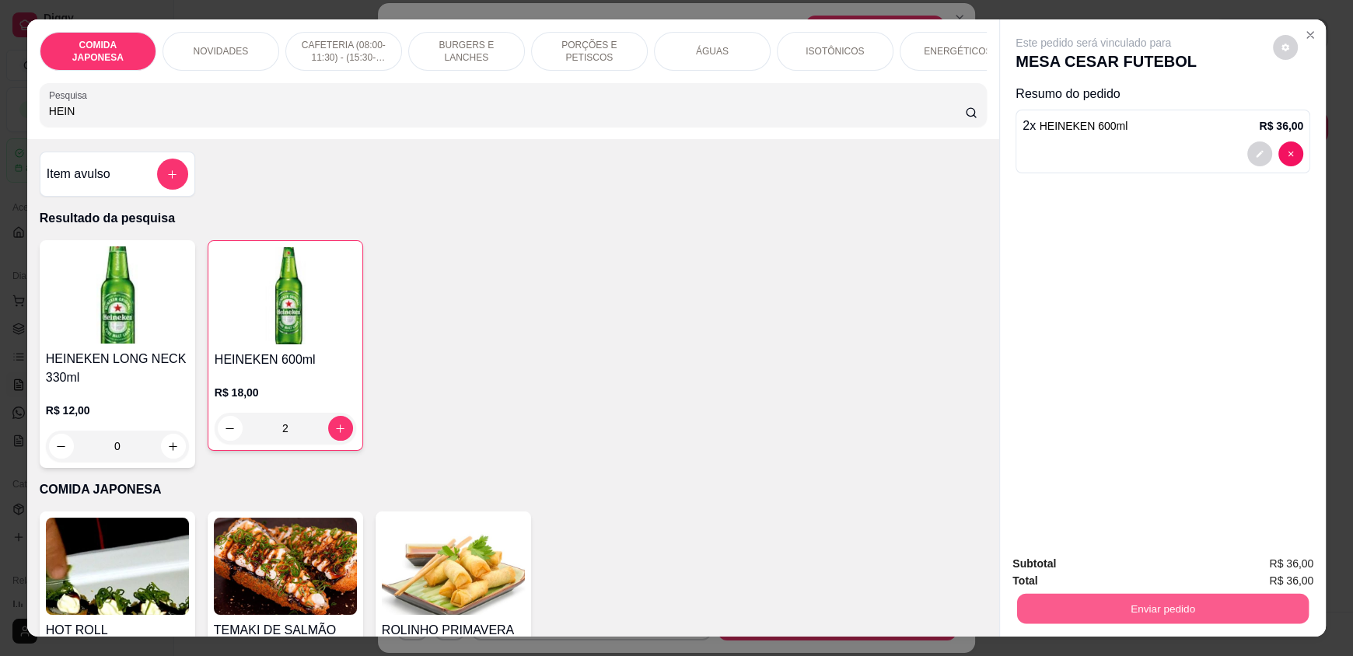
click at [1131, 603] on button "Enviar pedido" at bounding box center [1163, 608] width 292 height 30
click at [1123, 577] on button "Não registrar e enviar pedido" at bounding box center [1111, 571] width 162 height 30
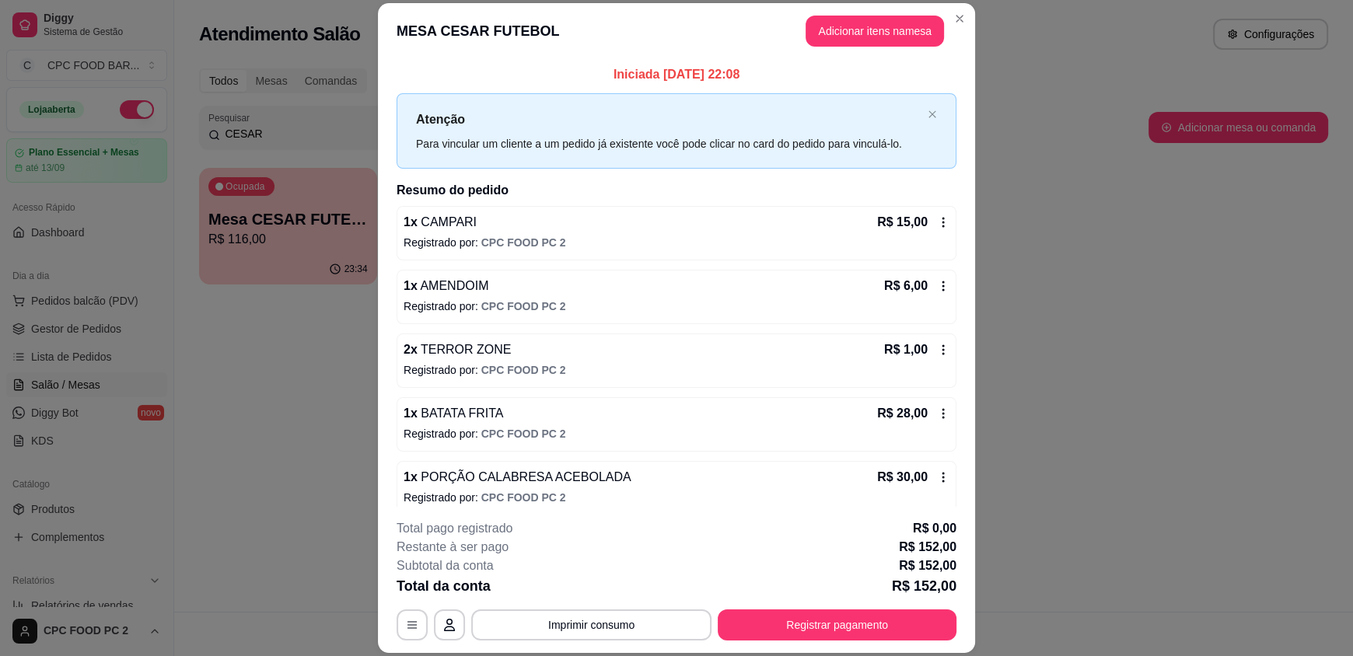
scroll to position [141, 0]
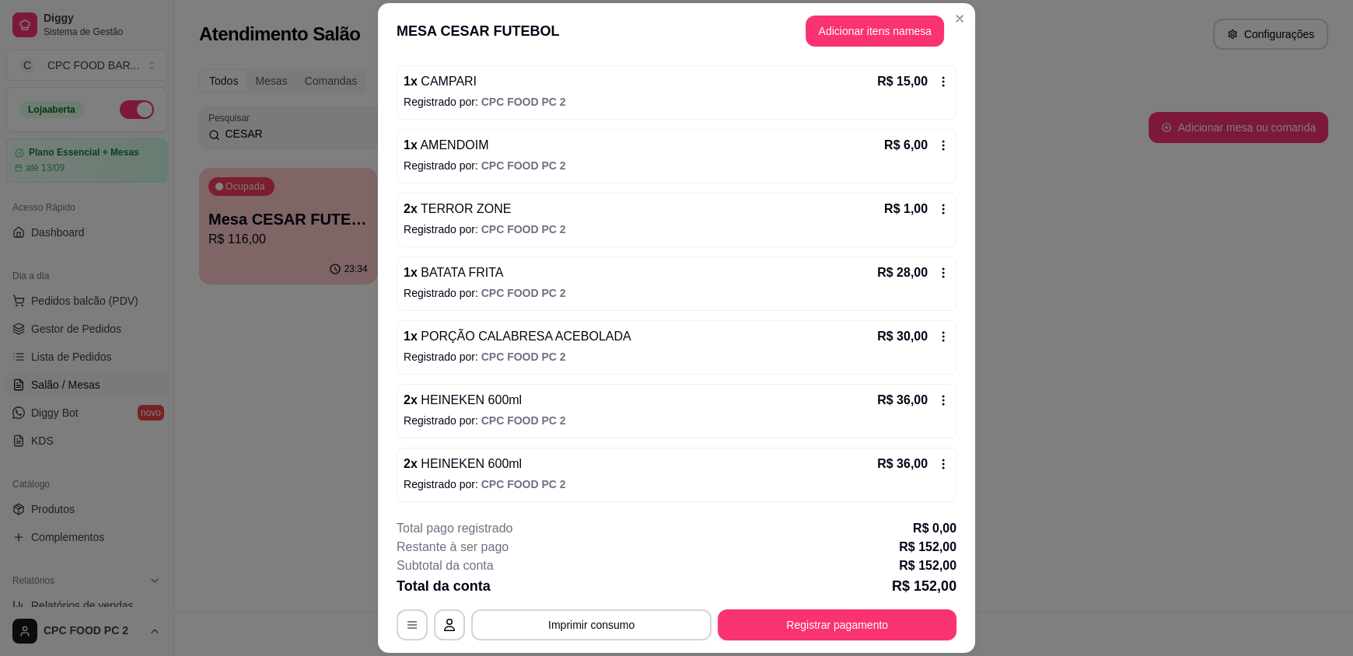
click at [541, 282] on div "1 x BATATA FRITA R$ 28,00 Registrado por: CPC FOOD PC 2" at bounding box center [677, 284] width 560 height 54
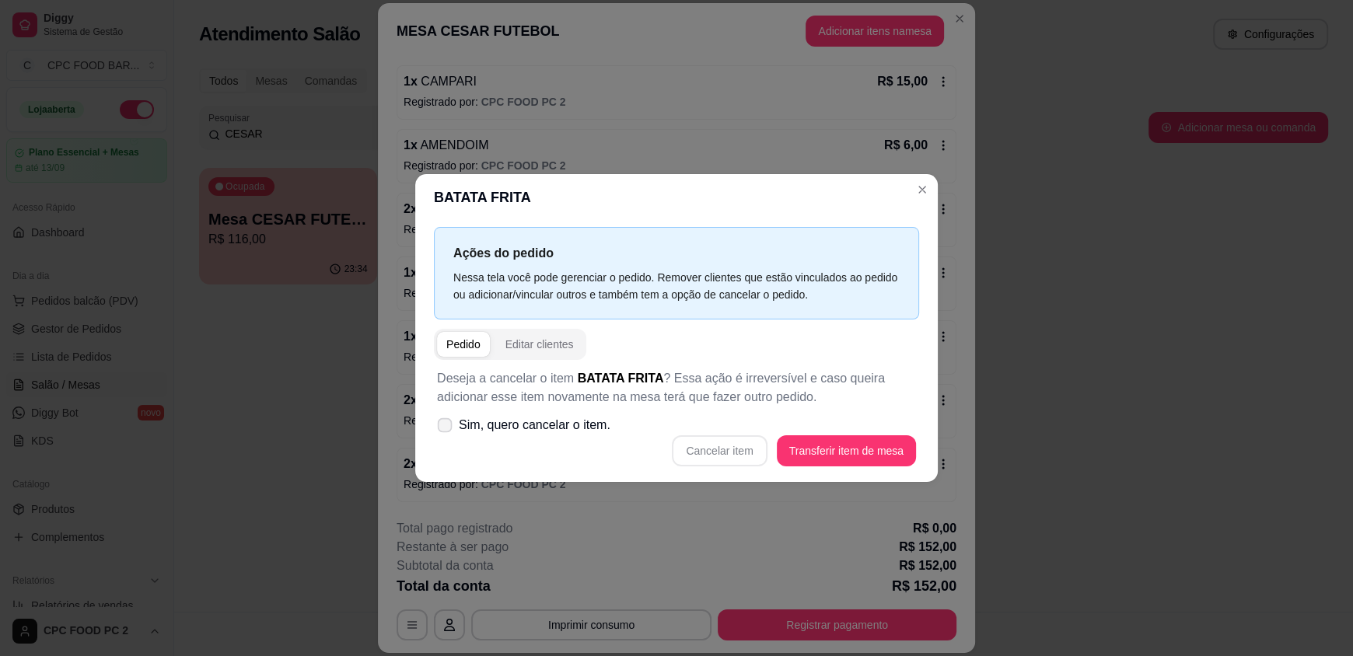
click at [561, 415] on label "Sim, quero cancelar o item." at bounding box center [524, 425] width 186 height 31
click at [446, 428] on input "Sim, quero cancelar o item." at bounding box center [441, 433] width 10 height 10
checkbox input "true"
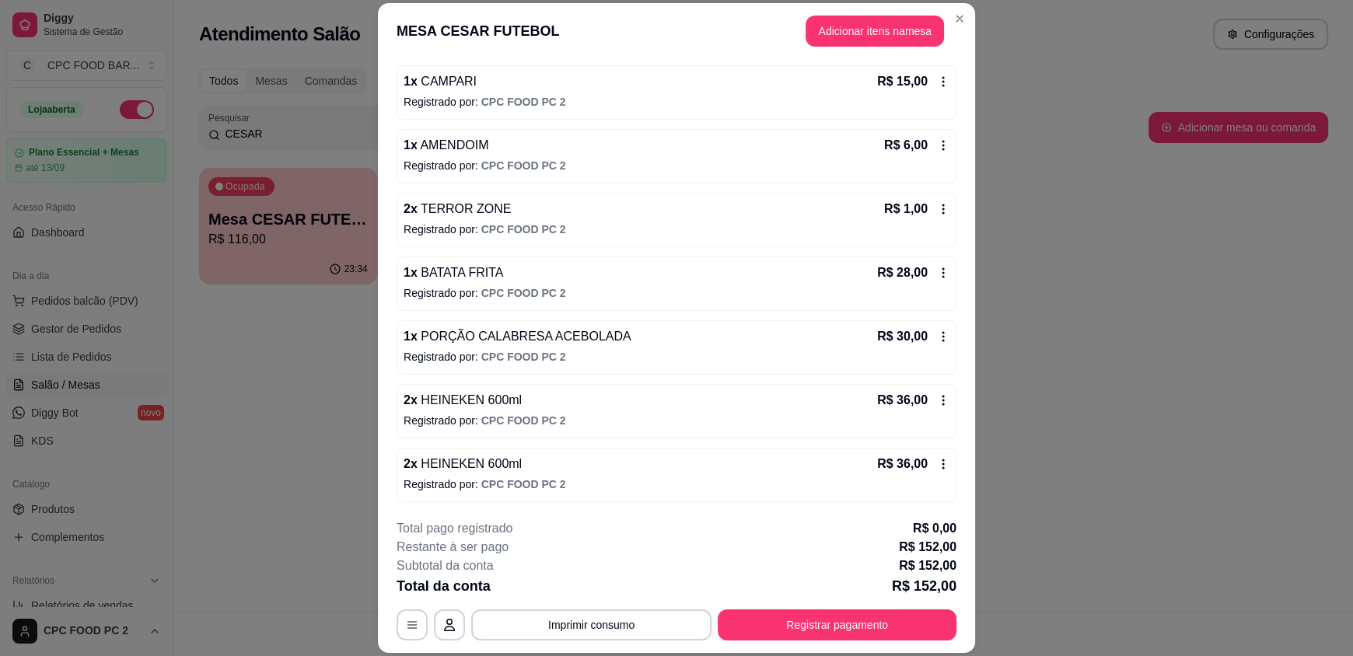
click at [529, 283] on div "1 x BATATA FRITA R$ 28,00 Registrado por: CPC FOOD PC 2" at bounding box center [677, 284] width 560 height 54
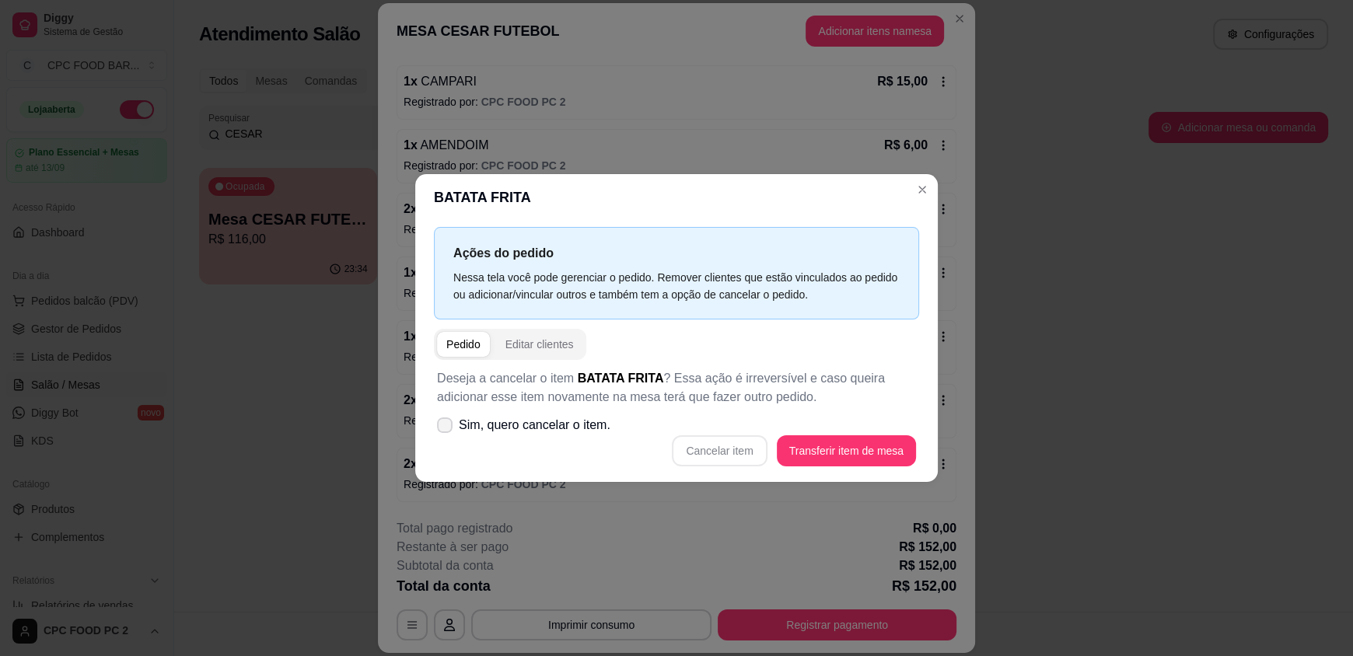
click at [582, 428] on span "Sim, quero cancelar o item." at bounding box center [535, 425] width 152 height 19
click at [446, 428] on input "Sim, quero cancelar o item." at bounding box center [441, 433] width 10 height 10
checkbox input "true"
click at [732, 446] on button "Cancelar item" at bounding box center [719, 450] width 95 height 31
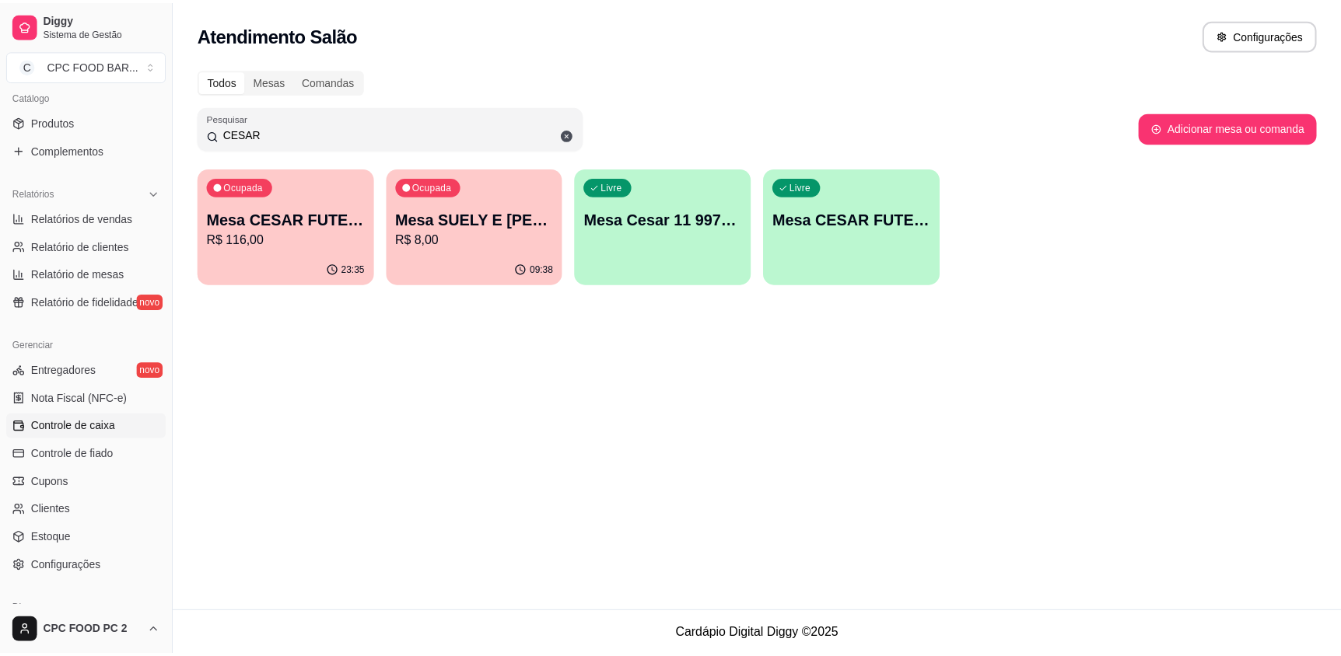
scroll to position [462, 0]
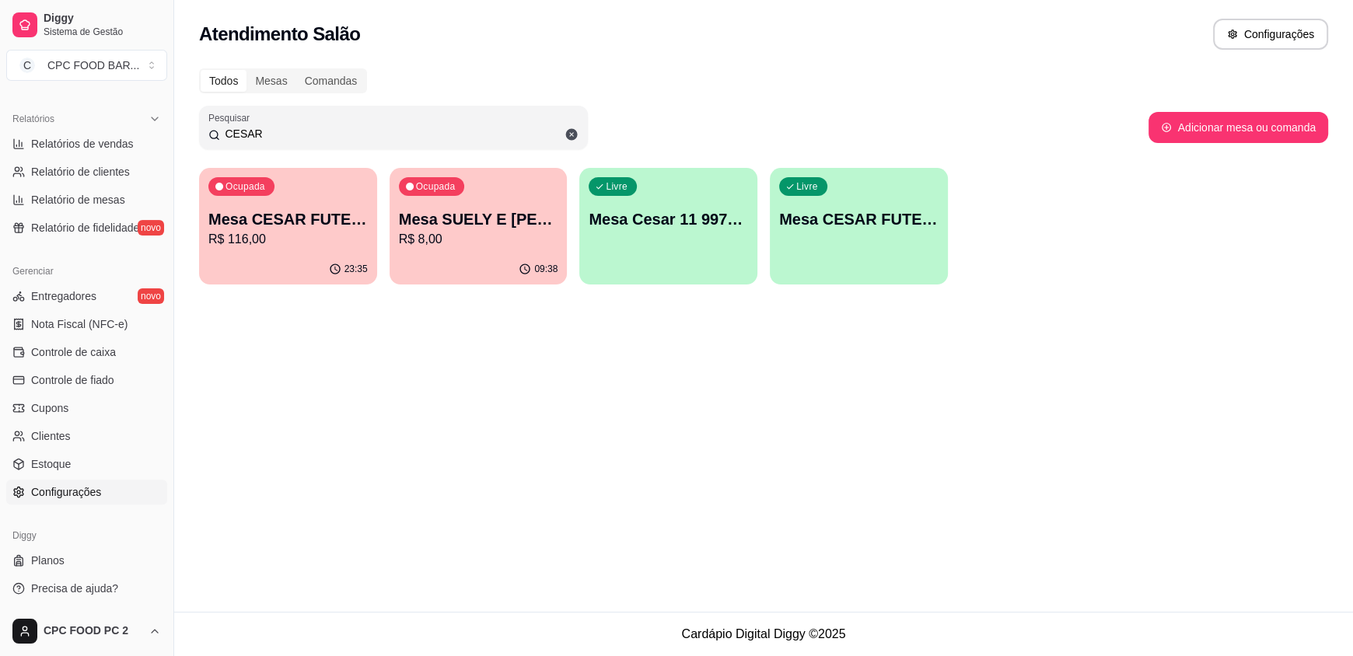
click at [44, 487] on span "Configurações" at bounding box center [66, 492] width 70 height 16
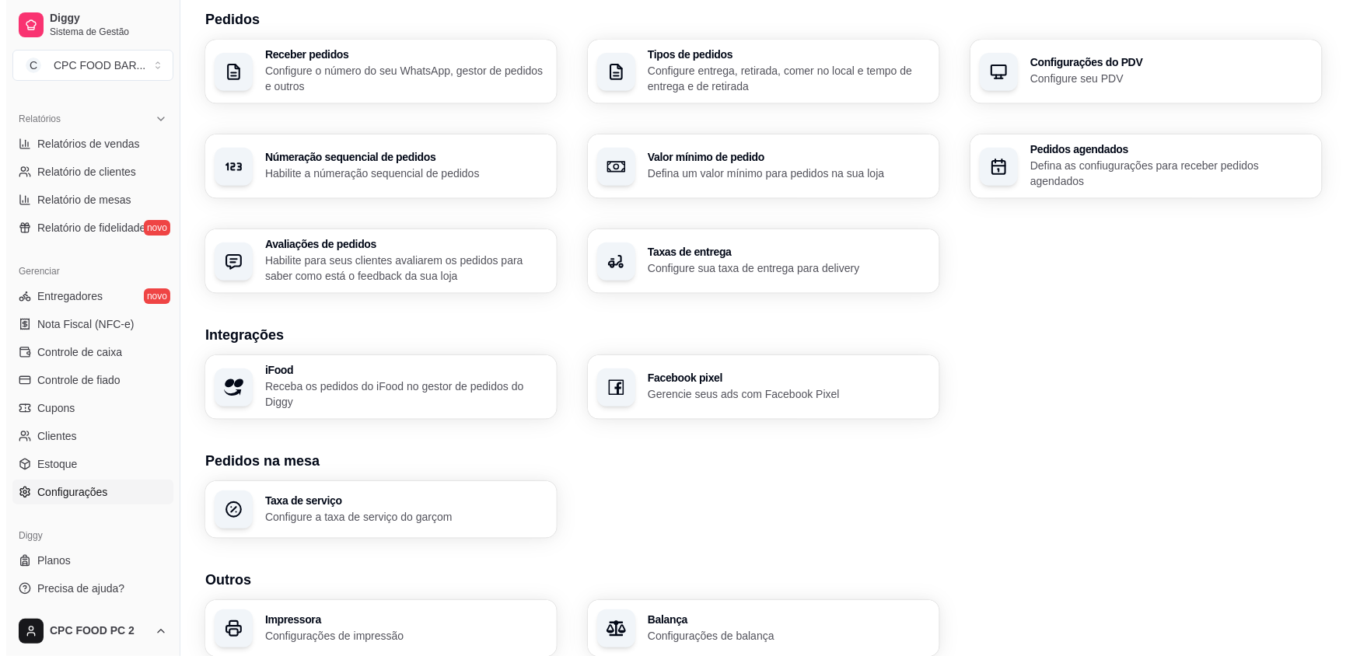
scroll to position [425, 0]
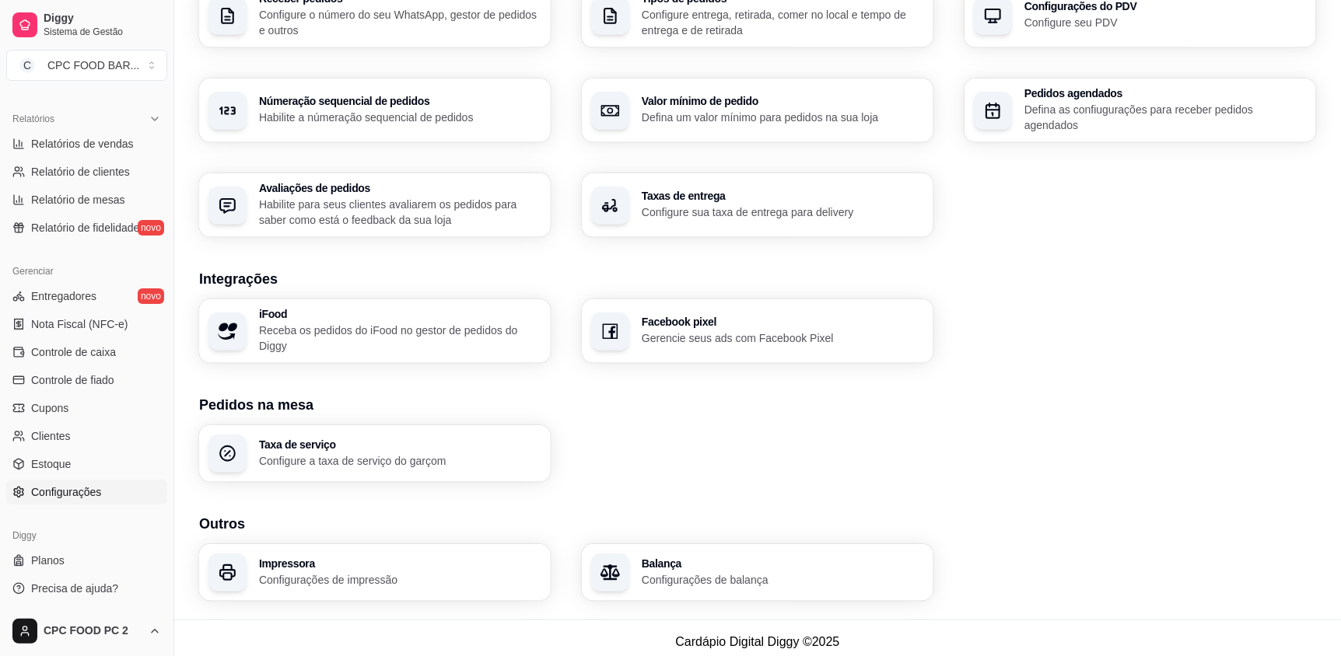
click at [316, 558] on h3 "Impressora" at bounding box center [400, 563] width 282 height 11
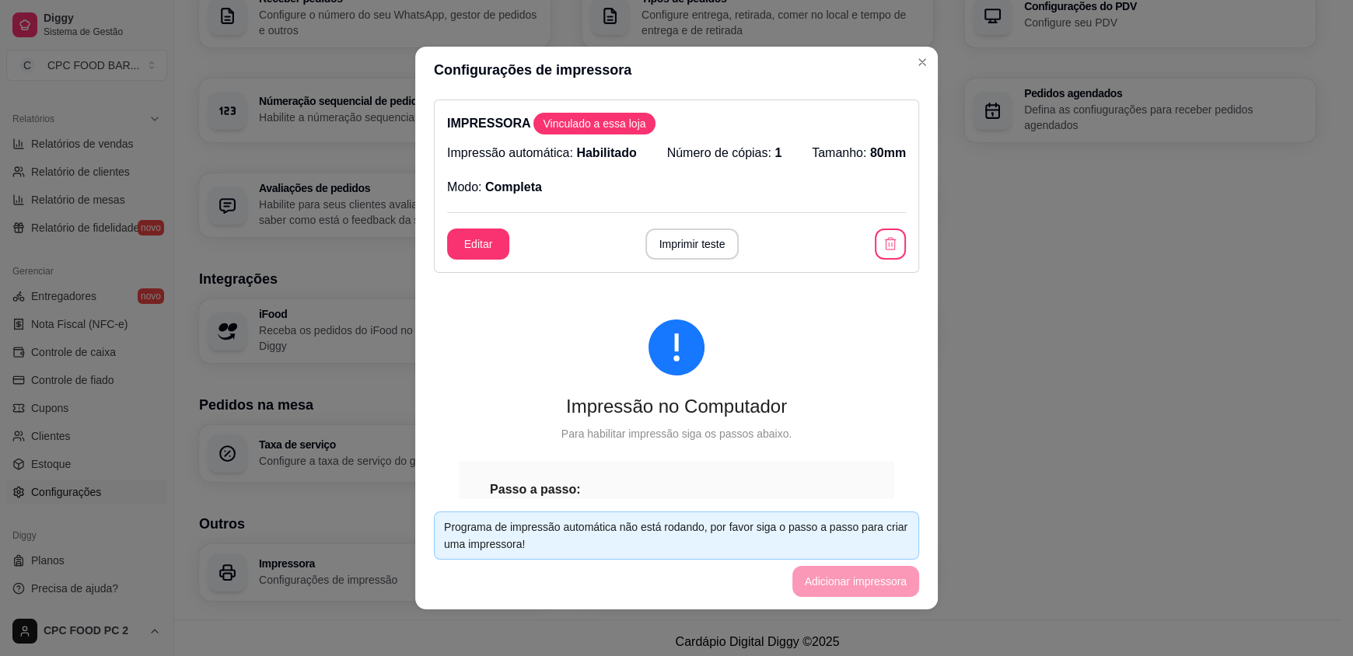
click at [683, 153] on p "Número de cópias: 1" at bounding box center [724, 153] width 115 height 19
click at [736, 185] on div "Impressão automática: Habilitado Número de cópias: 1 Tamanho: 80mm Modo: Comple…" at bounding box center [676, 170] width 459 height 53
click at [469, 239] on button "Editar" at bounding box center [478, 244] width 61 height 30
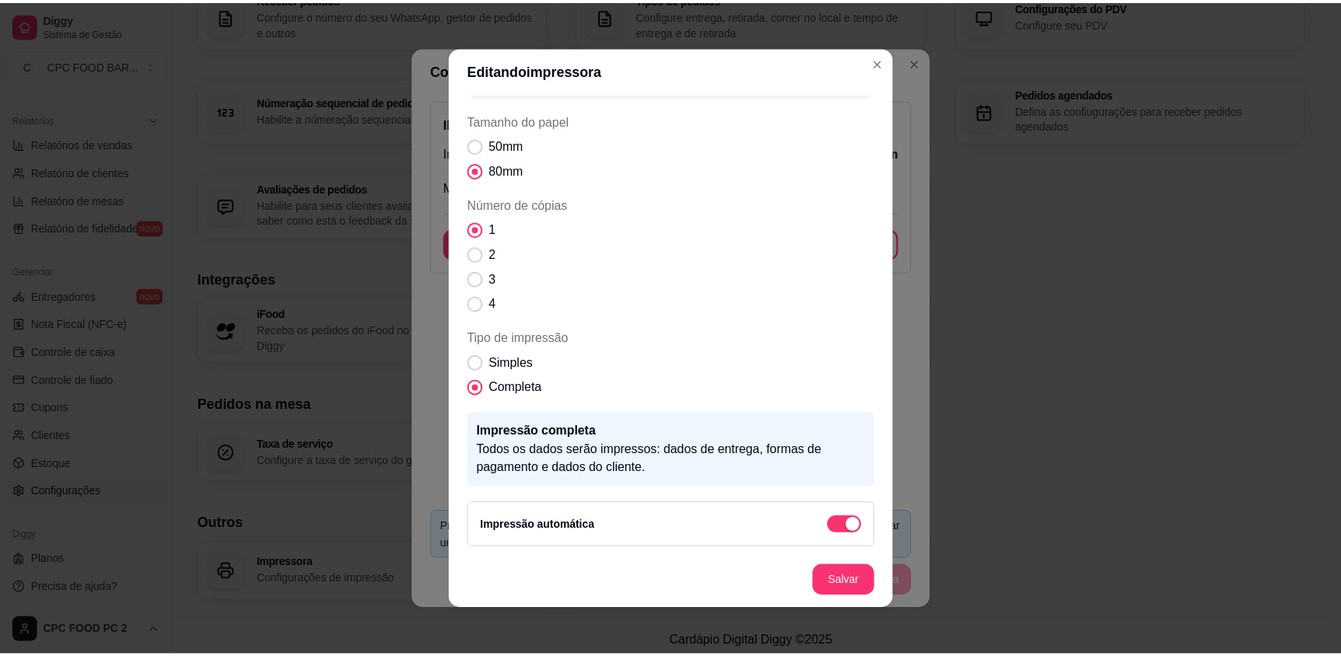
scroll to position [2, 0]
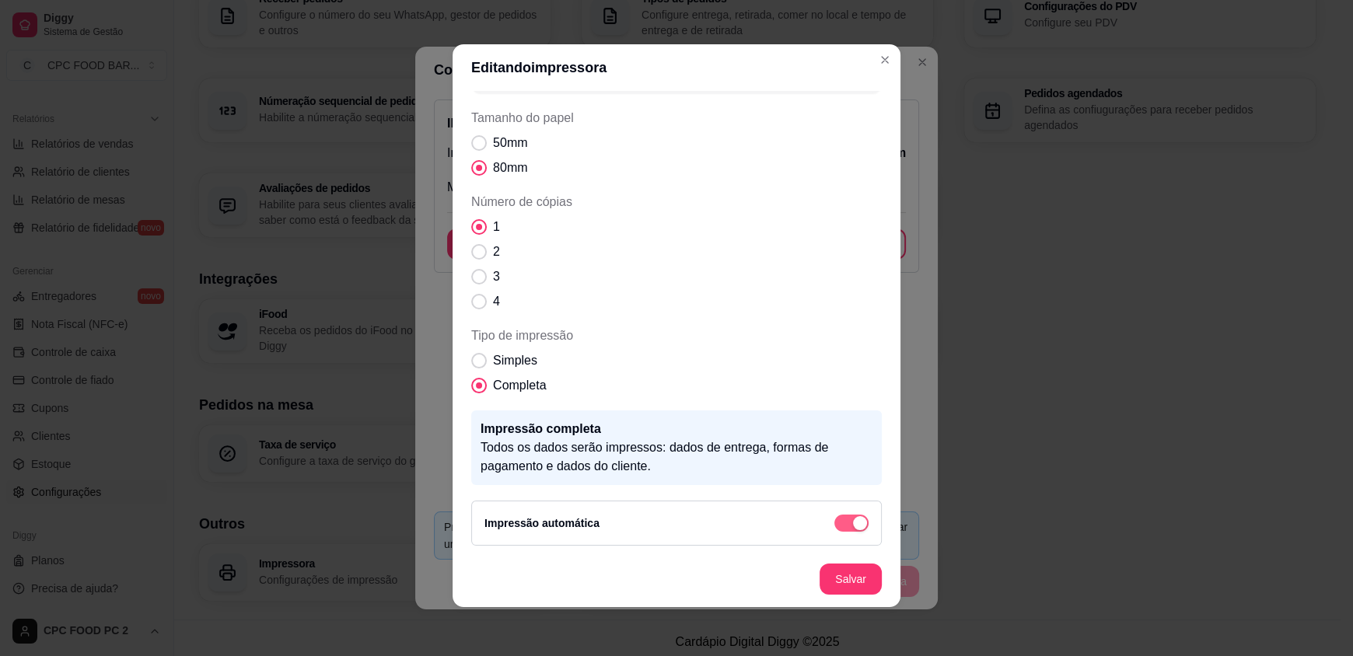
click at [853, 516] on div "button" at bounding box center [860, 523] width 14 height 14
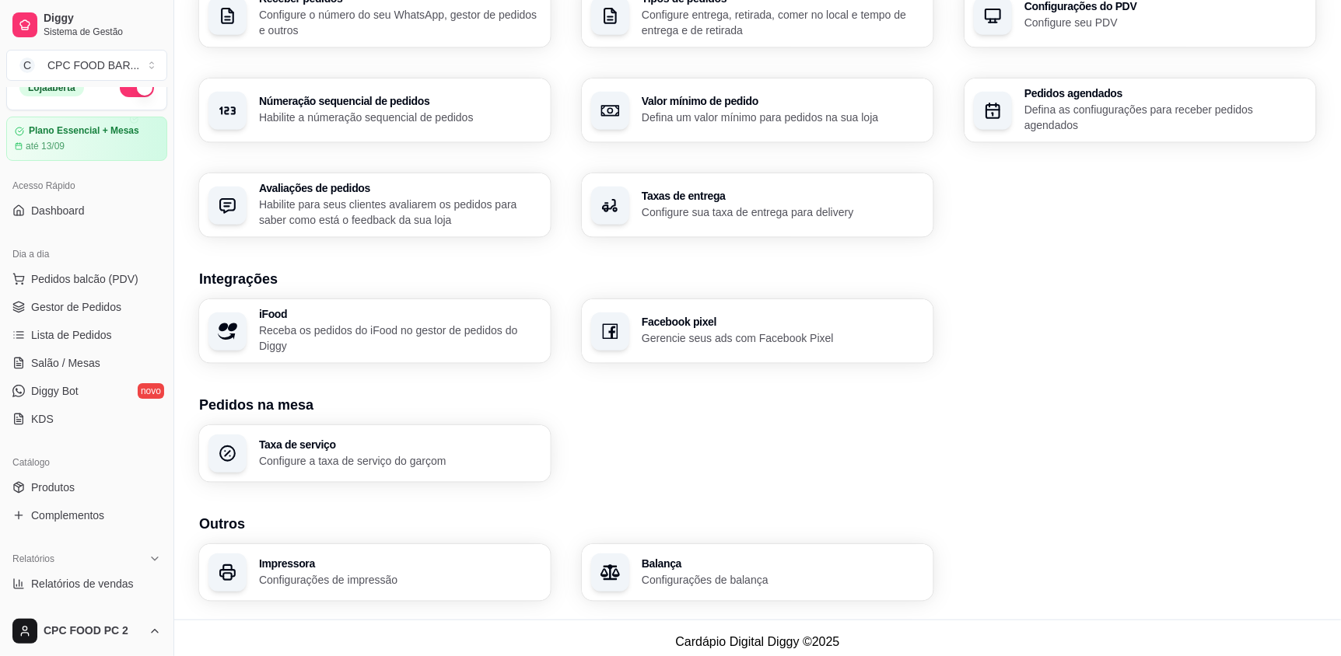
scroll to position [0, 0]
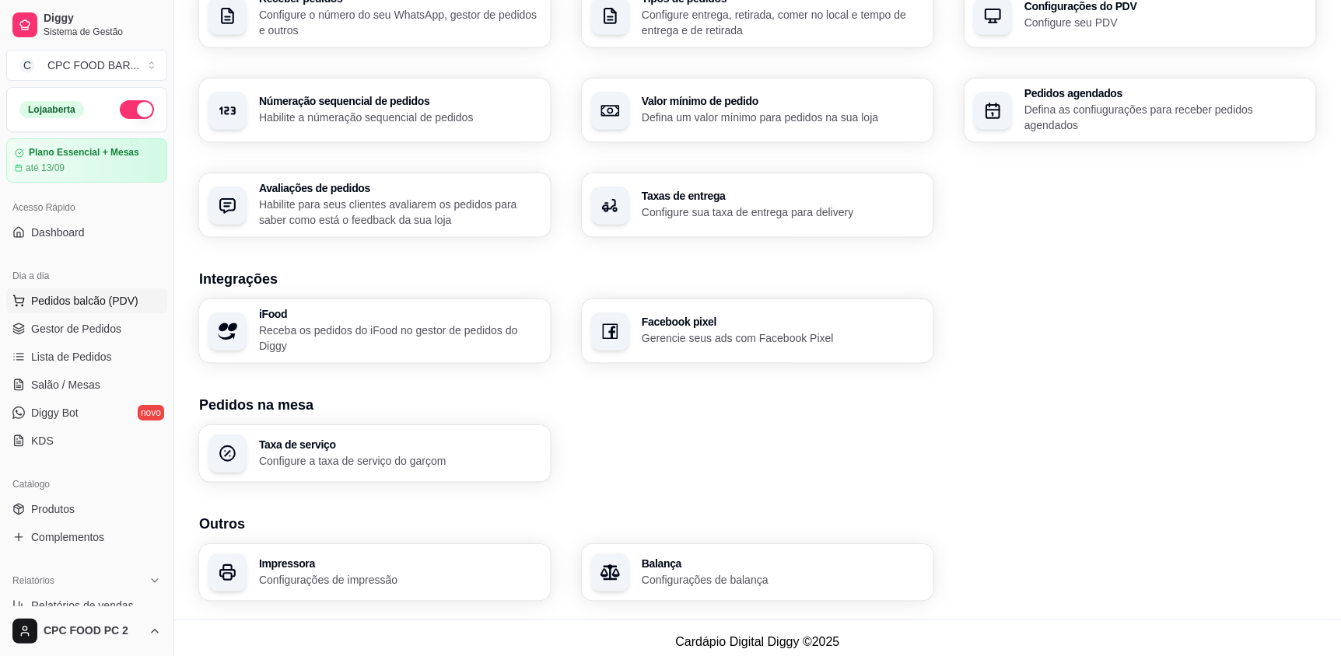
click at [116, 288] on button "Pedidos balcão (PDV)" at bounding box center [86, 300] width 161 height 25
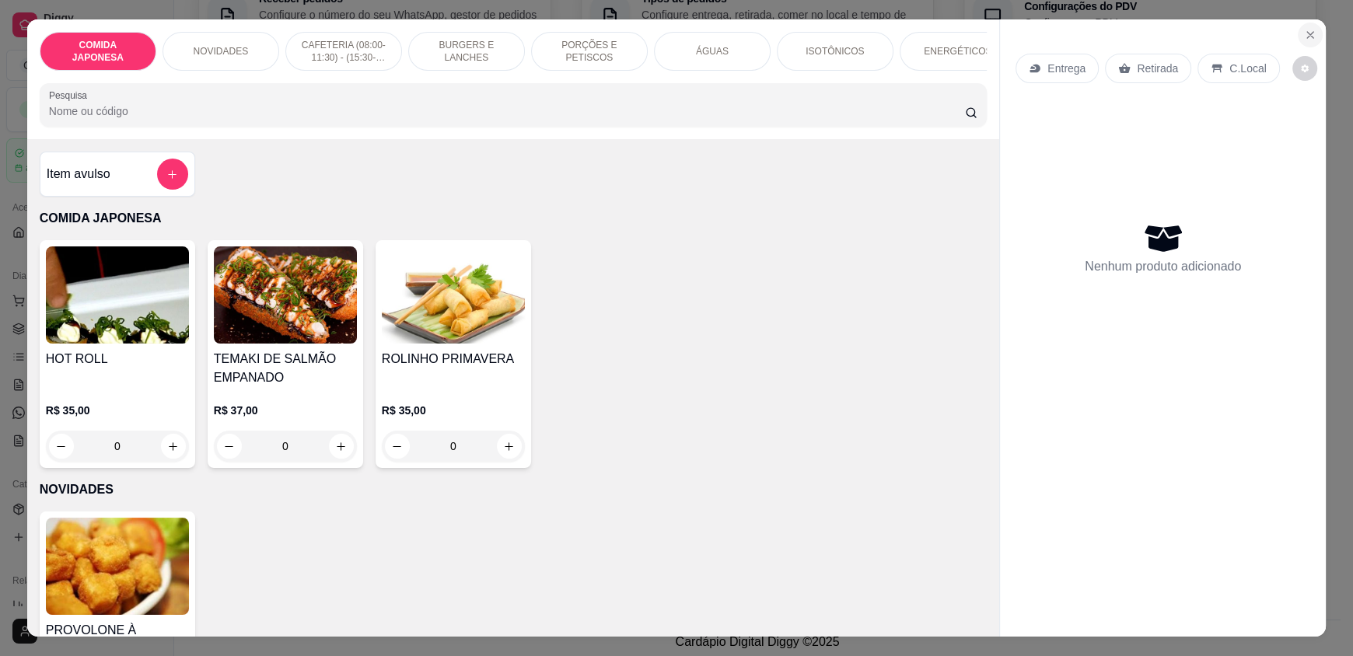
click at [1304, 35] on icon "Close" at bounding box center [1310, 35] width 12 height 12
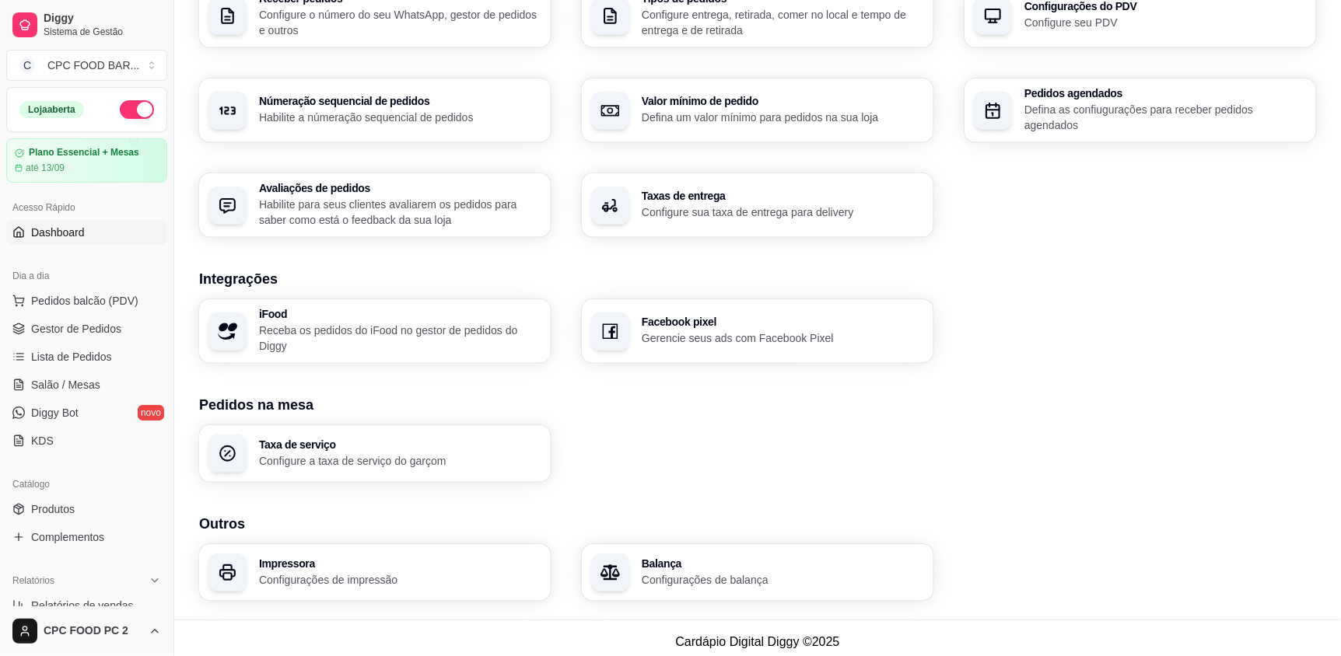
click at [112, 243] on link "Dashboard" at bounding box center [86, 232] width 161 height 25
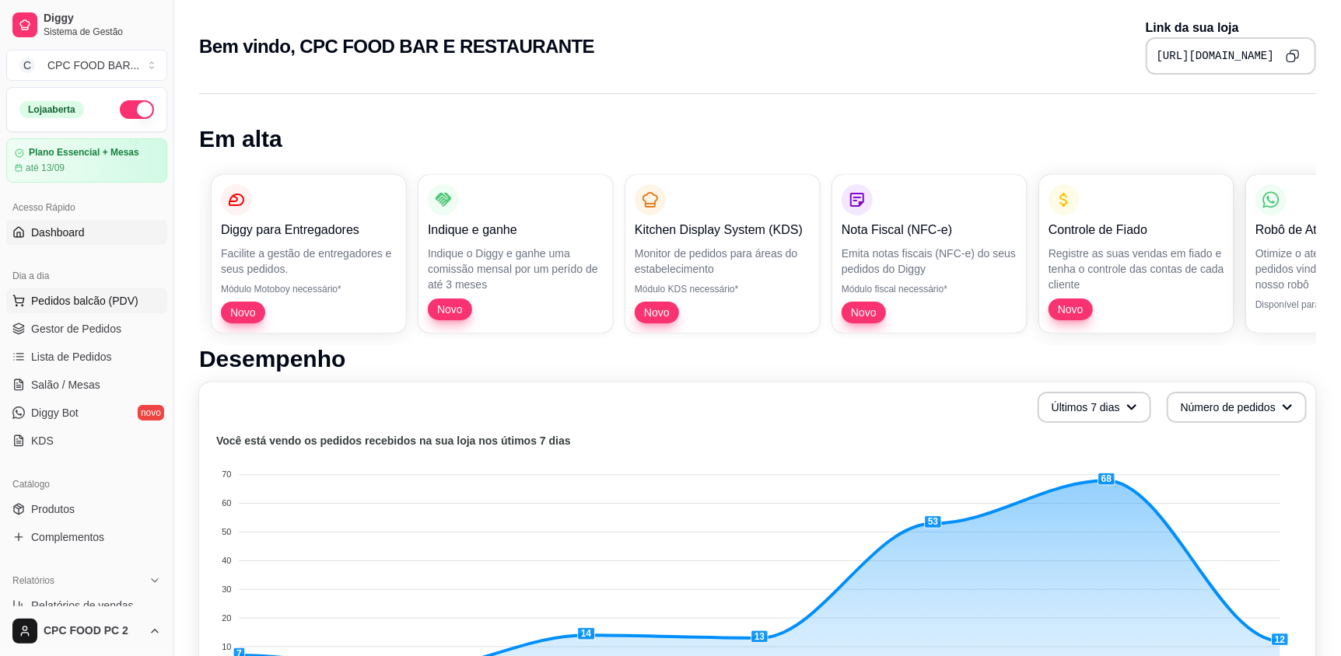
click at [104, 298] on span "Pedidos balcão (PDV)" at bounding box center [84, 301] width 107 height 16
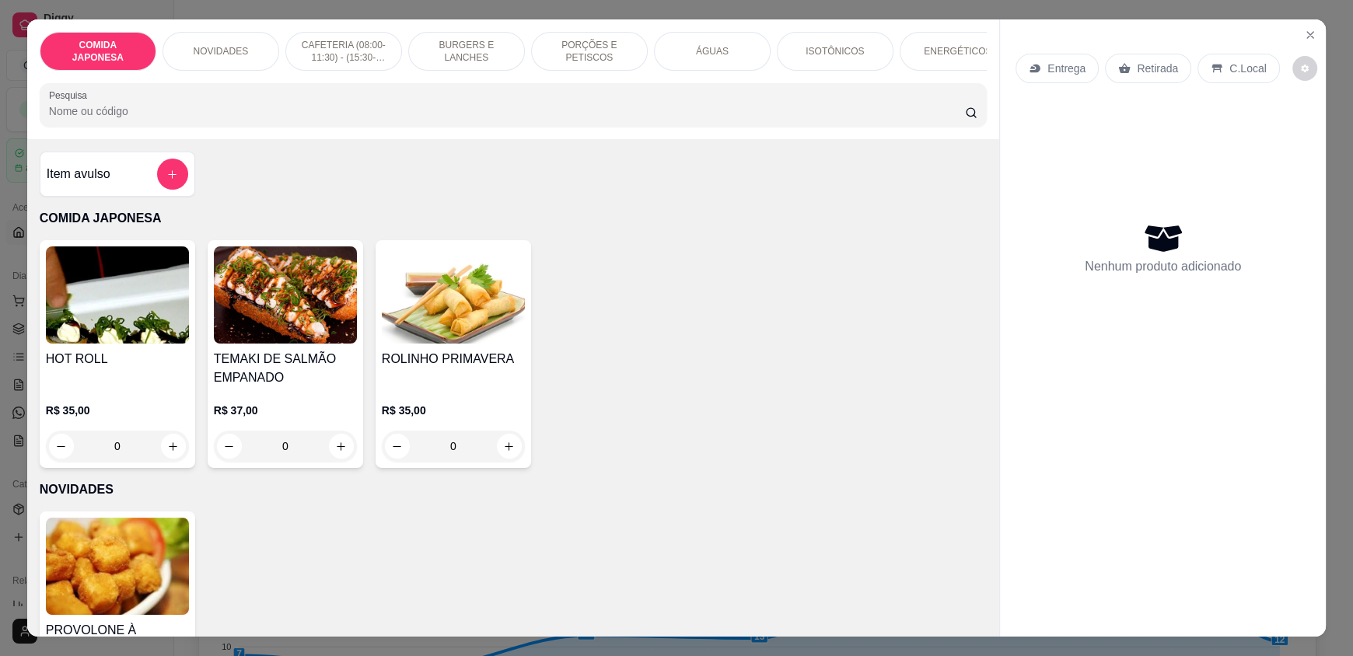
click at [1313, 35] on button "Close" at bounding box center [1310, 35] width 25 height 25
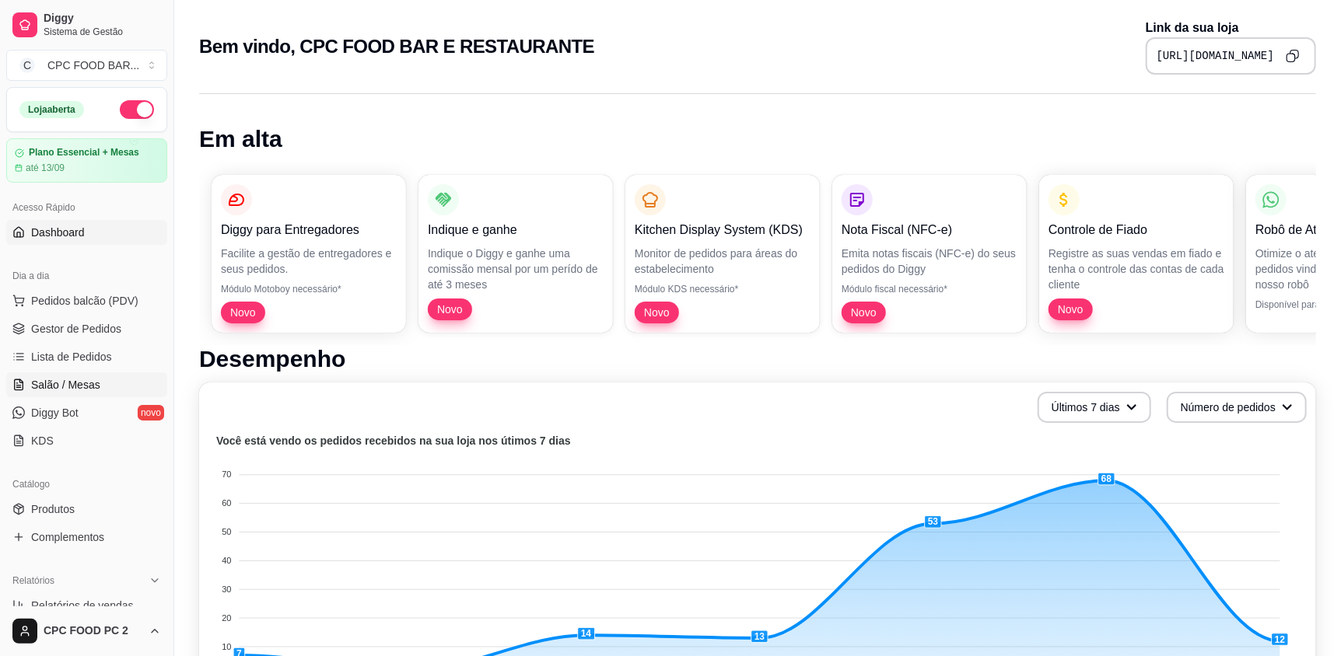
click at [89, 387] on span "Salão / Mesas" at bounding box center [65, 385] width 69 height 16
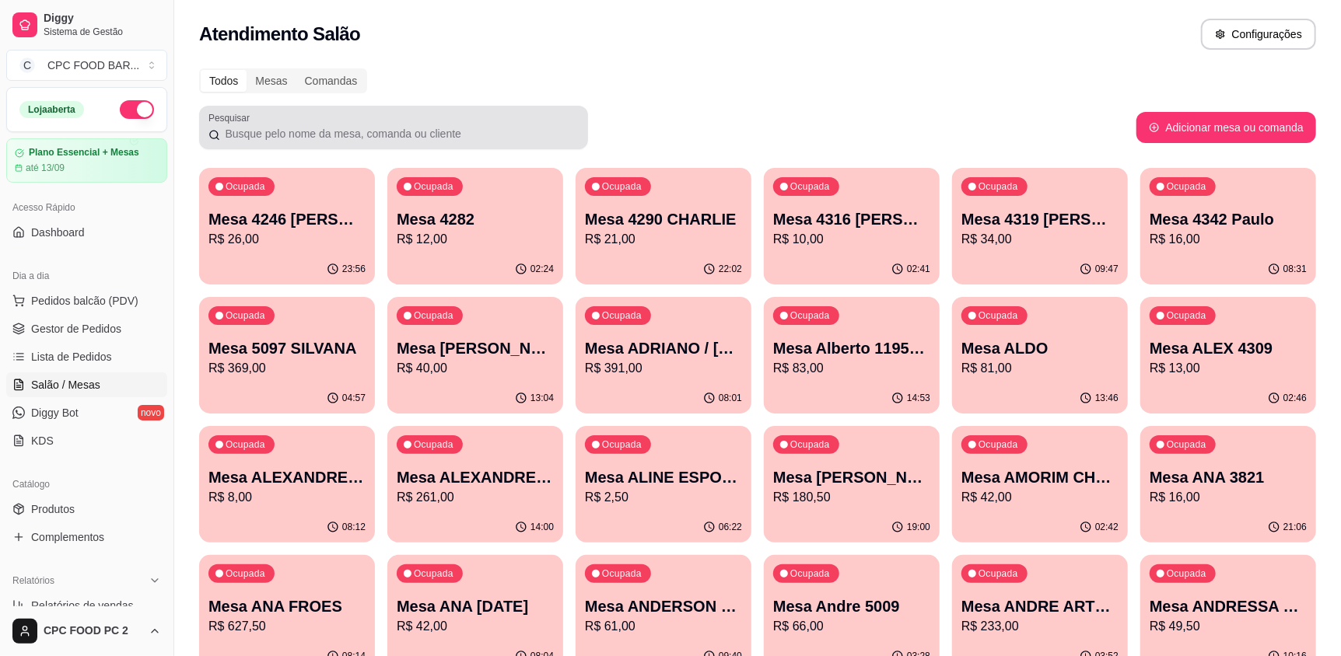
click at [281, 121] on div at bounding box center [393, 127] width 370 height 31
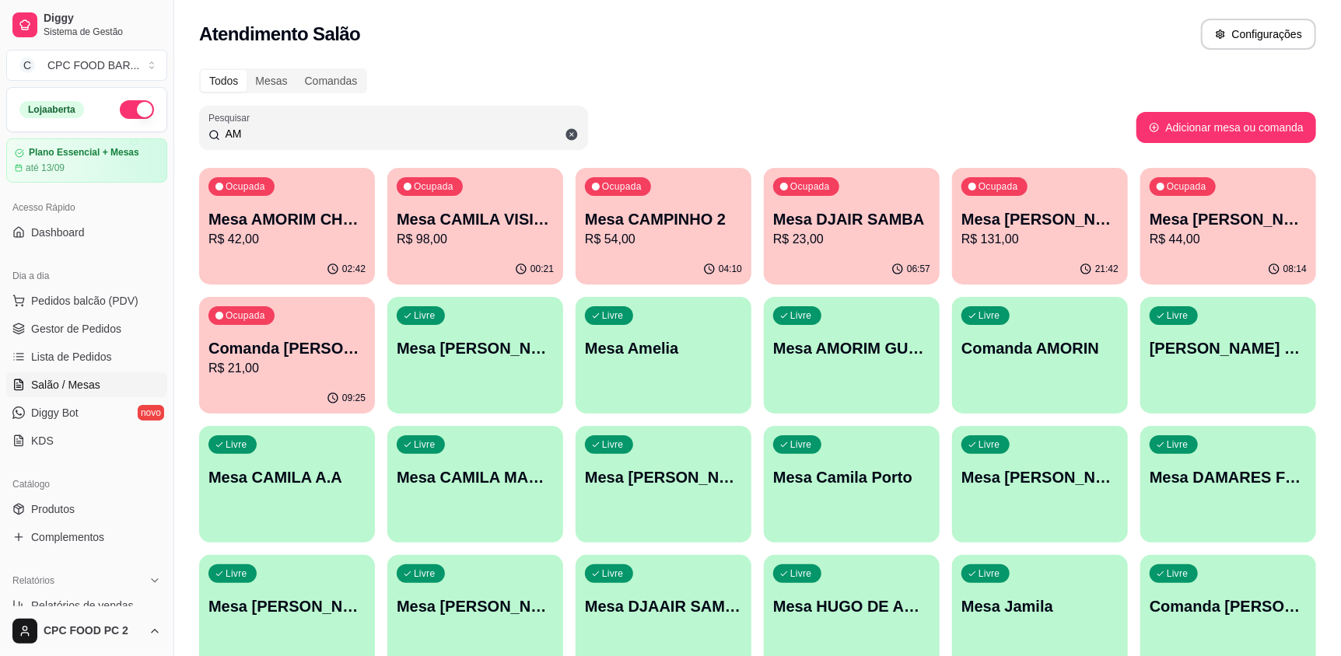
click at [251, 242] on p "R$ 42,00" at bounding box center [286, 239] width 157 height 19
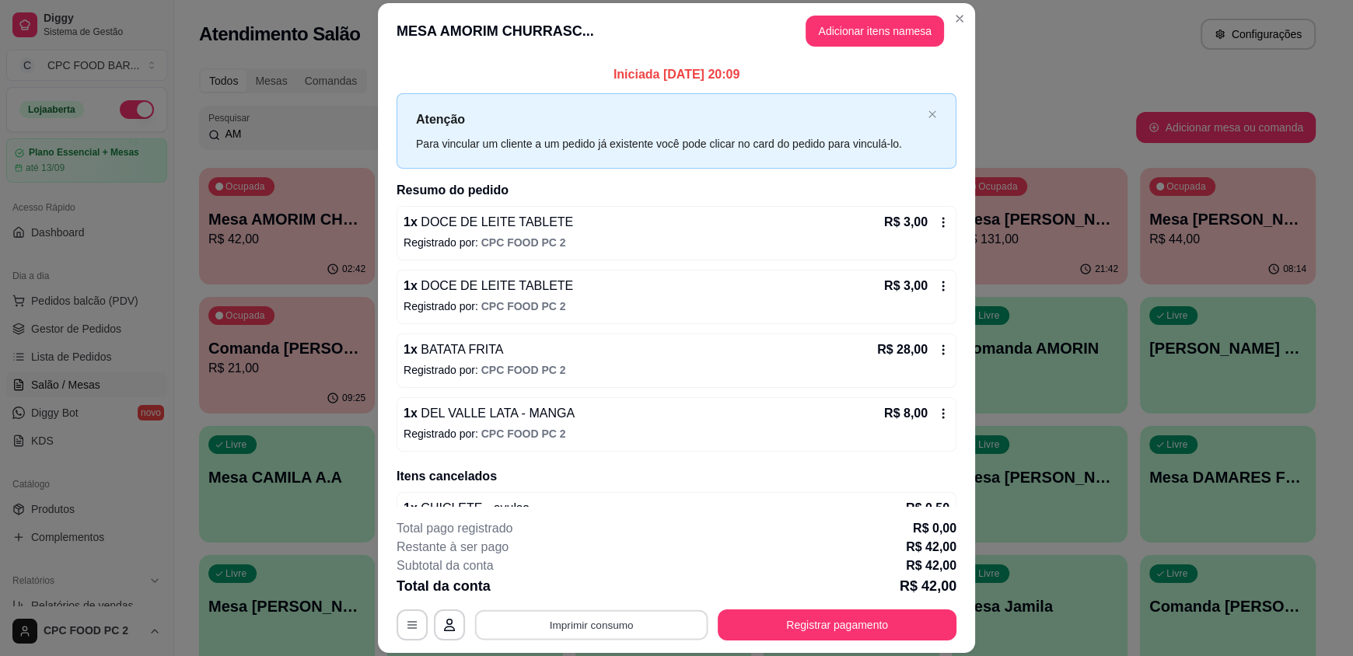
click at [624, 626] on button "Imprimir consumo" at bounding box center [591, 625] width 233 height 30
click at [610, 596] on button "IMPRESSORA" at bounding box center [590, 589] width 113 height 25
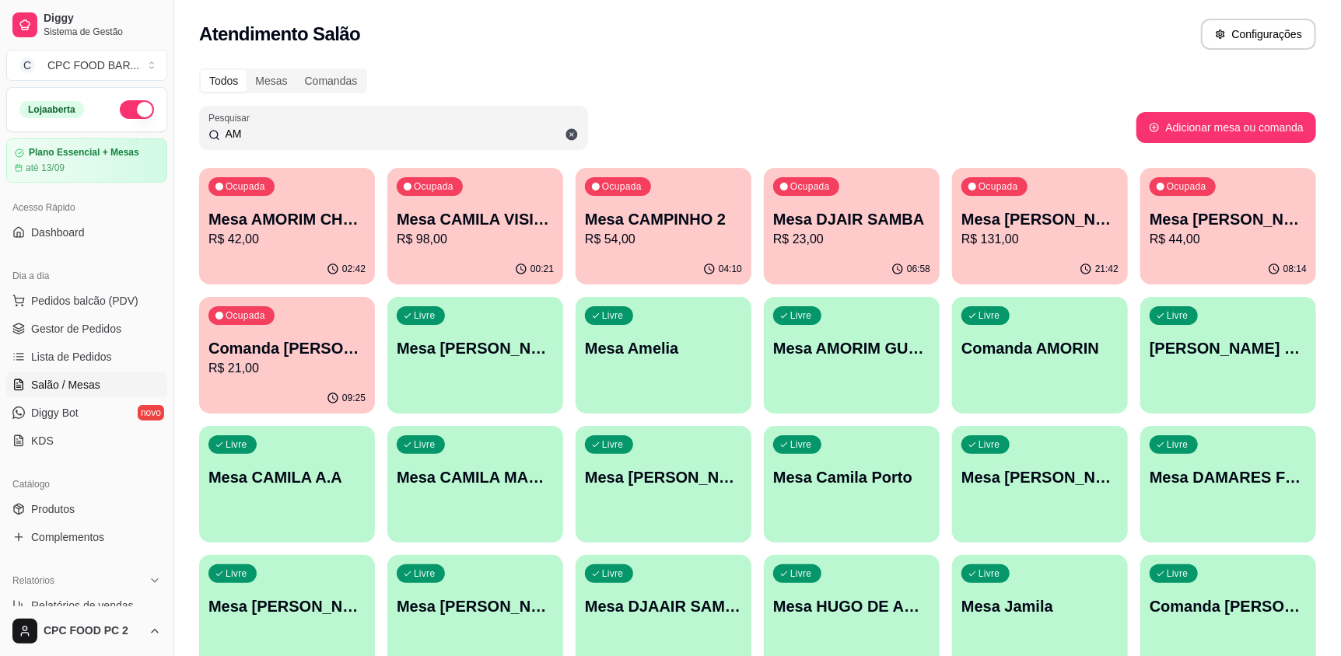
click at [376, 126] on input "AM" at bounding box center [399, 134] width 358 height 16
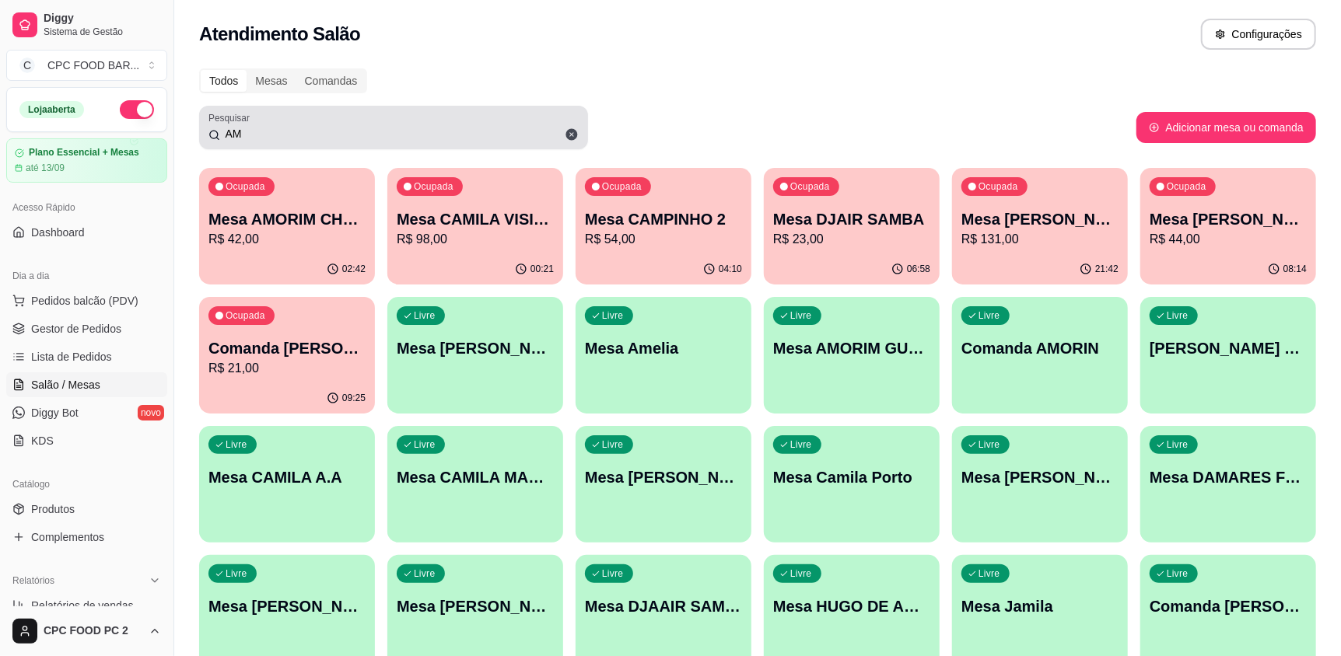
click at [374, 124] on div "AM" at bounding box center [393, 127] width 370 height 31
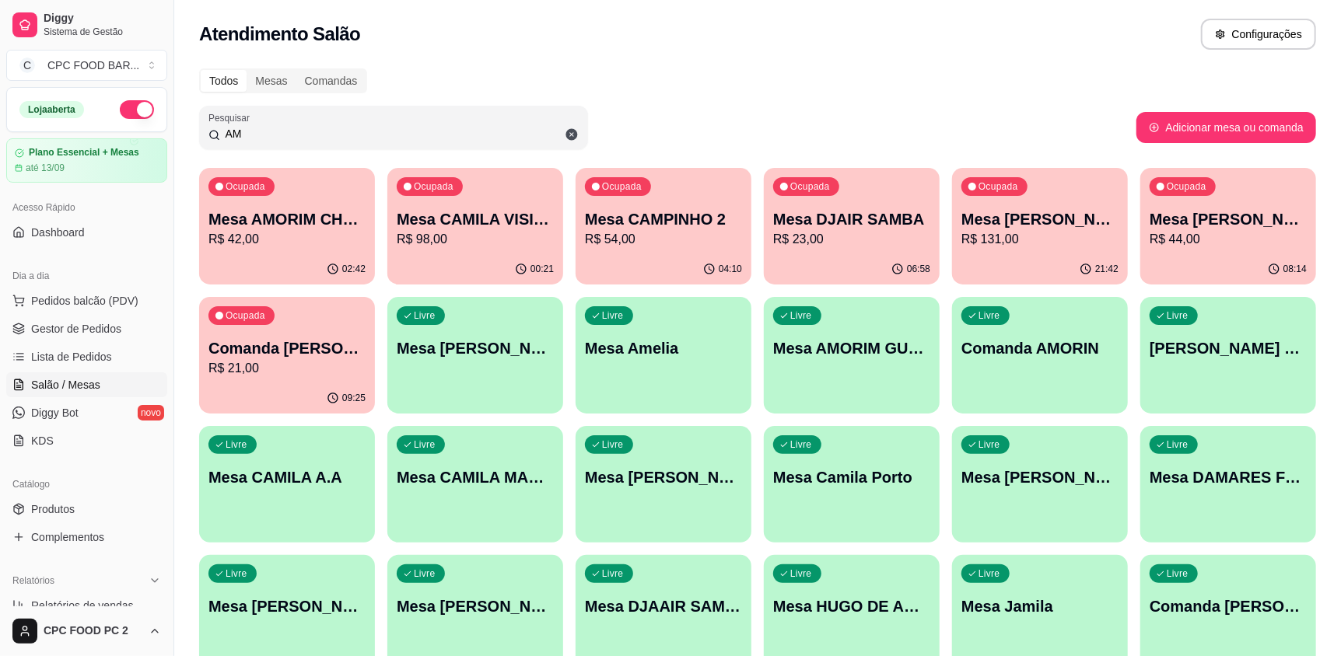
click at [369, 124] on div "AM" at bounding box center [393, 127] width 370 height 31
click at [368, 126] on input "AM" at bounding box center [399, 134] width 358 height 16
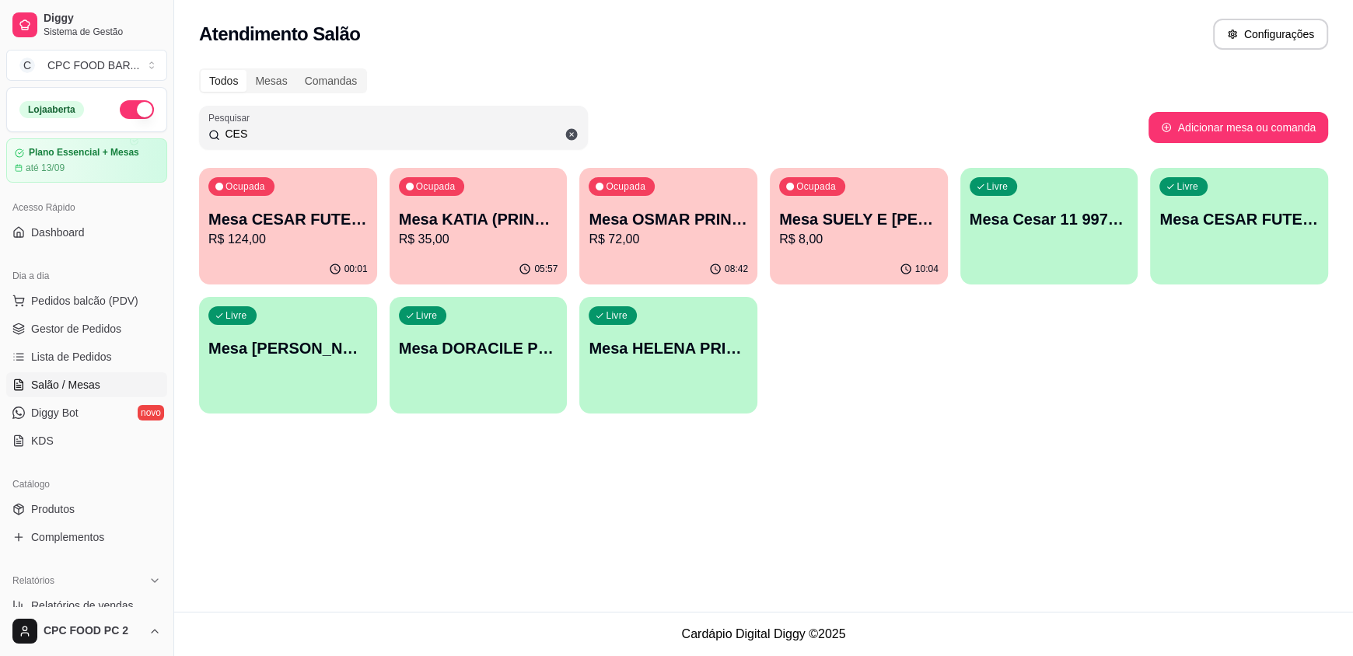
click at [328, 246] on p "R$ 124,00" at bounding box center [287, 239] width 159 height 19
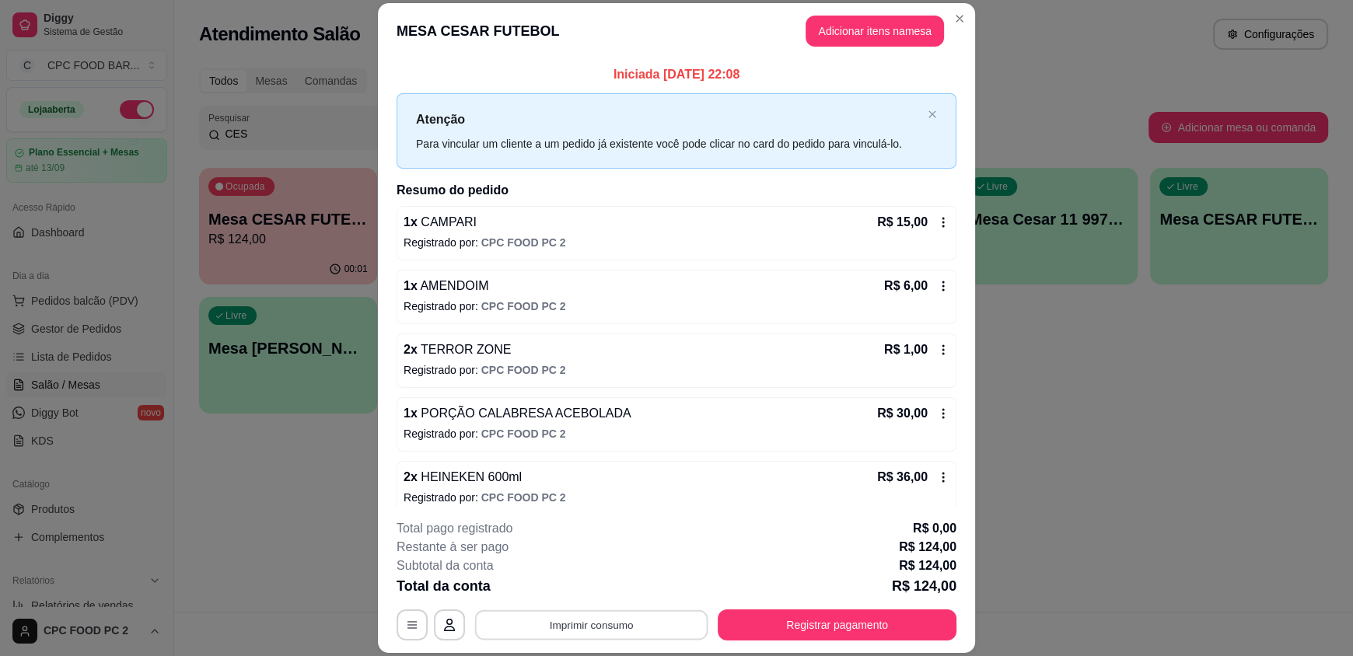
click at [600, 629] on button "Imprimir consumo" at bounding box center [591, 625] width 233 height 30
click at [603, 585] on button "IMPRESSORA" at bounding box center [590, 589] width 113 height 25
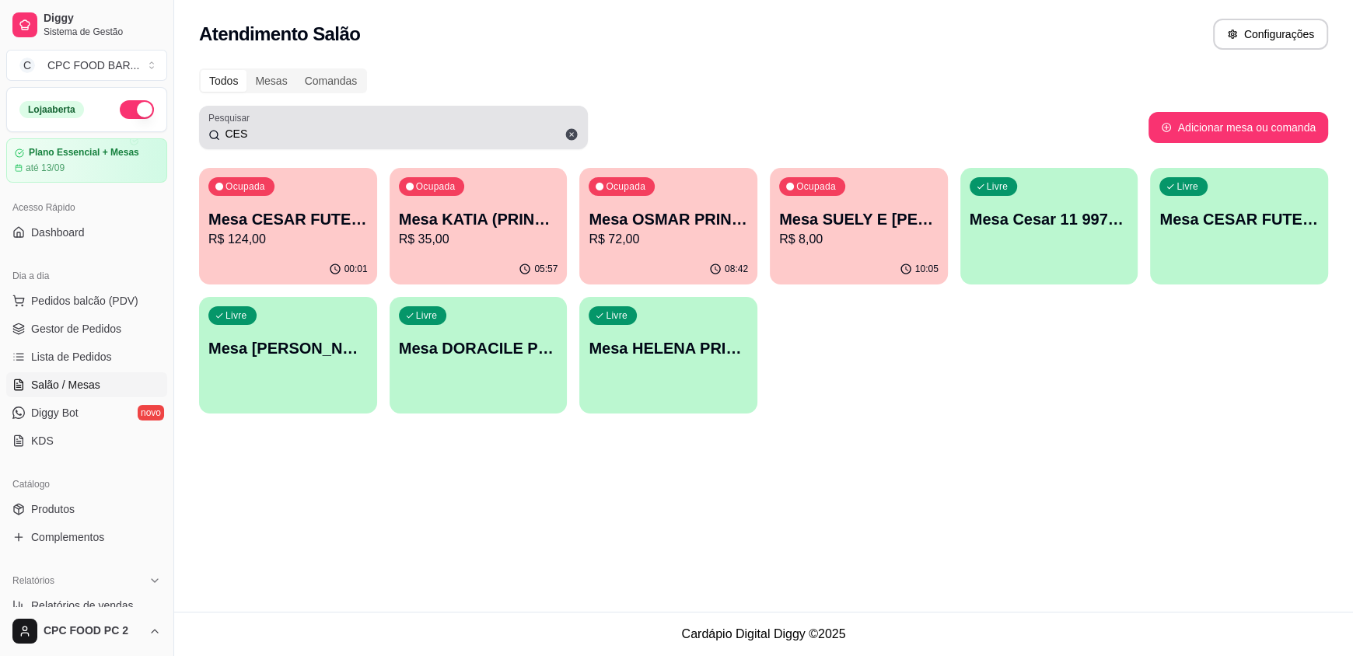
drag, startPoint x: 298, startPoint y: 123, endPoint x: 291, endPoint y: 129, distance: 9.4
click at [295, 126] on div "CES" at bounding box center [393, 127] width 370 height 31
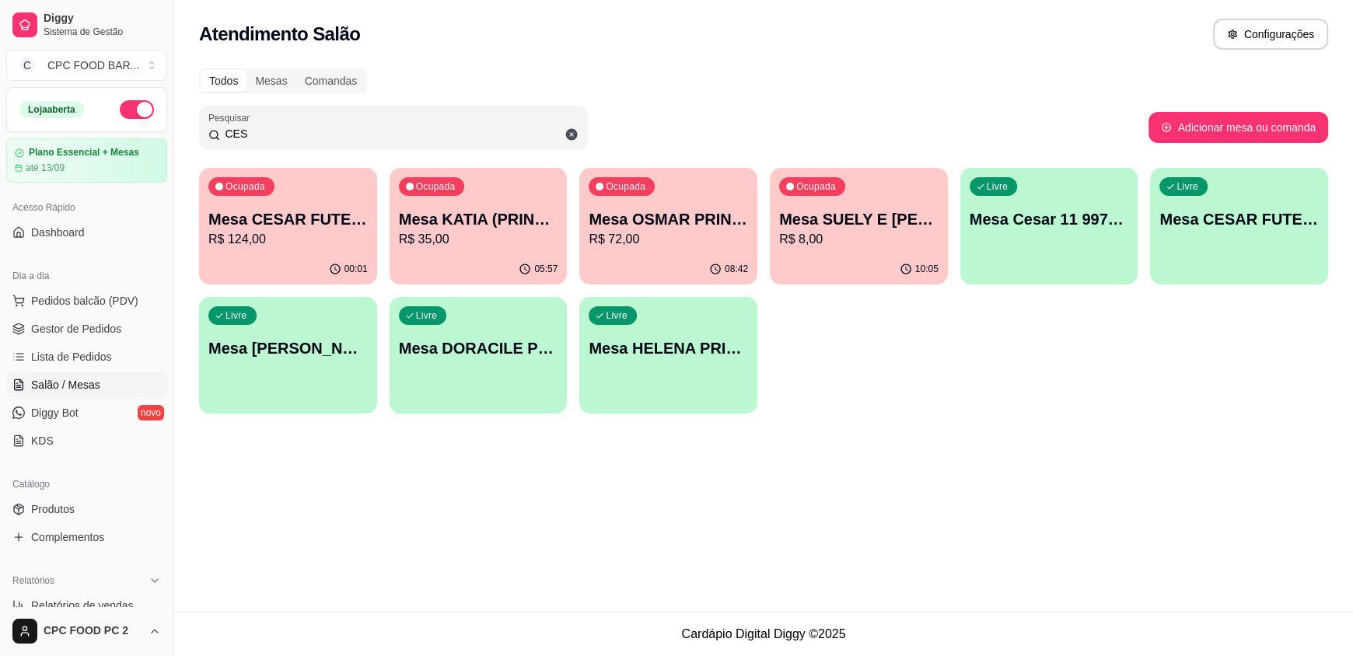
click at [291, 130] on input "CES" at bounding box center [399, 134] width 358 height 16
click at [288, 135] on input "CES" at bounding box center [399, 134] width 358 height 16
click at [287, 135] on input "CES" at bounding box center [399, 134] width 358 height 16
click at [286, 135] on input "CES" at bounding box center [399, 134] width 358 height 16
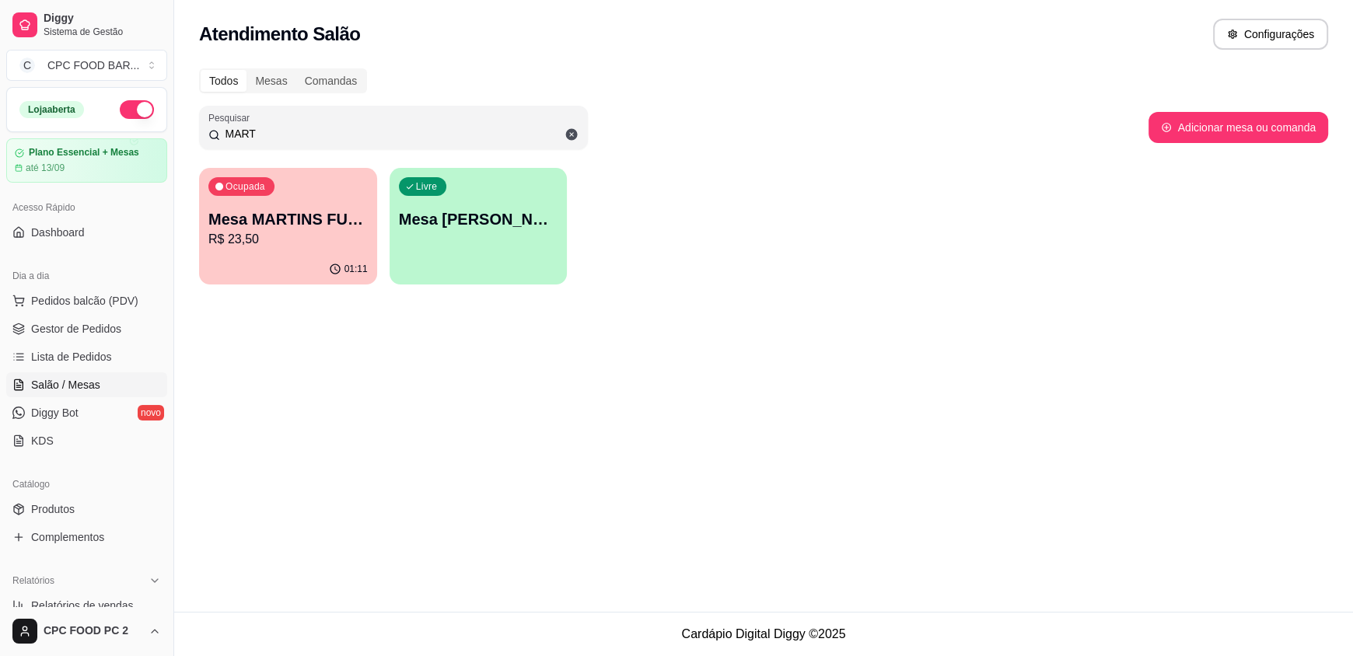
type input "MART"
click at [263, 192] on p "Ocupada" at bounding box center [246, 188] width 38 height 12
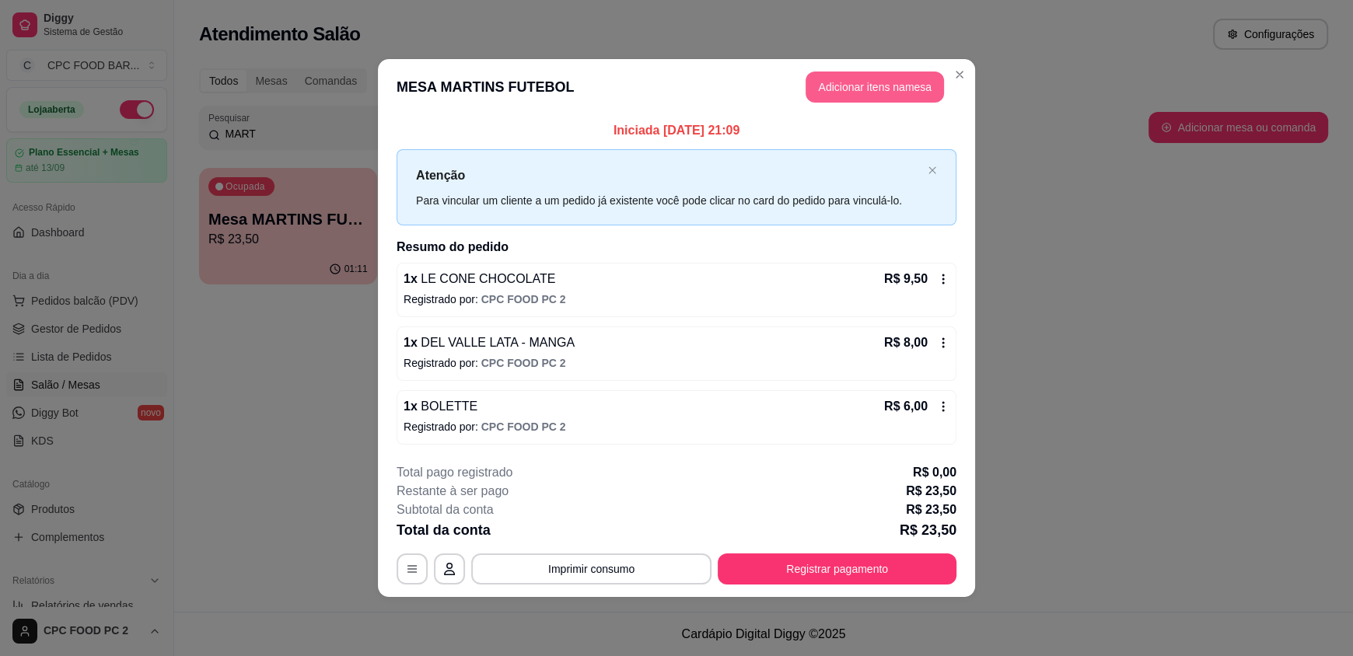
click at [858, 95] on button "Adicionar itens na mesa" at bounding box center [875, 87] width 138 height 31
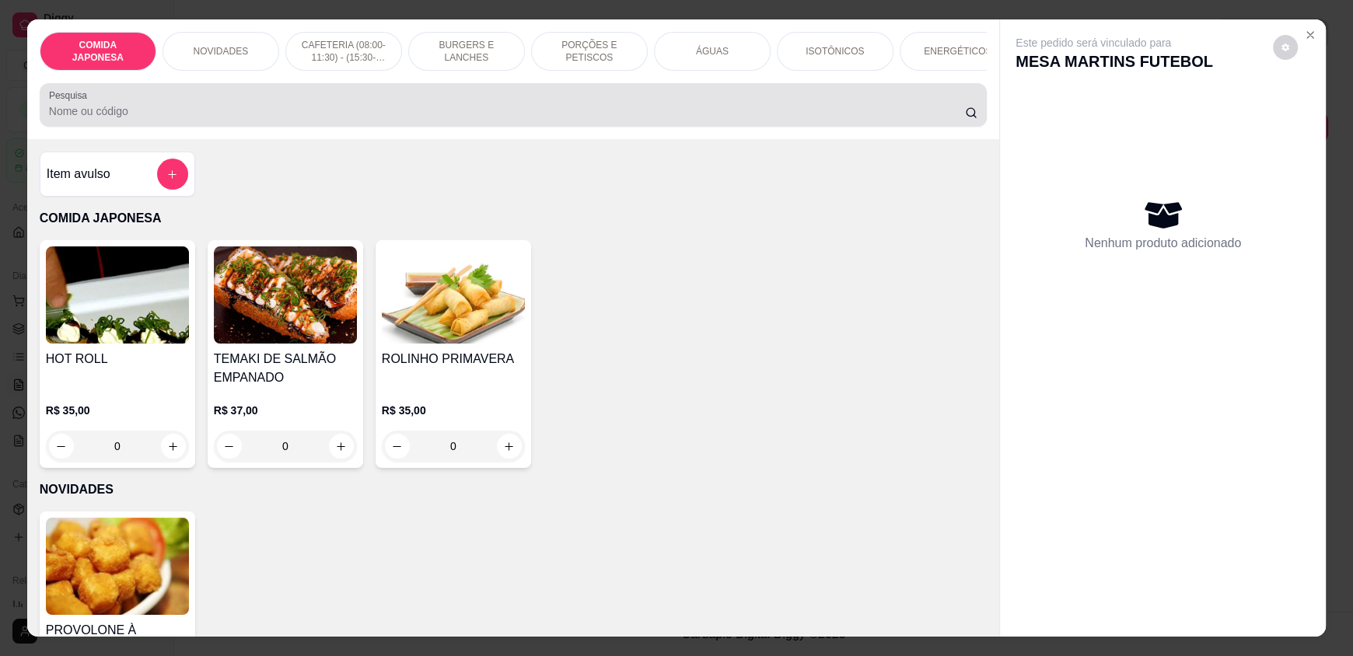
click at [594, 119] on input "Pesquisa" at bounding box center [507, 111] width 917 height 16
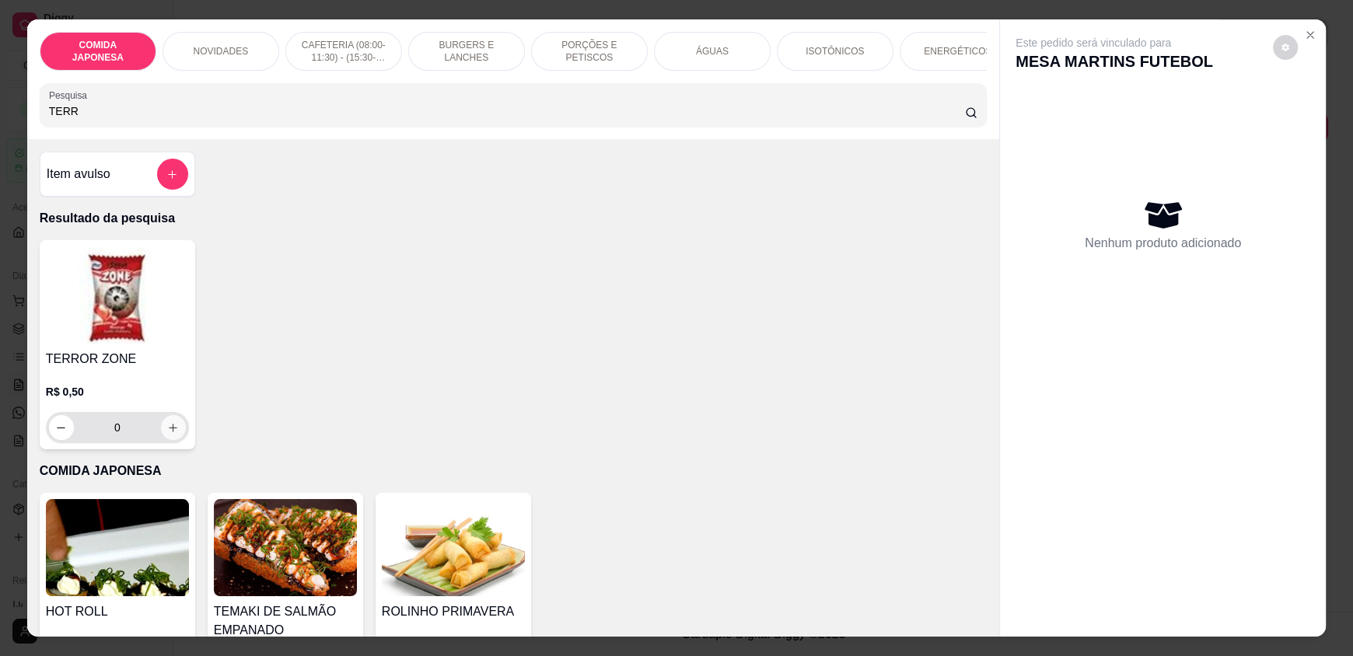
type input "TERR"
click at [173, 432] on button "increase-product-quantity" at bounding box center [173, 427] width 25 height 25
type input "1"
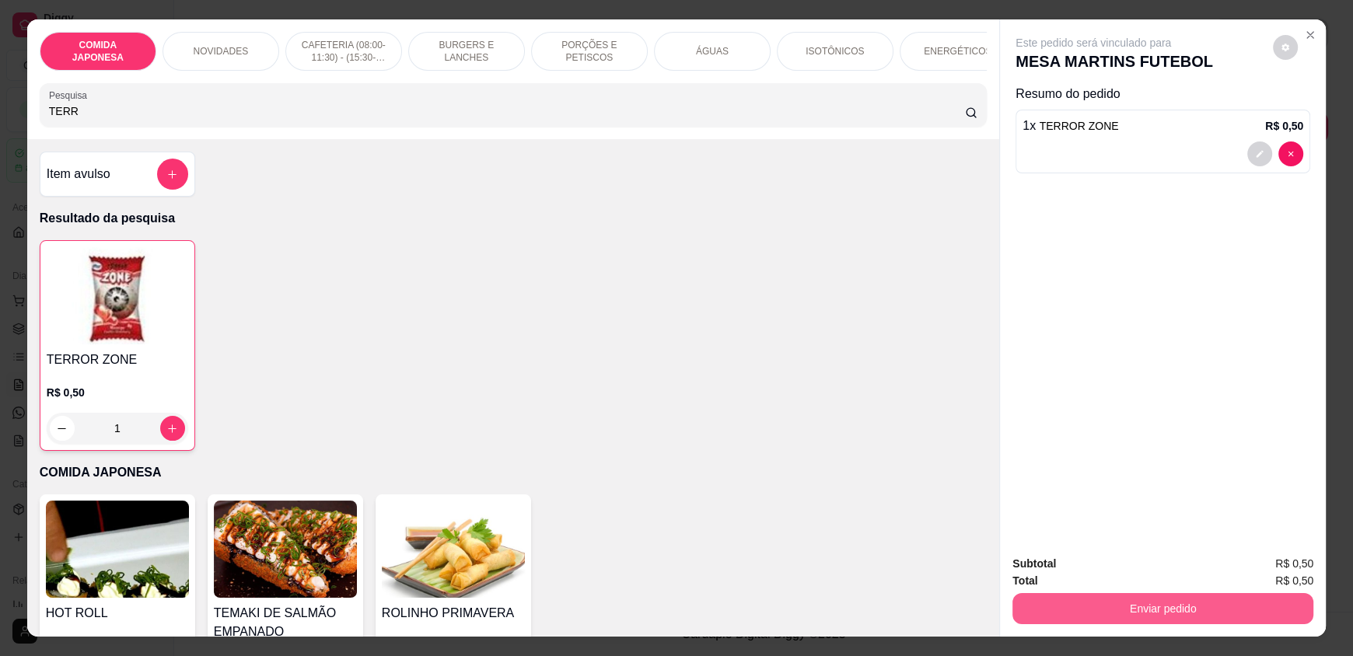
click at [1193, 601] on button "Enviar pedido" at bounding box center [1162, 608] width 301 height 31
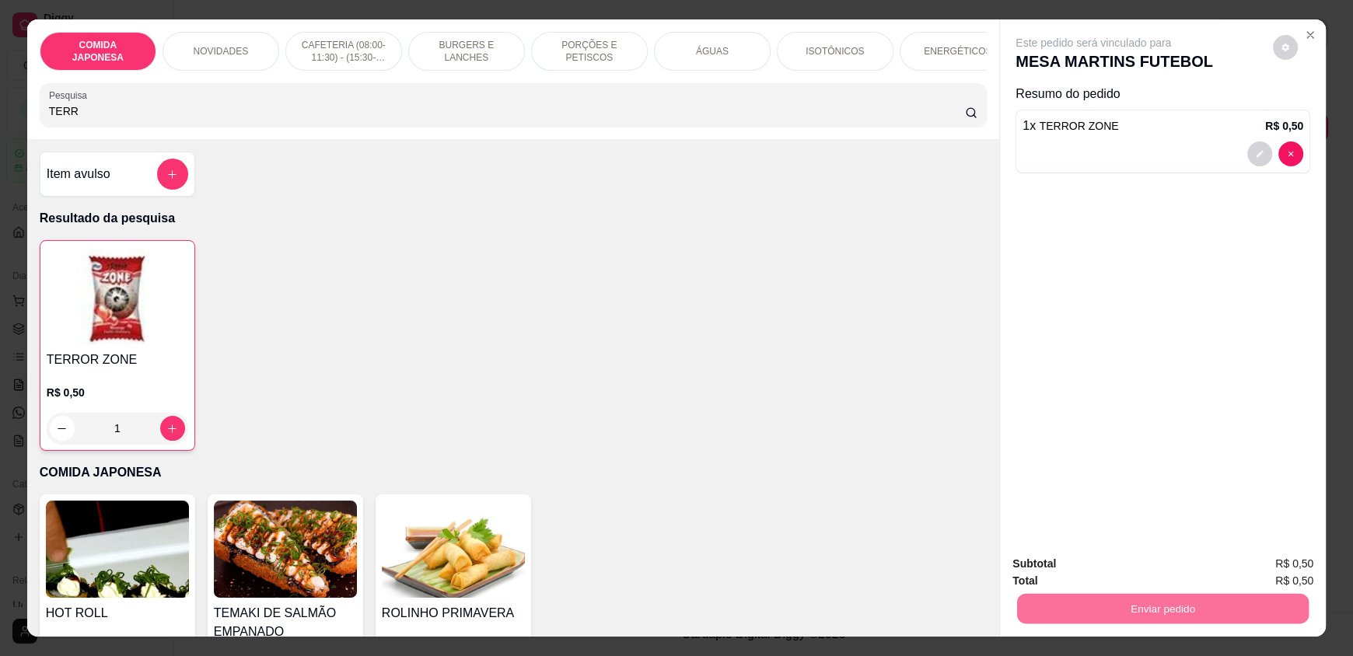
click at [1148, 572] on button "Não registrar e enviar pedido" at bounding box center [1111, 571] width 162 height 30
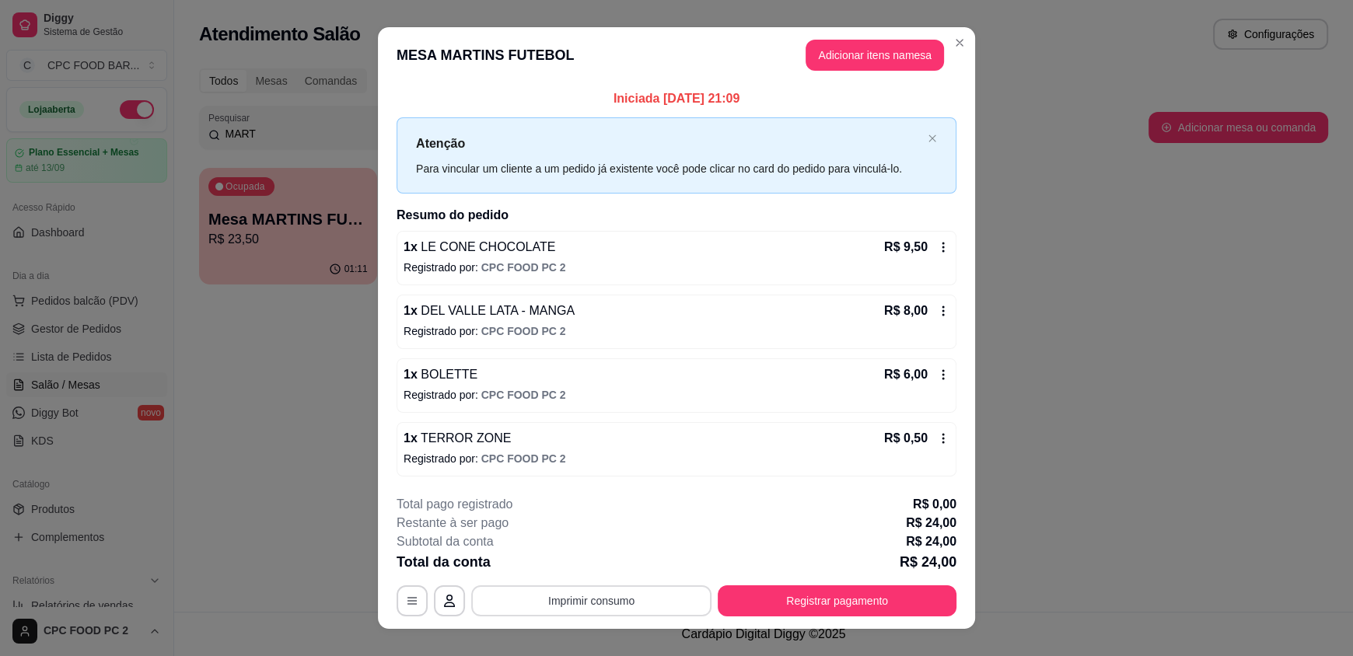
click at [528, 605] on button "Imprimir consumo" at bounding box center [591, 601] width 240 height 31
click at [600, 569] on button "IMPRESSORA" at bounding box center [590, 564] width 109 height 24
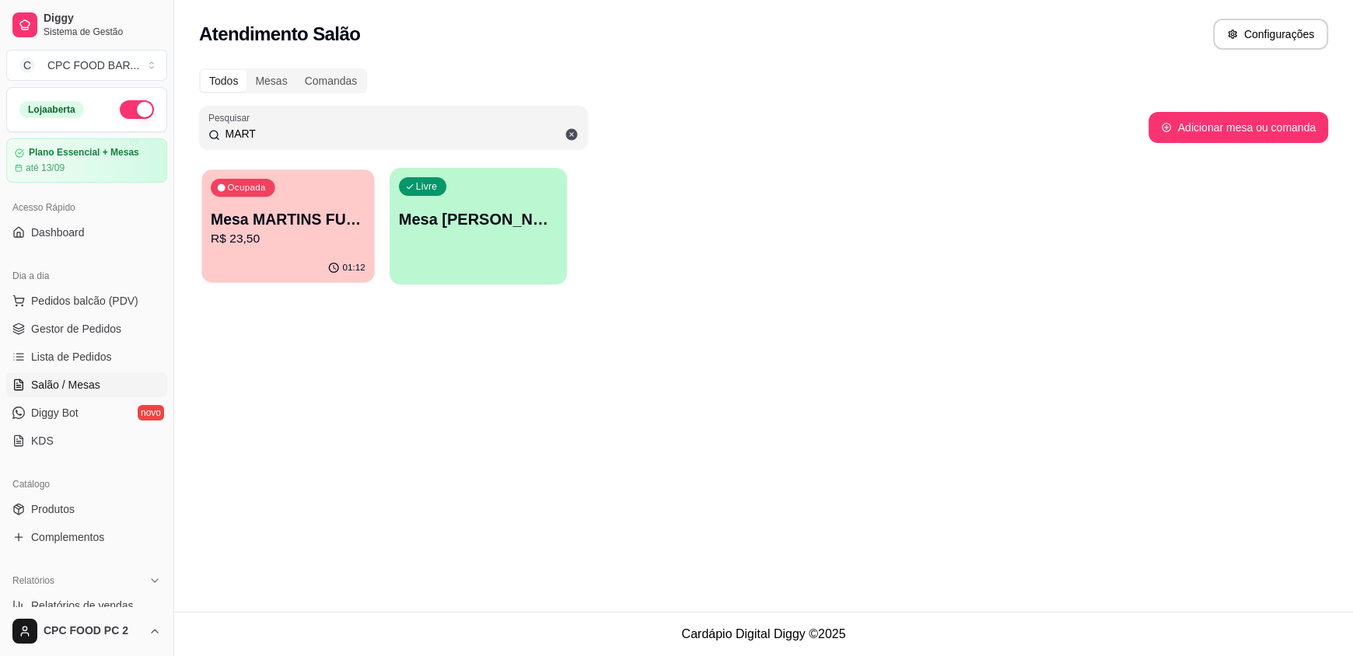
click at [334, 238] on p "R$ 23,50" at bounding box center [288, 239] width 155 height 18
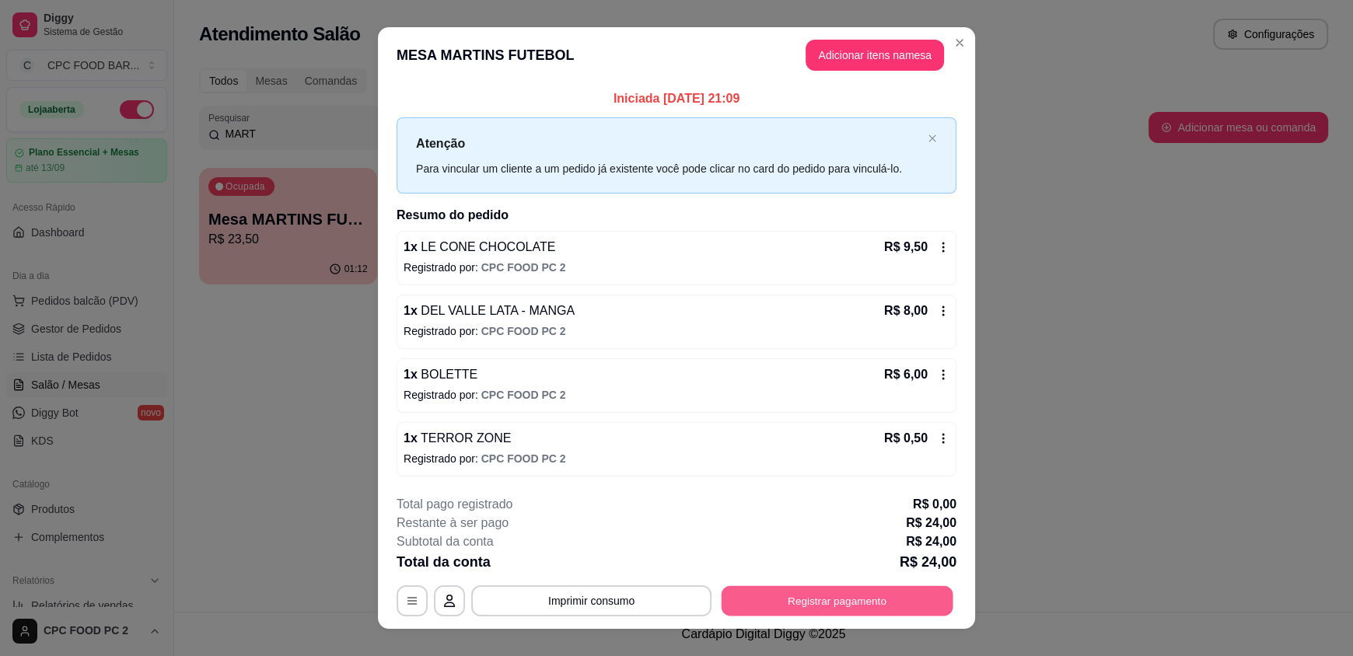
click at [828, 601] on button "Registrar pagamento" at bounding box center [838, 601] width 232 height 30
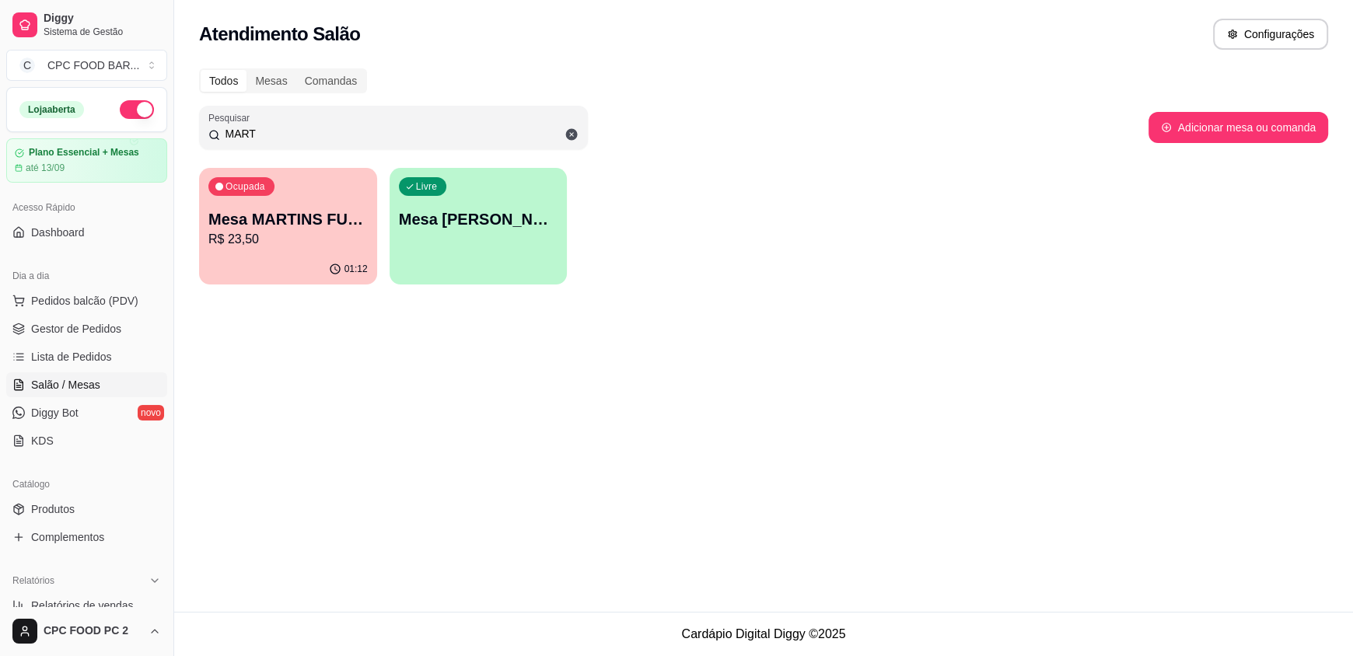
click at [337, 237] on p "R$ 23,50" at bounding box center [287, 239] width 159 height 19
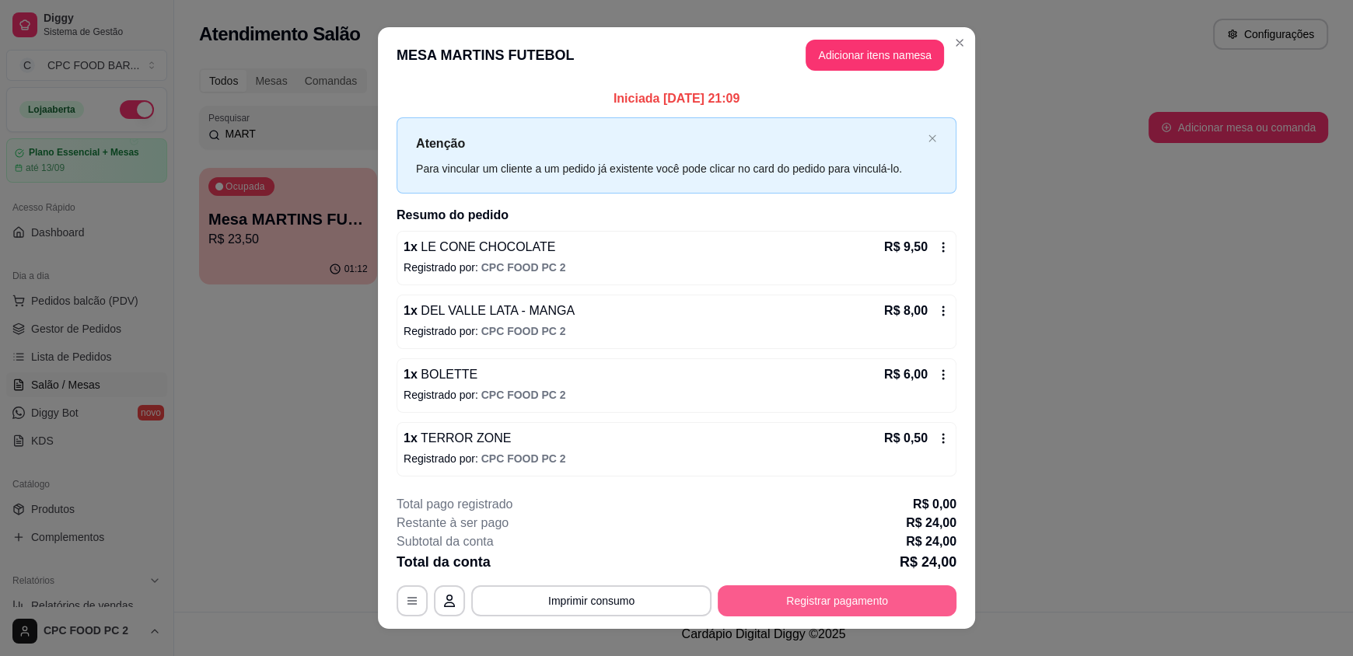
click at [828, 602] on button "Registrar pagamento" at bounding box center [837, 601] width 239 height 31
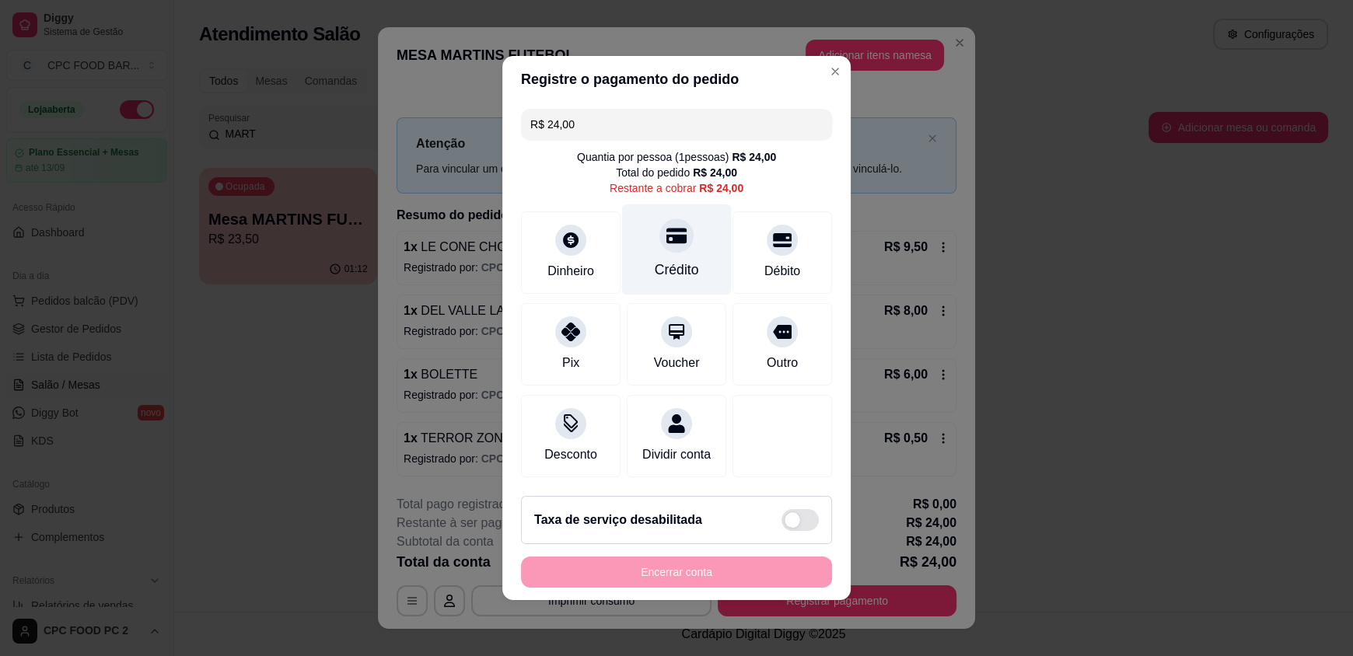
click at [650, 209] on div "Crédito" at bounding box center [677, 250] width 110 height 91
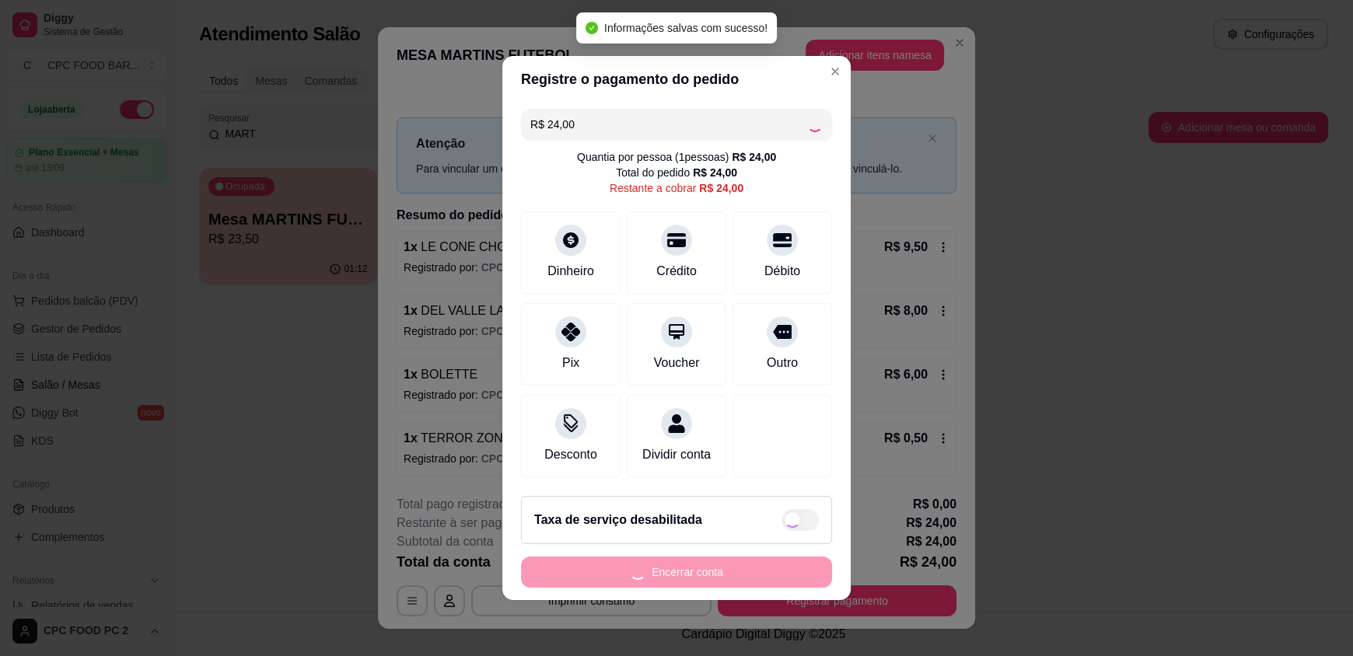
type input "R$ 0,00"
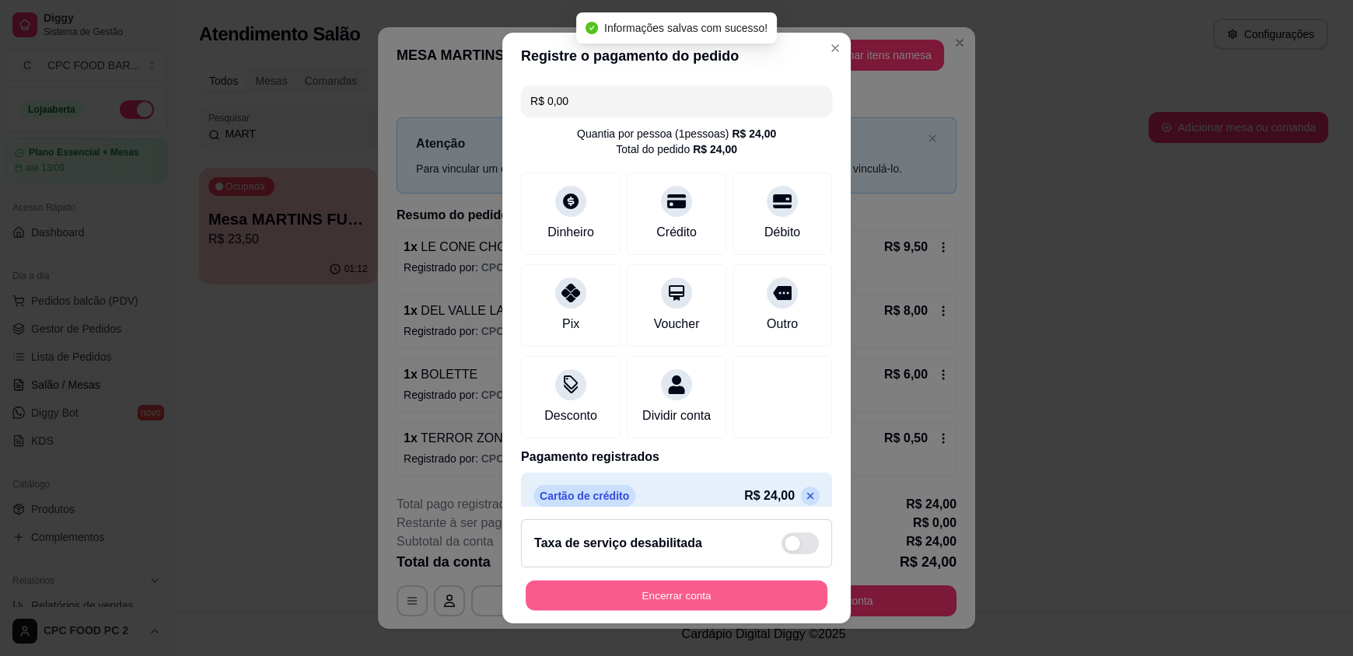
click at [649, 601] on button "Encerrar conta" at bounding box center [677, 595] width 302 height 30
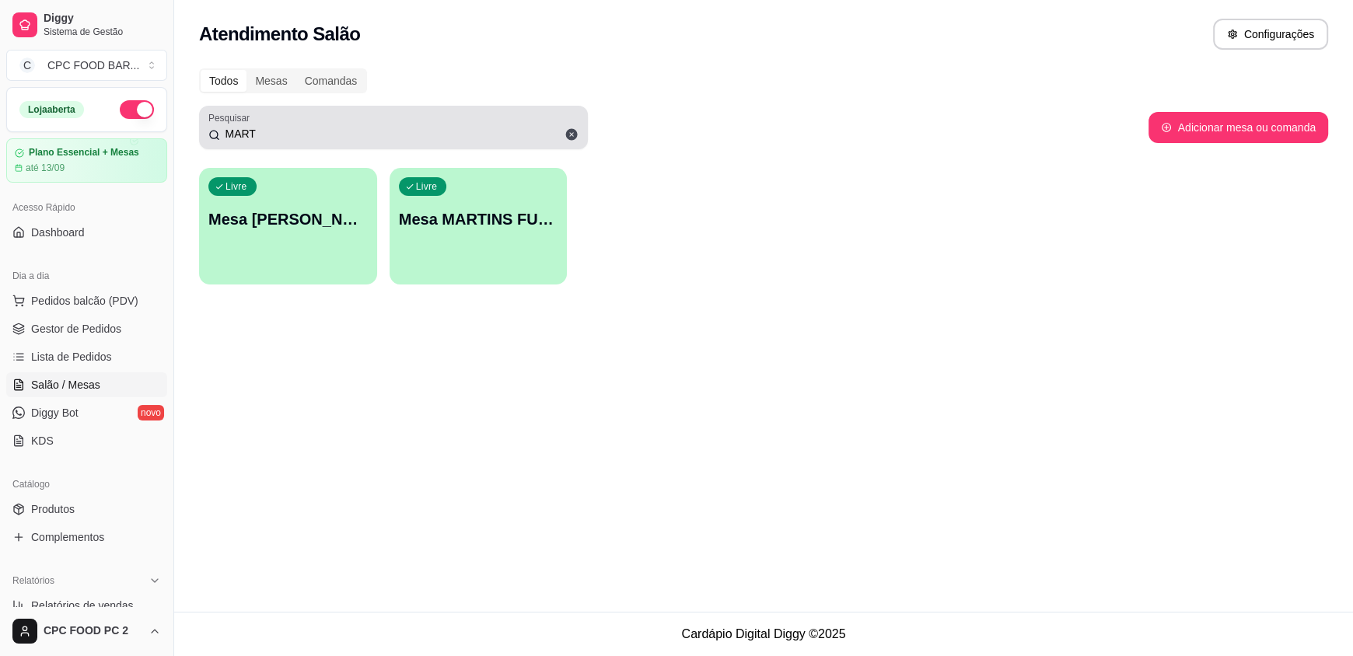
click at [565, 136] on icon at bounding box center [572, 135] width 14 height 14
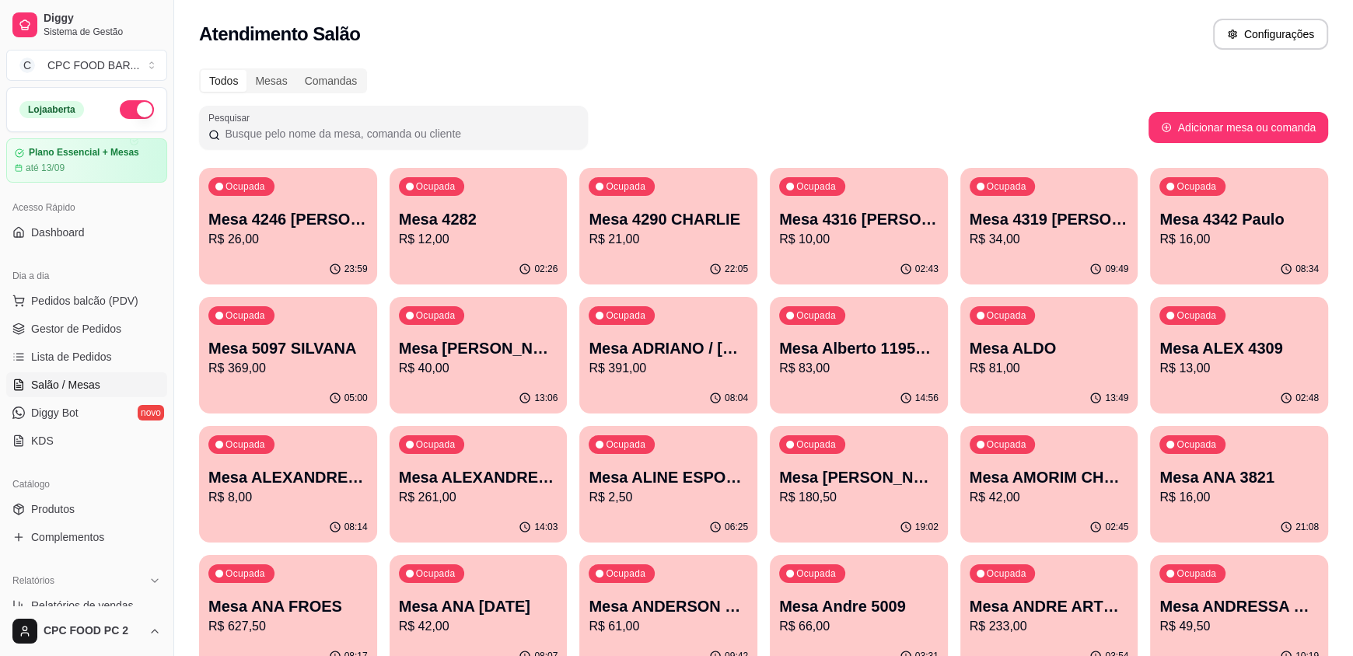
click at [523, 135] on input "Pesquisar" at bounding box center [399, 134] width 358 height 16
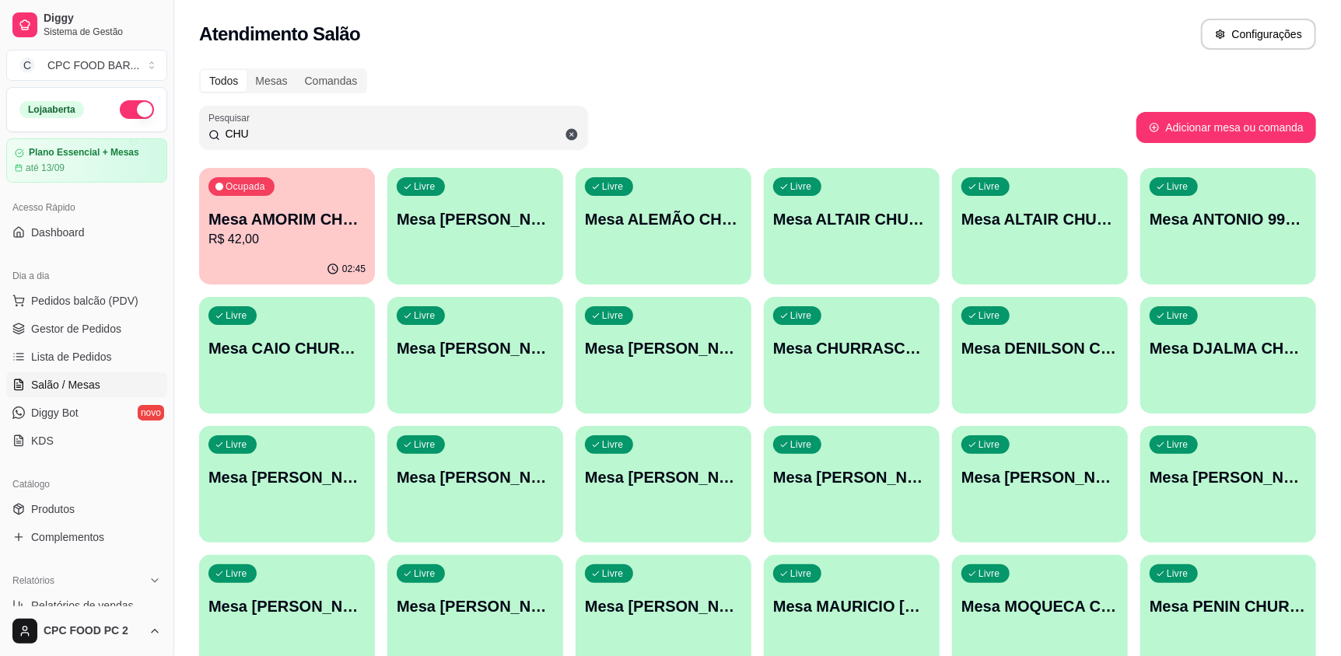
type input "CHU"
click at [295, 243] on p "R$ 42,00" at bounding box center [286, 239] width 157 height 19
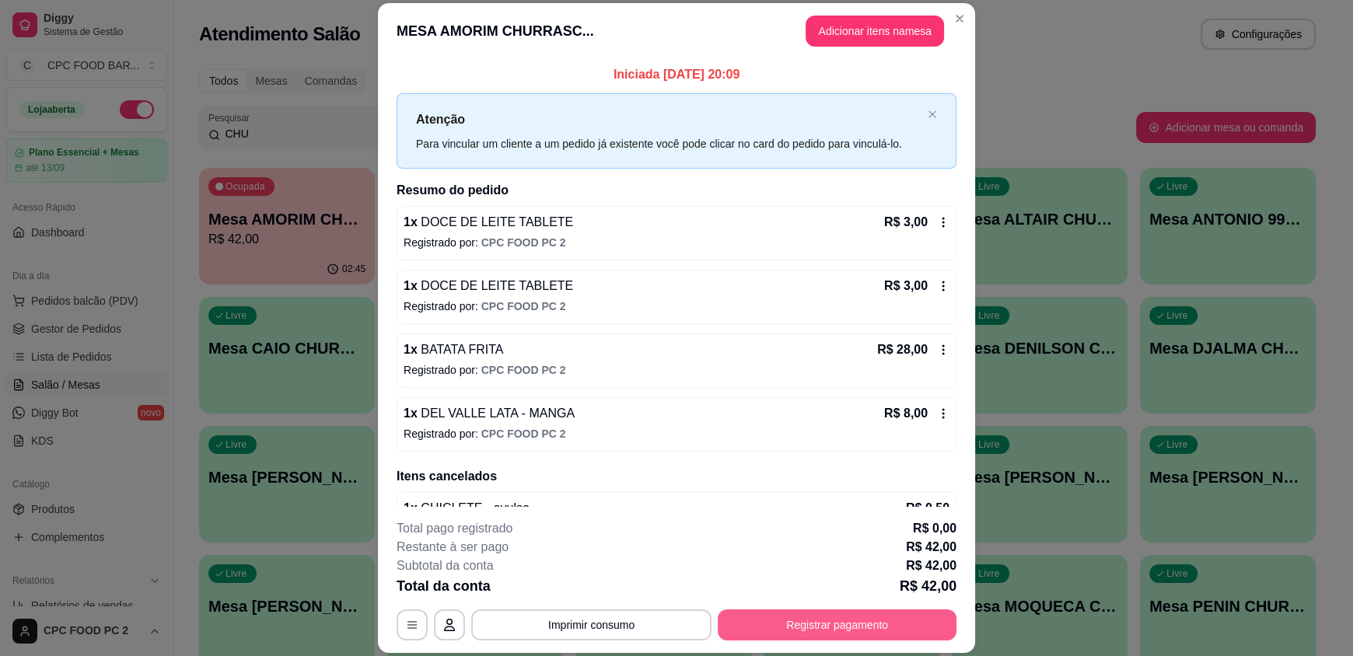
click at [835, 628] on button "Registrar pagamento" at bounding box center [837, 625] width 239 height 31
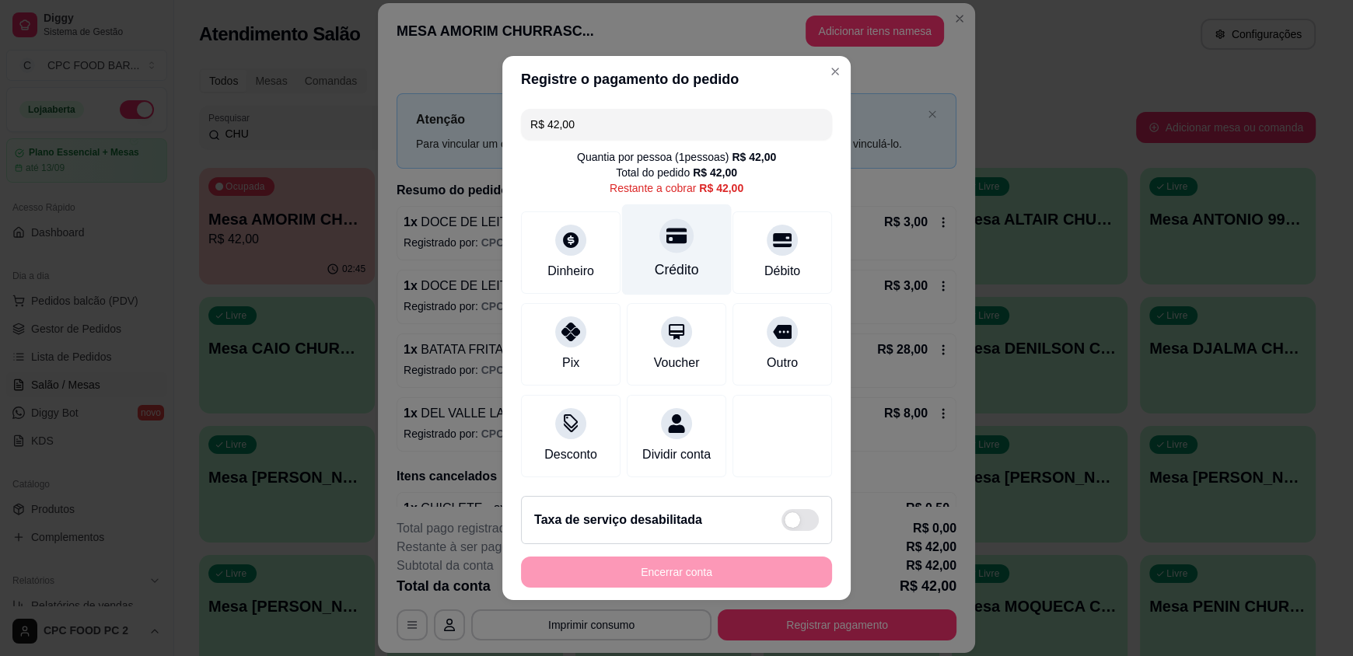
click at [655, 268] on div "Crédito" at bounding box center [677, 270] width 44 height 20
type input "R$ 0,00"
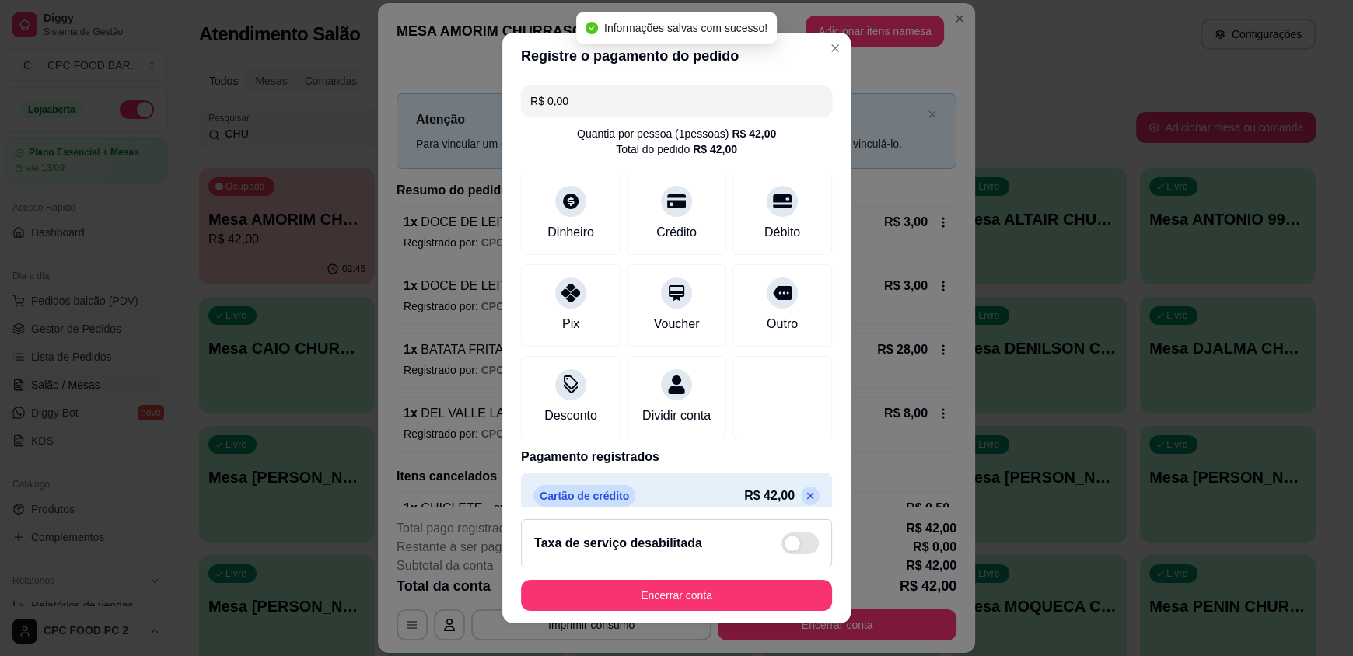
click at [720, 591] on button "Encerrar conta" at bounding box center [676, 595] width 311 height 31
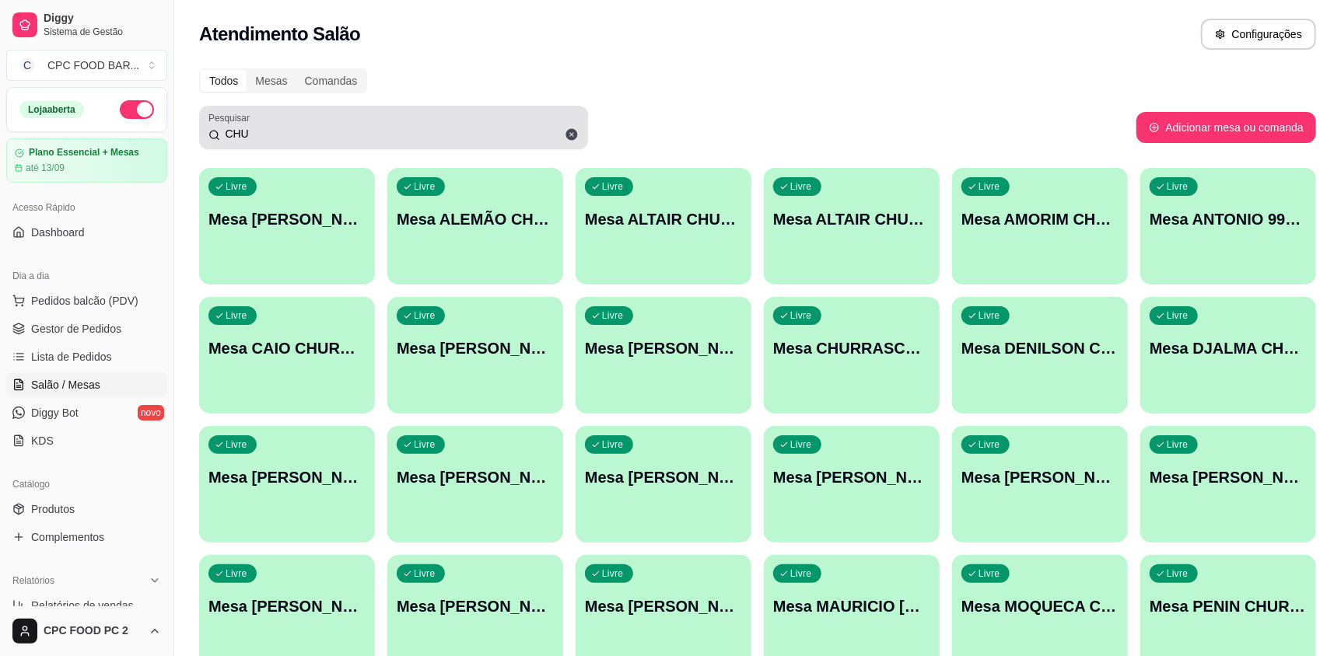
click at [569, 141] on span at bounding box center [571, 134] width 26 height 26
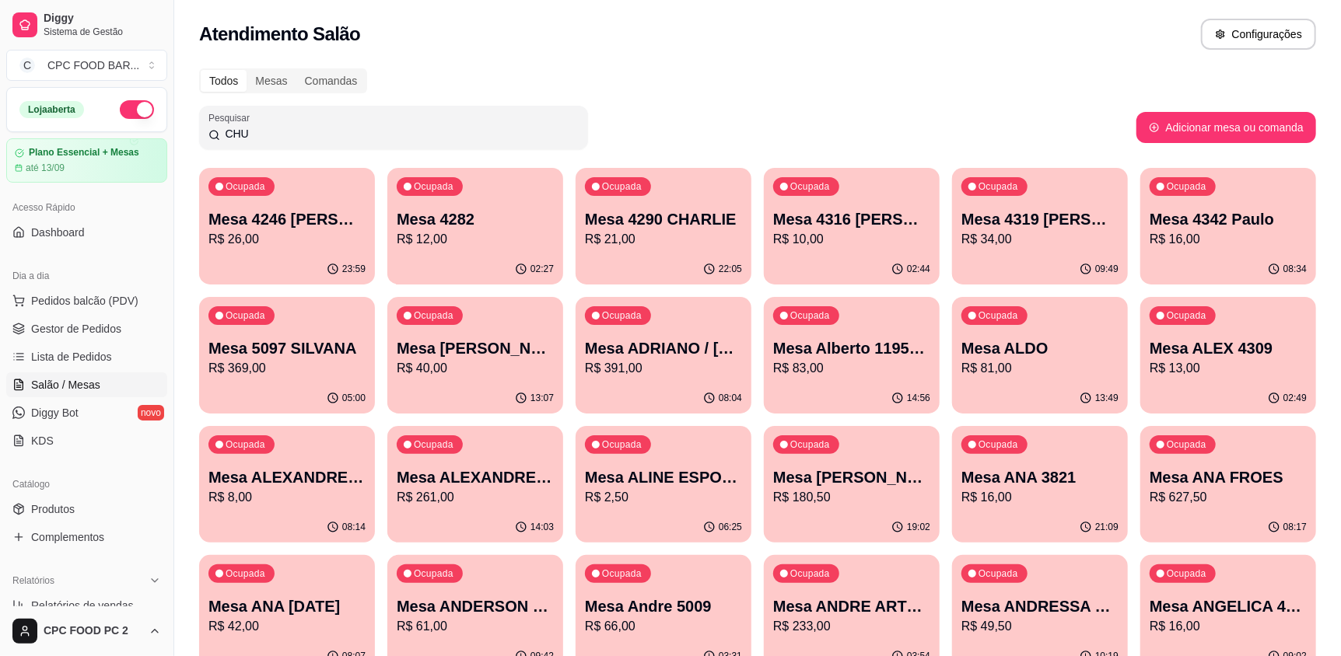
click at [544, 134] on input "CHU" at bounding box center [399, 134] width 358 height 16
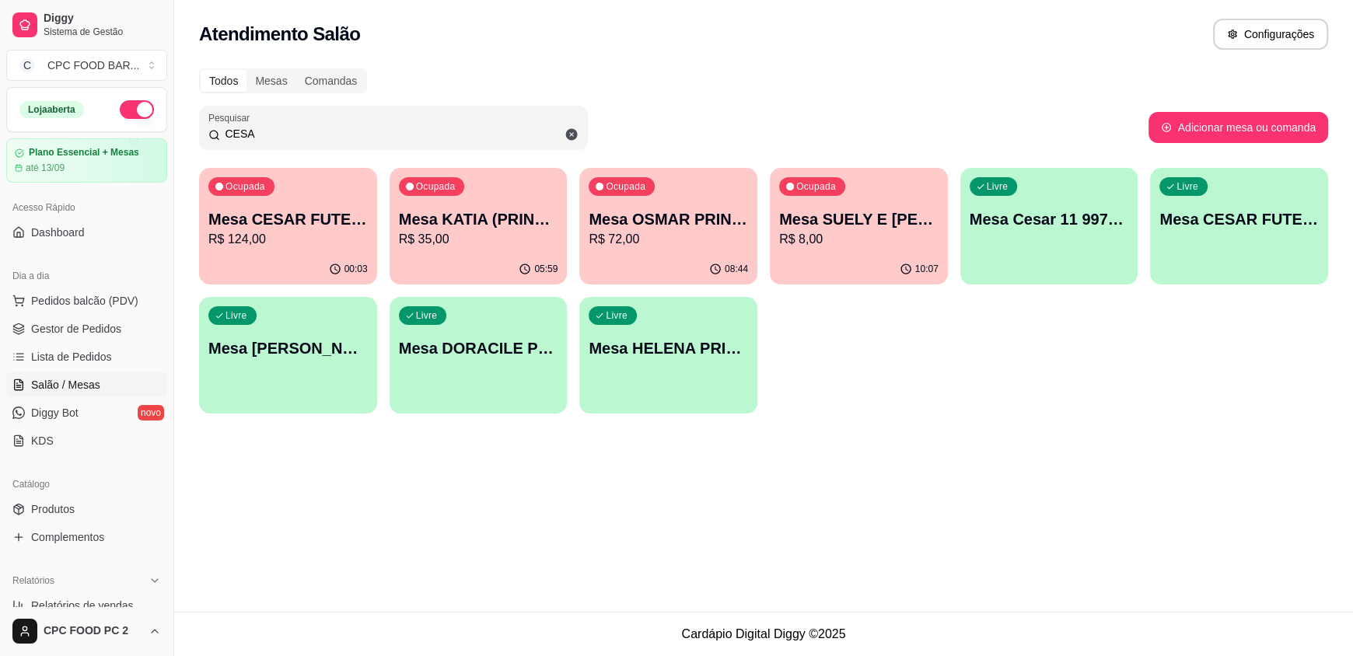
type input "CESA"
click at [314, 219] on p "Mesa CESAR FUTEBOL" at bounding box center [288, 219] width 155 height 21
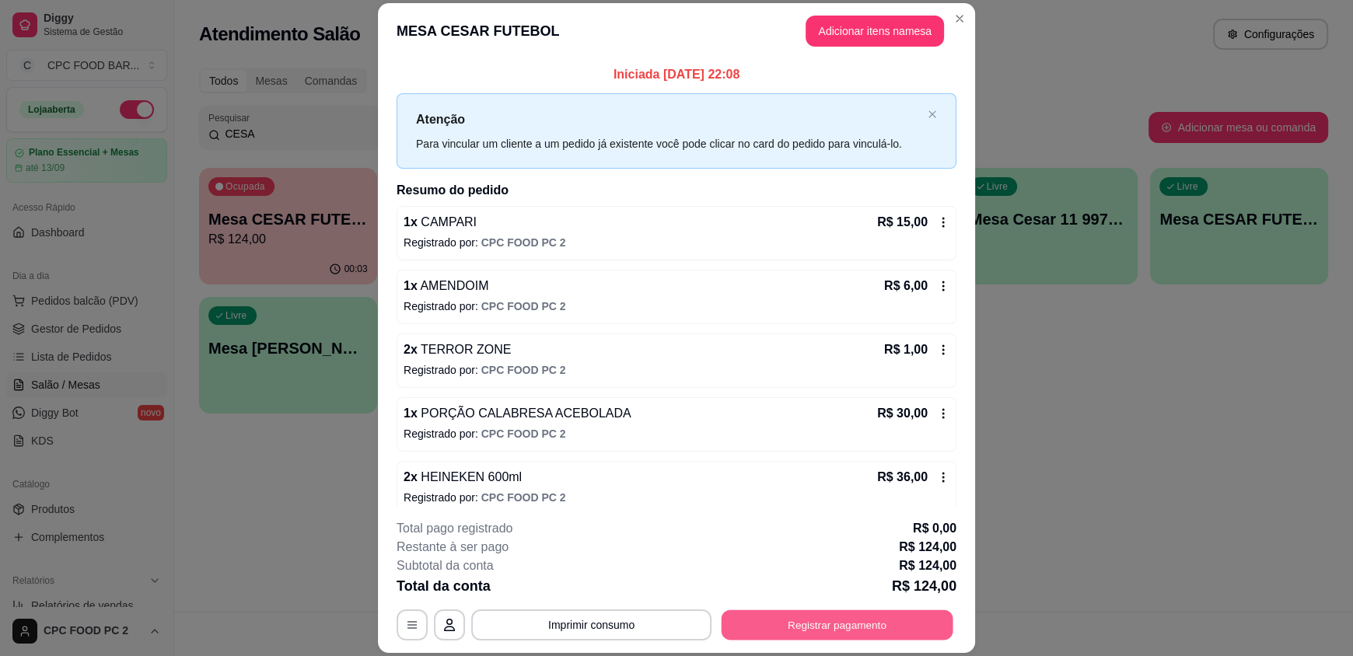
click at [813, 613] on button "Registrar pagamento" at bounding box center [838, 625] width 232 height 30
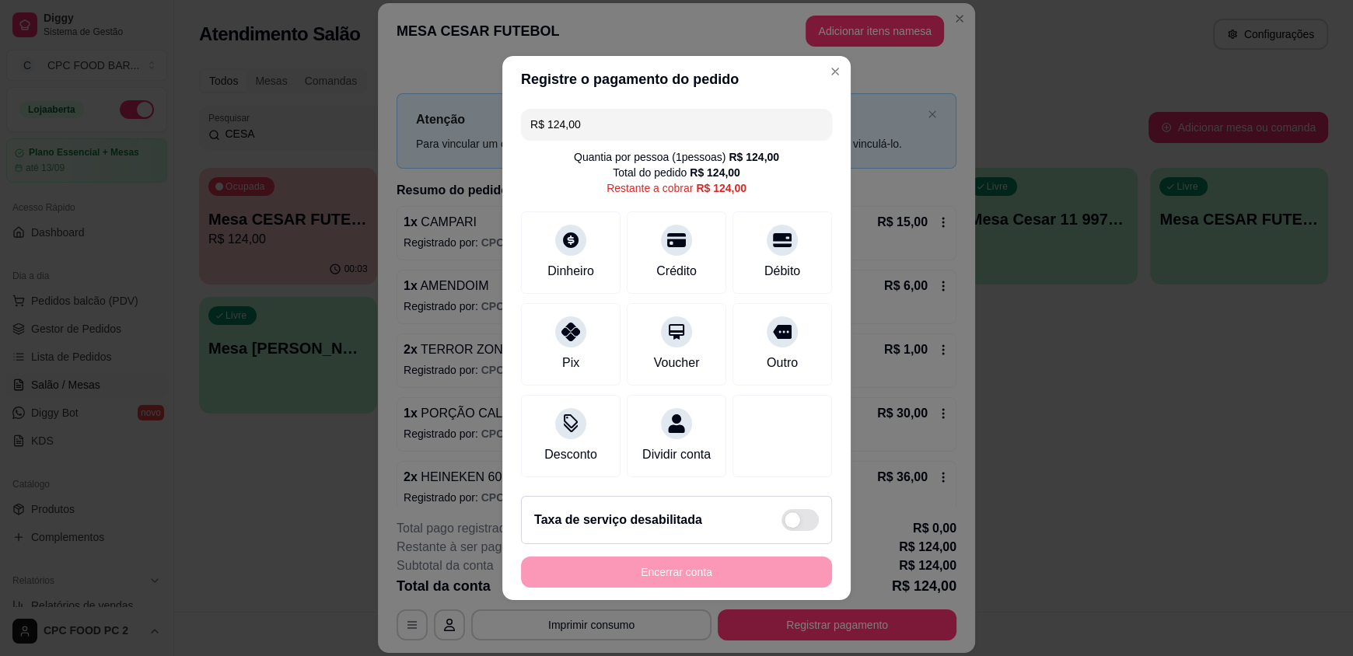
click at [638, 197] on div "R$ 124,00 Quantia por pessoa ( 1 pessoas) R$ 124,00 Total do pedido R$ 124,00 R…" at bounding box center [676, 293] width 348 height 381
click at [660, 238] on div at bounding box center [676, 236] width 34 height 34
type input "R$ 0,00"
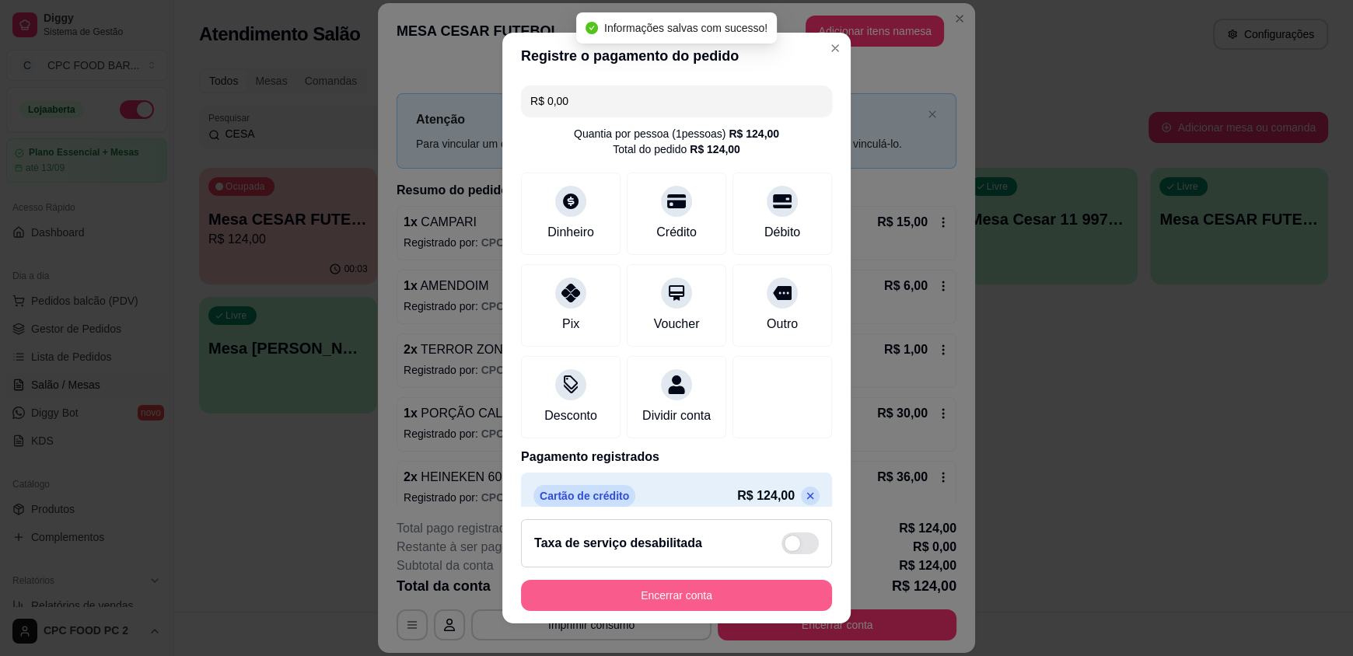
click at [751, 604] on button "Encerrar conta" at bounding box center [676, 595] width 311 height 31
